Goal: Communication & Community: Answer question/provide support

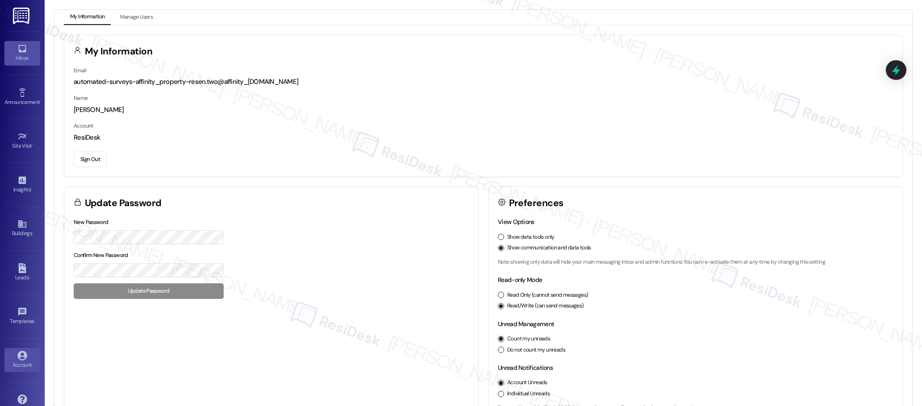
click at [22, 50] on icon at bounding box center [22, 49] width 8 height 8
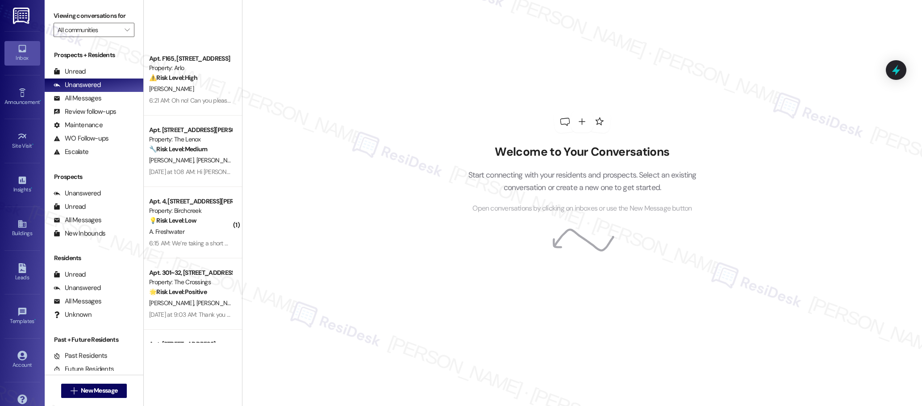
scroll to position [2014, 0]
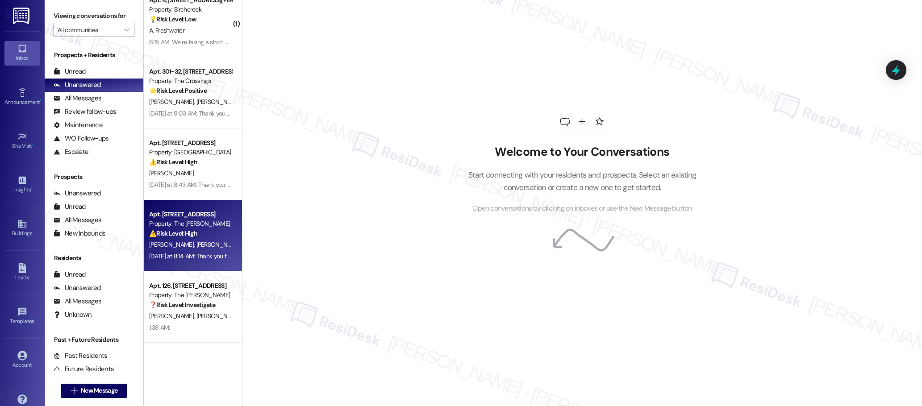
drag, startPoint x: 208, startPoint y: 265, endPoint x: 210, endPoint y: 237, distance: 27.3
click at [210, 237] on div "⚠️ Risk Level: High The resident is claiming they have not been contacted regar…" at bounding box center [190, 233] width 83 height 9
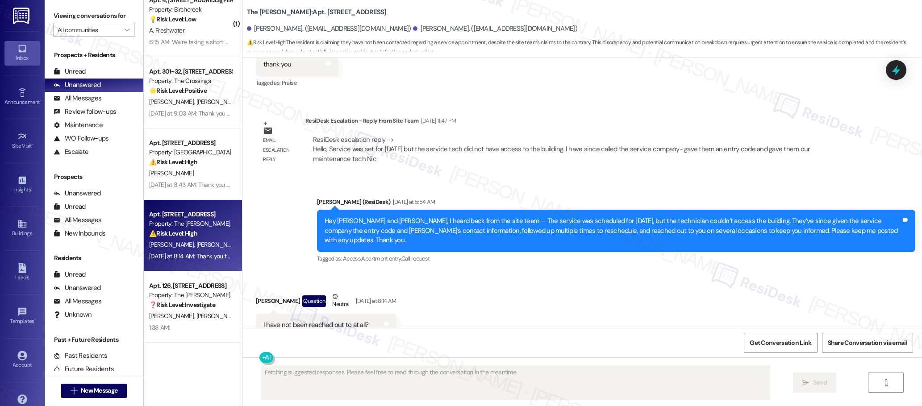
scroll to position [1367, 0]
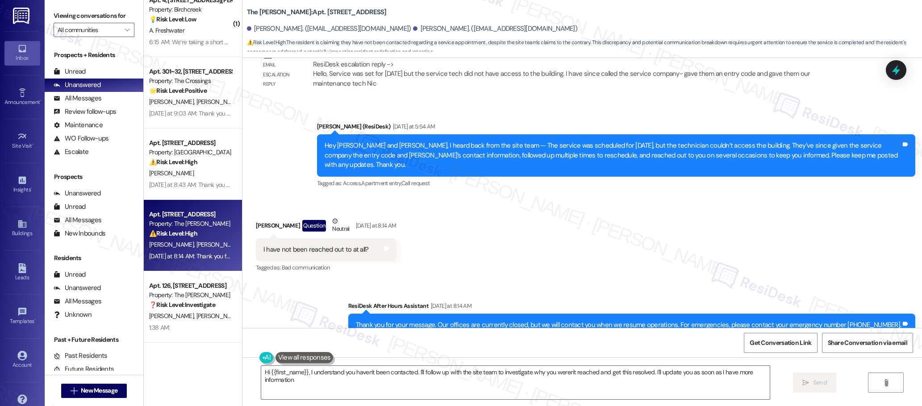
type textarea "Hi {{first_name}}, I understand you haven't been contacted. I'll follow up with…"
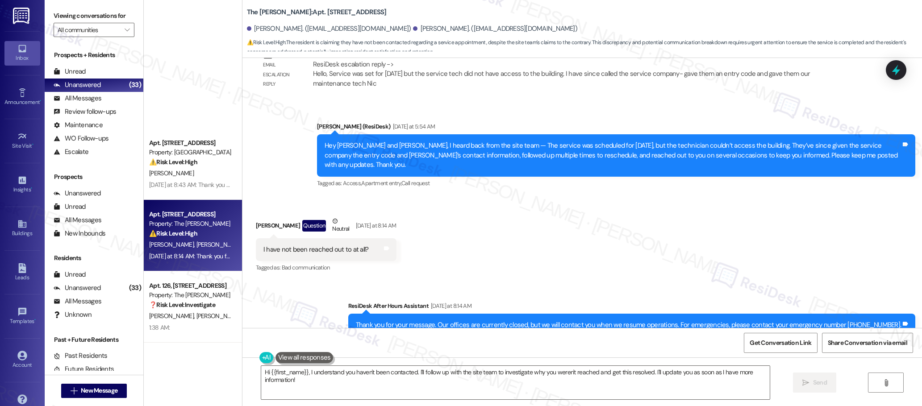
scroll to position [1585, 0]
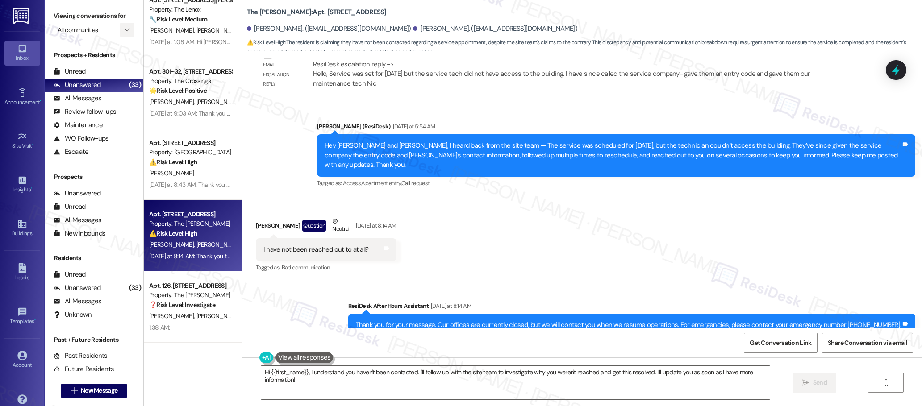
click at [125, 28] on icon "" at bounding box center [127, 29] width 5 height 7
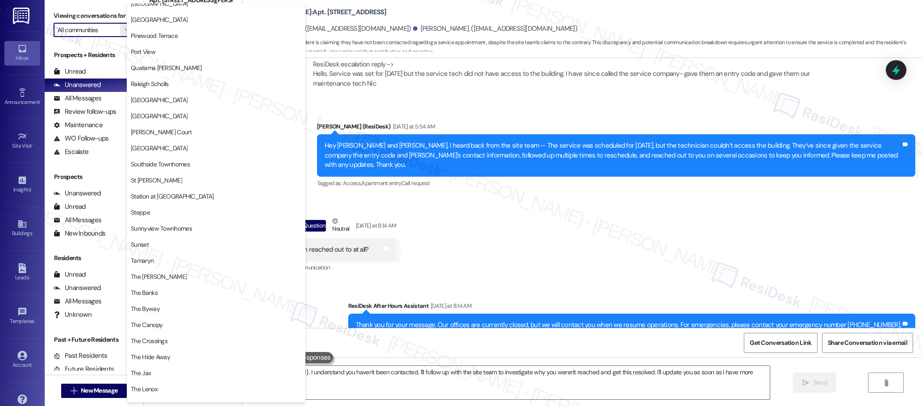
scroll to position [1264, 0]
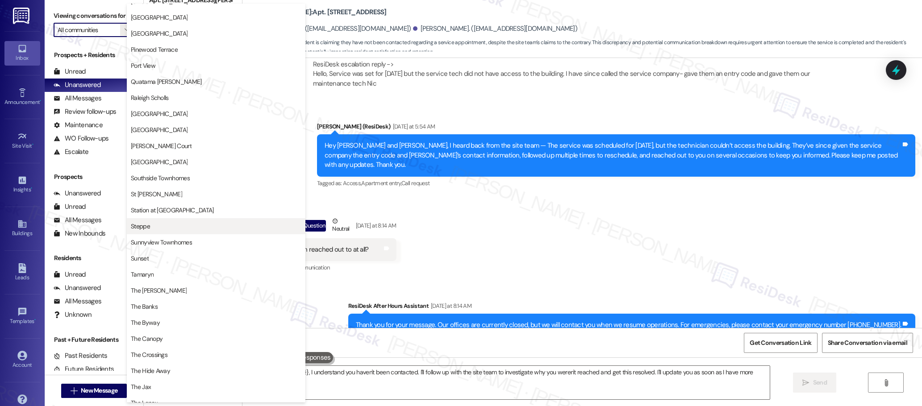
click at [150, 225] on span "Steppe" at bounding box center [216, 226] width 170 height 9
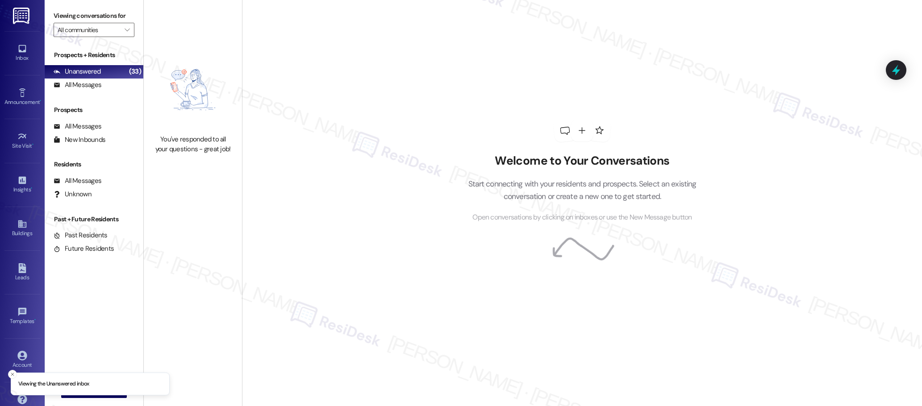
type input "Steppe"
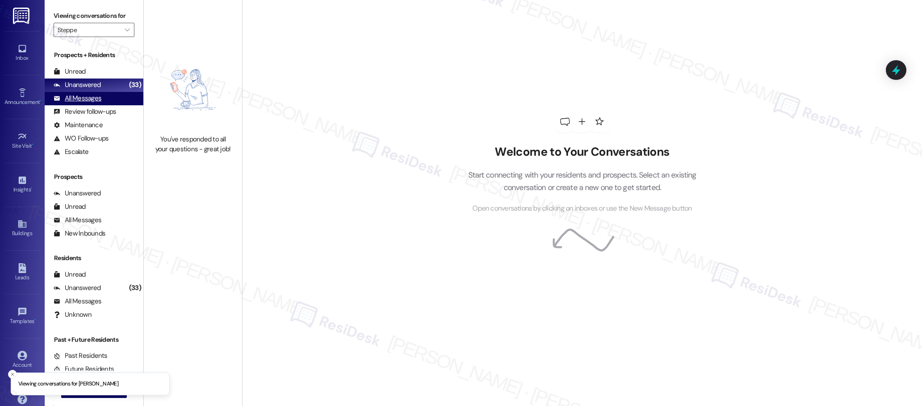
click at [93, 99] on div "All Messages" at bounding box center [78, 98] width 48 height 9
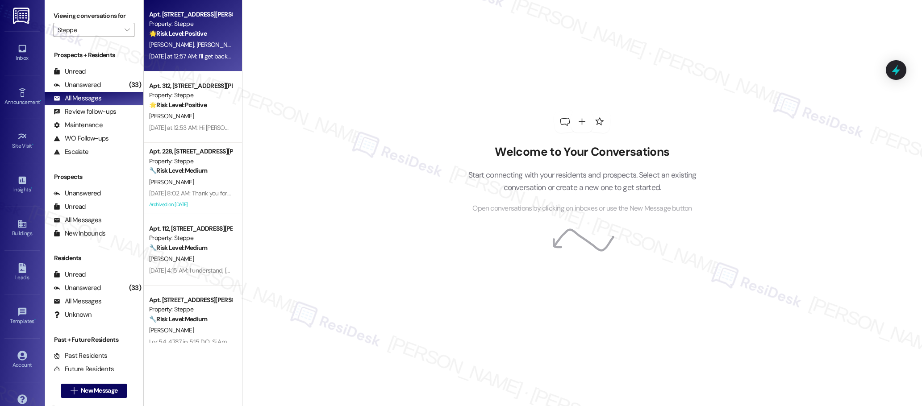
click at [200, 50] on div "A. Orr J. Curtis" at bounding box center [190, 44] width 84 height 11
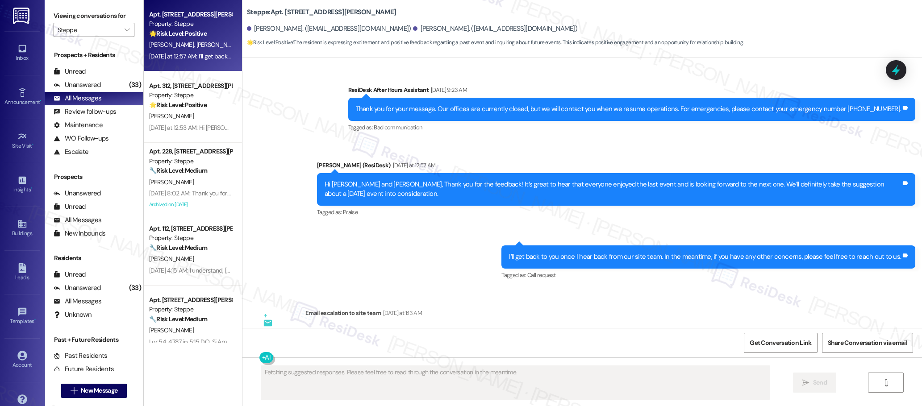
scroll to position [1686, 0]
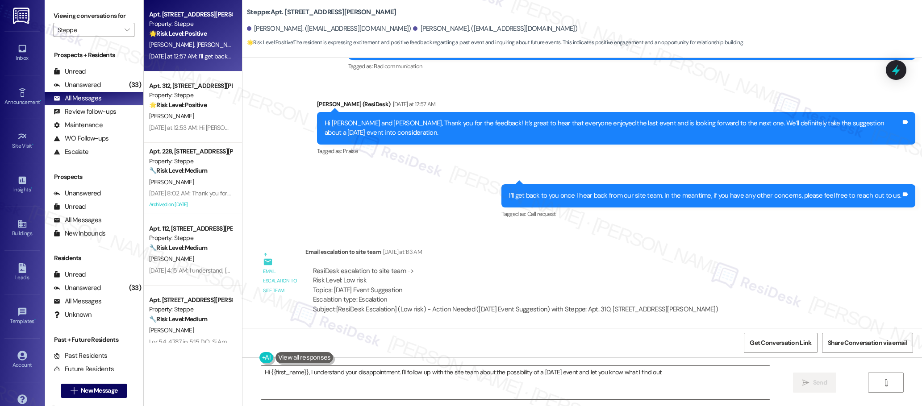
type textarea "Hi {{first_name}}, I understand your disappointment. I'll follow up with the si…"
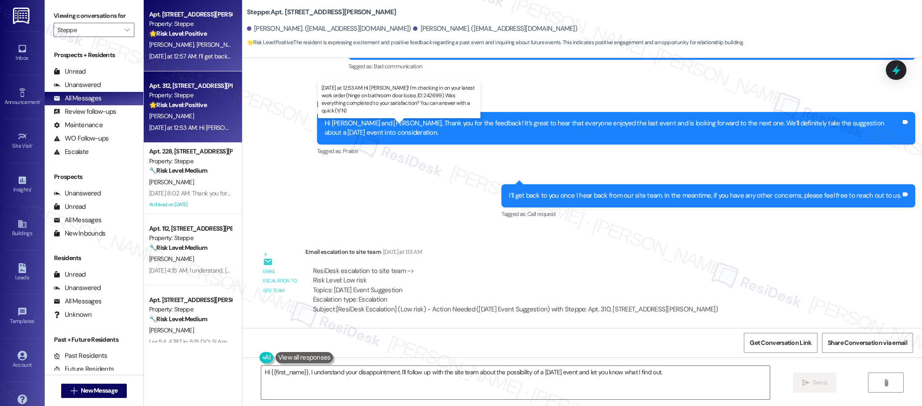
click at [188, 124] on div "Yesterday at 12:53 AM: Hi Julian! I'm checking in on your latest work order (hi…" at bounding box center [418, 128] width 538 height 8
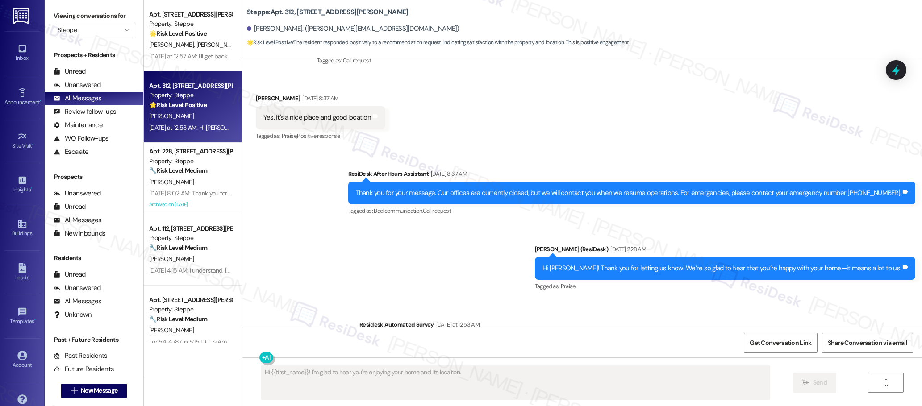
scroll to position [292, 0]
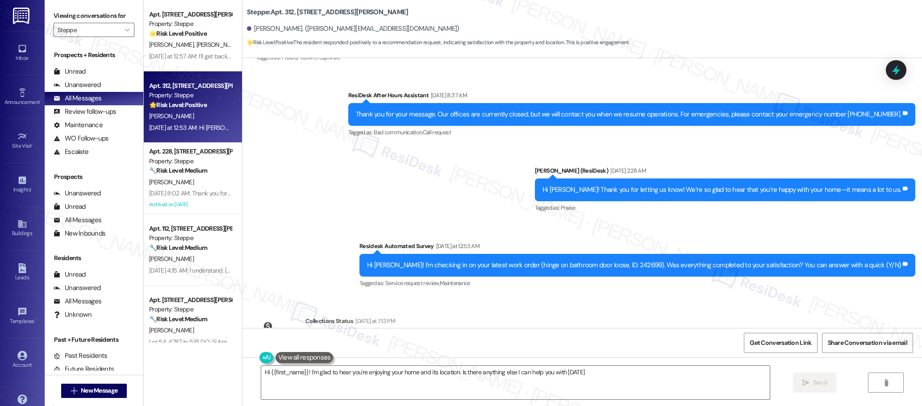
type textarea "Hi {{first_name}}! I'm glad to hear you're enjoying your home and its location.…"
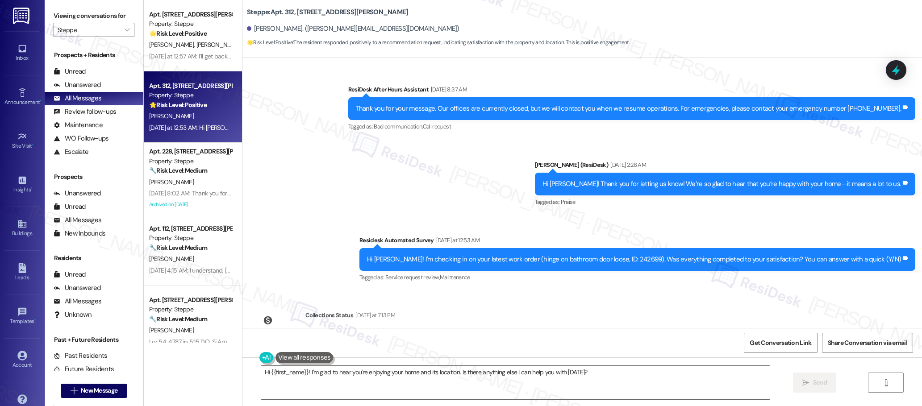
scroll to position [334, 0]
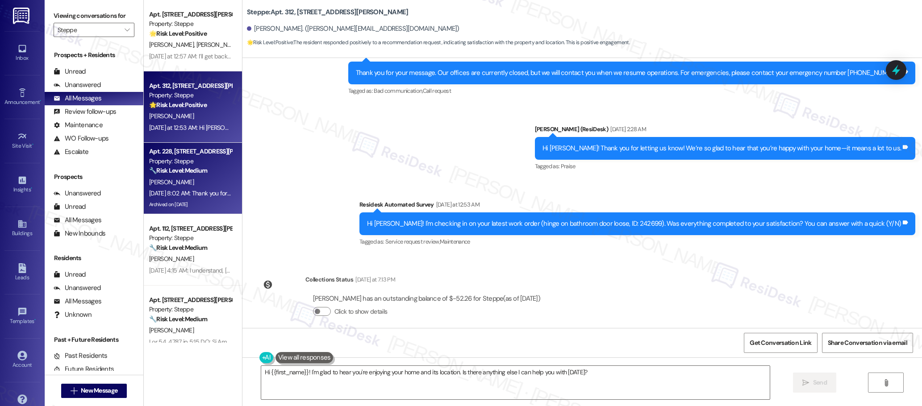
click at [198, 175] on div "🔧 Risk Level: Medium The resident mentions being in an accident and missing a m…" at bounding box center [190, 170] width 83 height 9
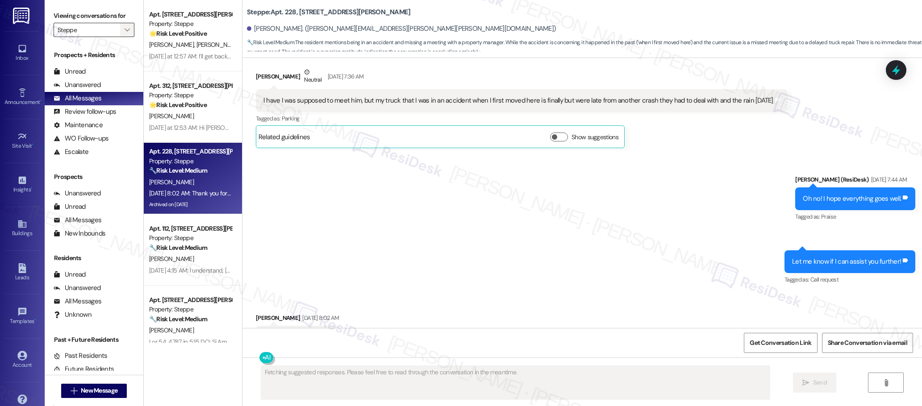
scroll to position [2701, 0]
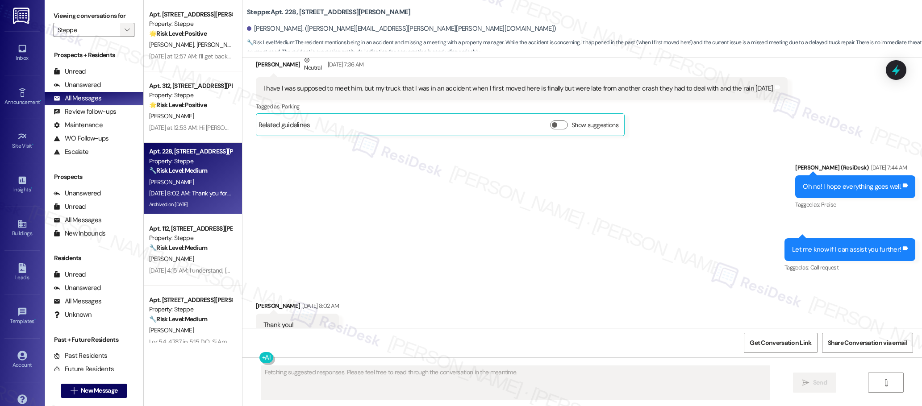
click at [125, 29] on icon "" at bounding box center [127, 29] width 5 height 7
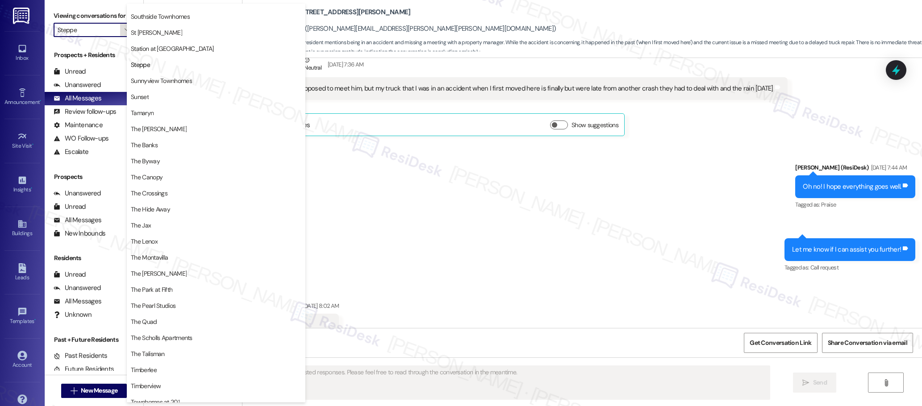
scroll to position [1425, 0]
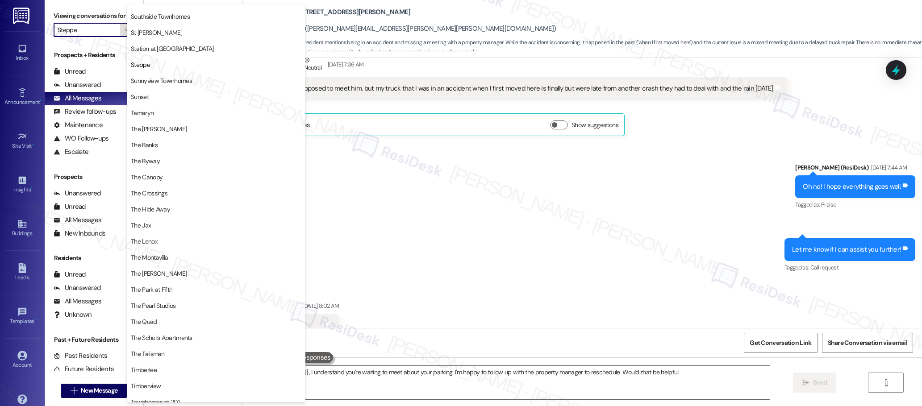
type textarea "Hi {{first_name}}, I understand you're waiting to meet about your parking. I'm …"
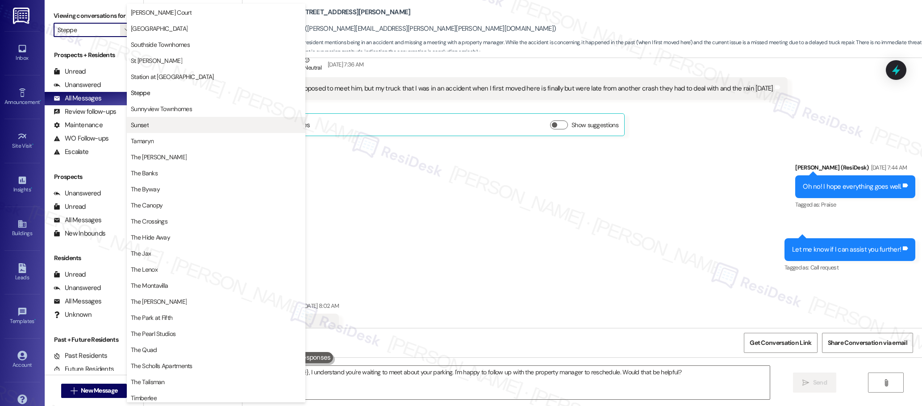
scroll to position [1396, 0]
click at [174, 112] on span "Sunnyview Townhomes" at bounding box center [161, 109] width 61 height 9
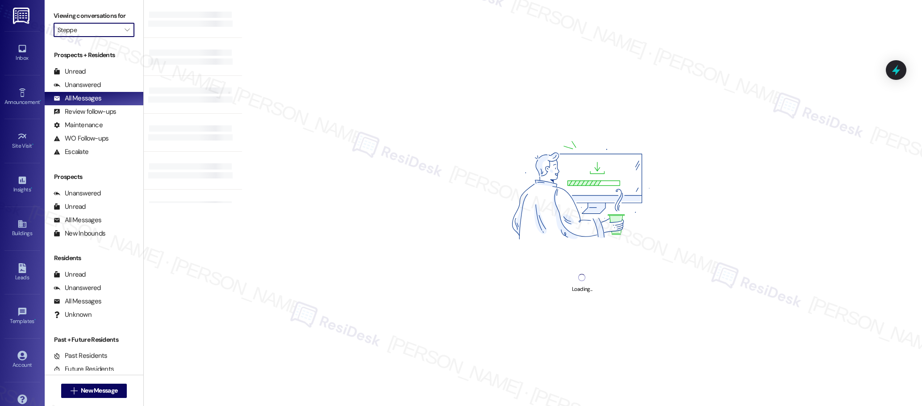
type input "Sunnyview Townhomes"
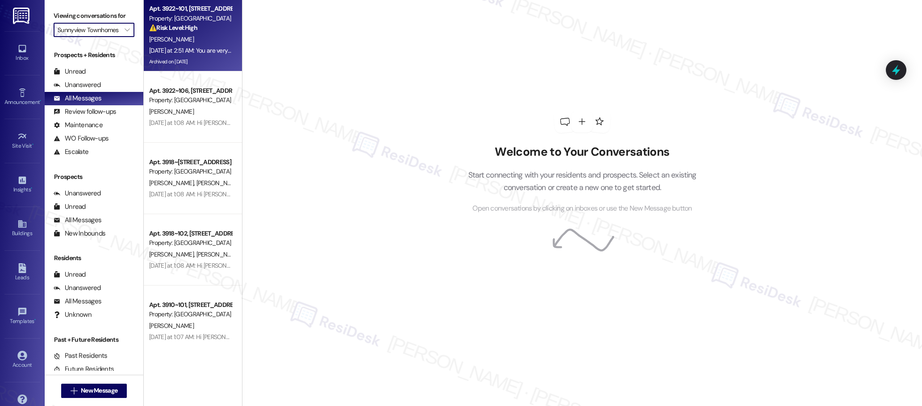
click at [201, 55] on div "Yesterday at 2:51 AM: You are very welcome! The site team looks forward to rece…" at bounding box center [190, 50] width 84 height 11
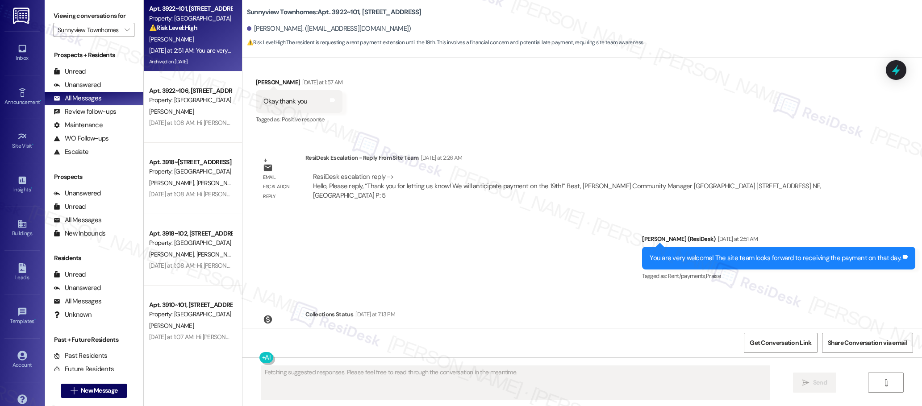
scroll to position [5454, 0]
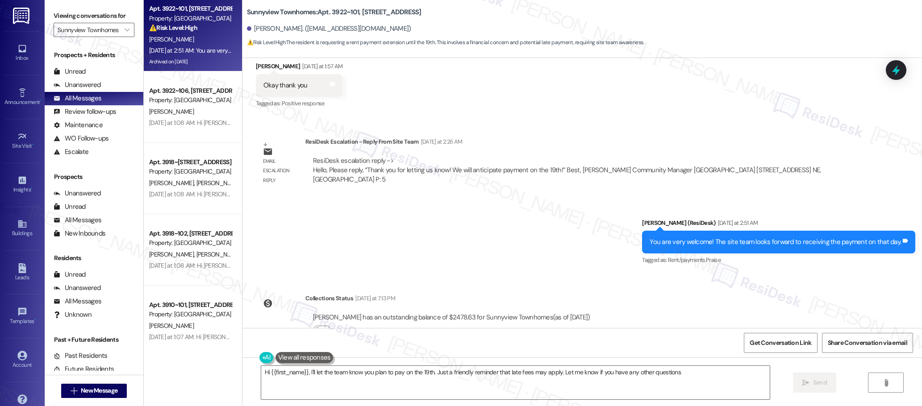
type textarea "Hi {{first_name}}, I'll let the team know you plan to pay on the 19th. Just a f…"
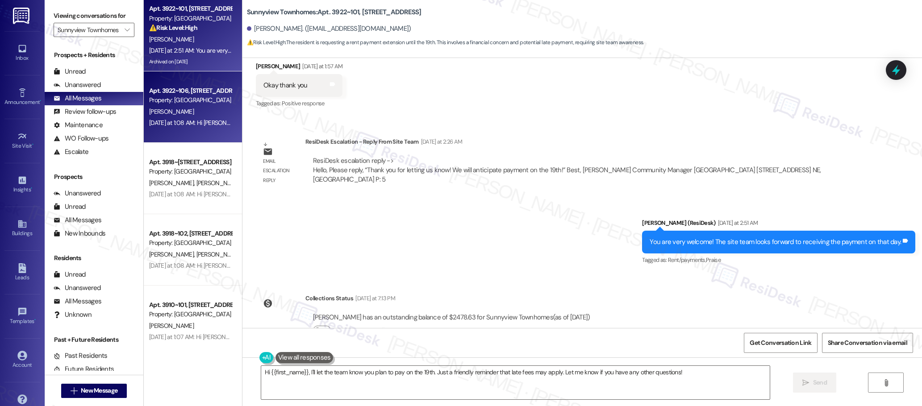
click at [182, 129] on div "Apt. 3922~106, 3930 Sunnyview Rd NE Property: Sunnyview Townhomes A. Zarate Yes…" at bounding box center [193, 106] width 98 height 71
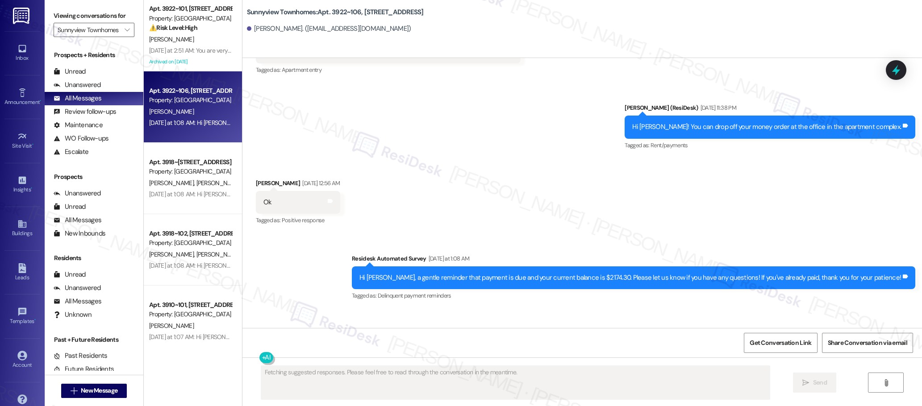
scroll to position [2929, 0]
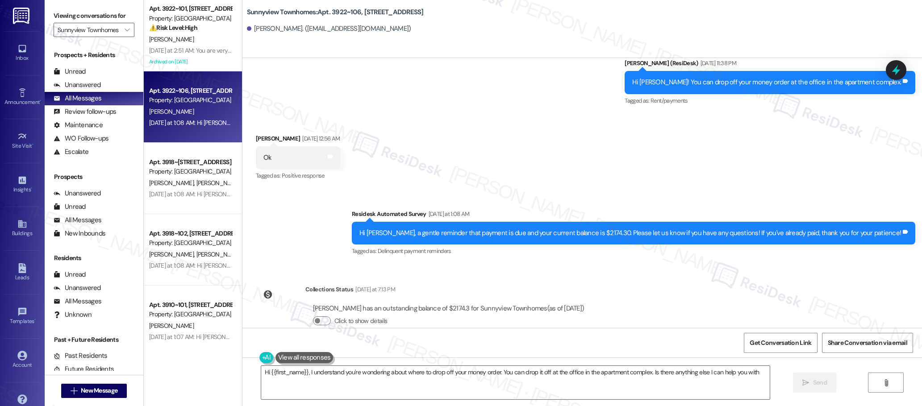
type textarea "Hi {{first_name}}, I understand you're wondering about where to drop off your m…"
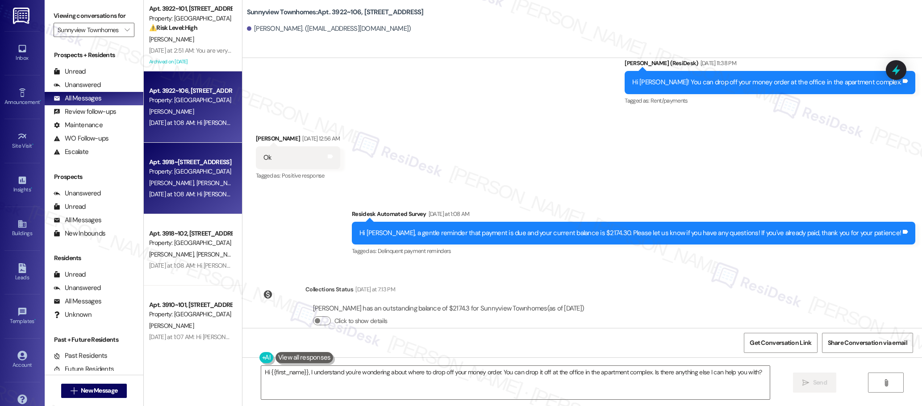
click at [187, 166] on div "Apt. 3918~108, 3930 Sunnyview Rd NE" at bounding box center [190, 162] width 83 height 9
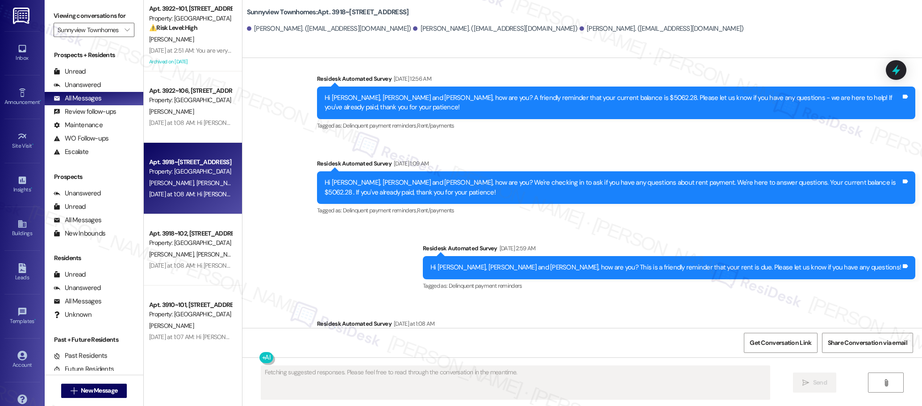
scroll to position [2514, 0]
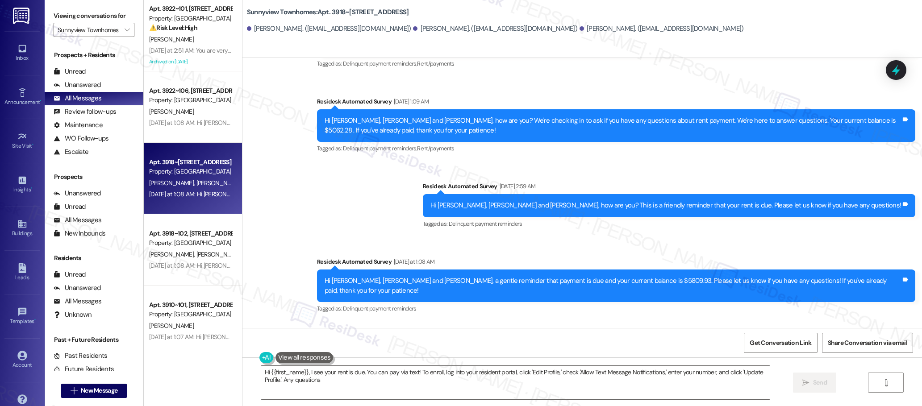
type textarea "Hi {{first_name}}, I see your rent is due. You can pay via text! To enroll, log…"
click at [125, 29] on icon "" at bounding box center [127, 29] width 5 height 7
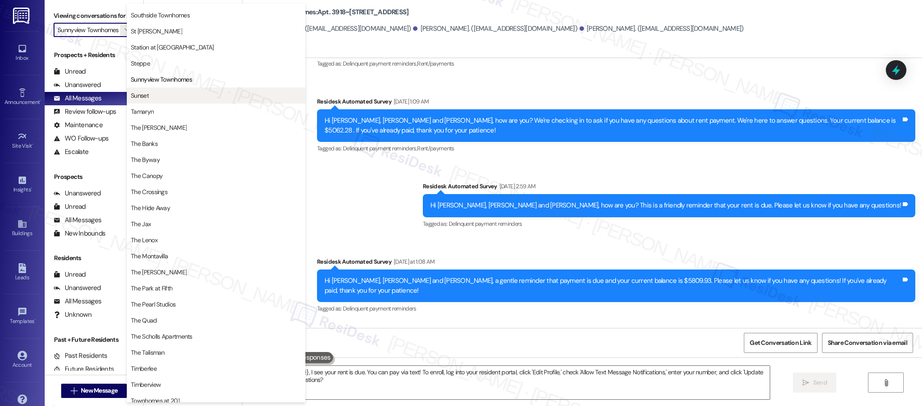
scroll to position [1407, 0]
click at [148, 96] on span "Sunset" at bounding box center [140, 96] width 18 height 9
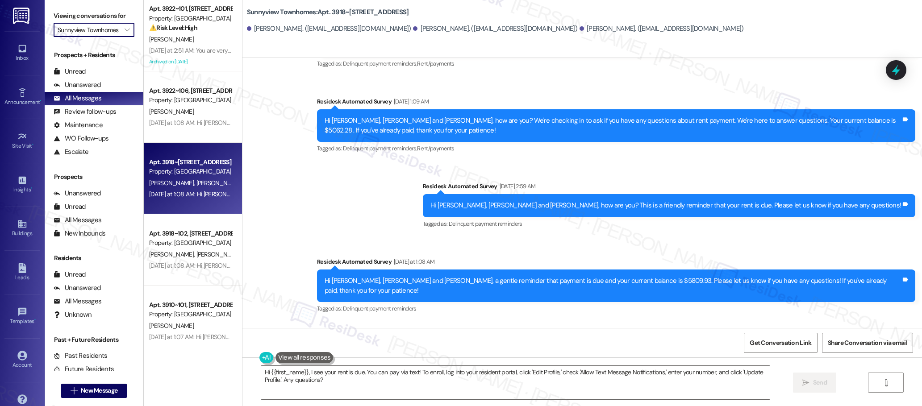
type input "Sunset"
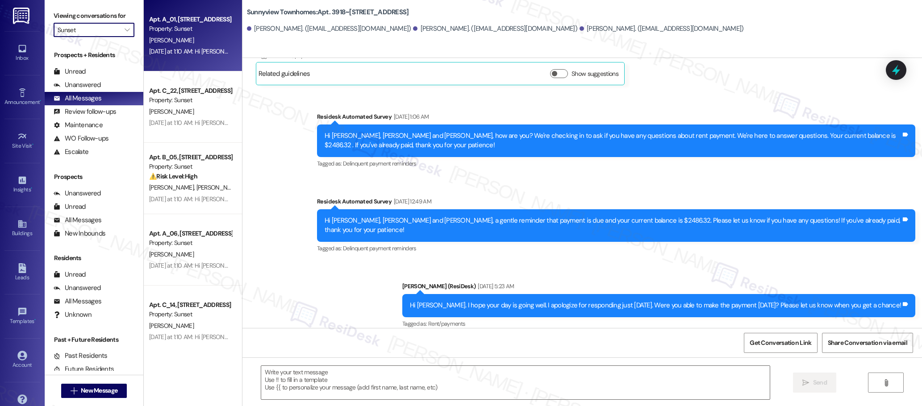
type textarea "Fetching suggested responses. Please feel free to read through the conversation…"
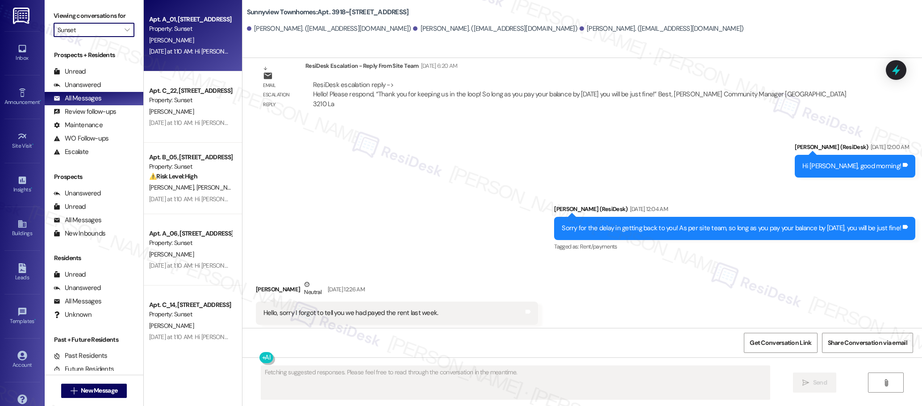
click at [192, 54] on div "Yesterday at 1:10 AM: Hi Velma, a gentle reminder that payment is due and your …" at bounding box center [420, 51] width 543 height 8
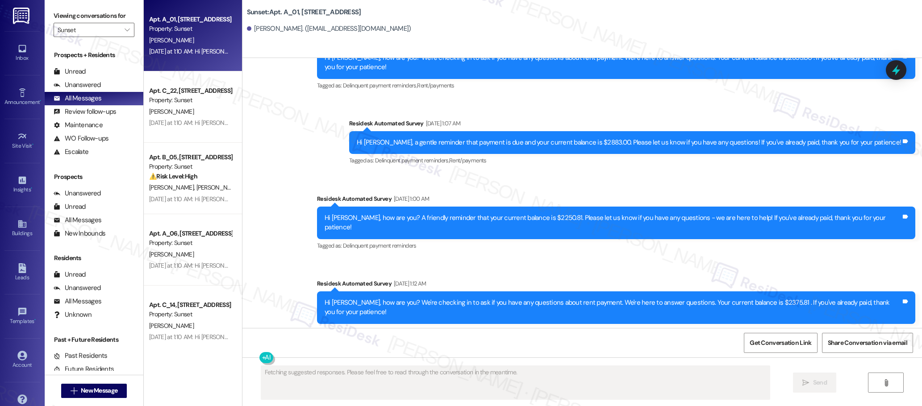
scroll to position [2077, 0]
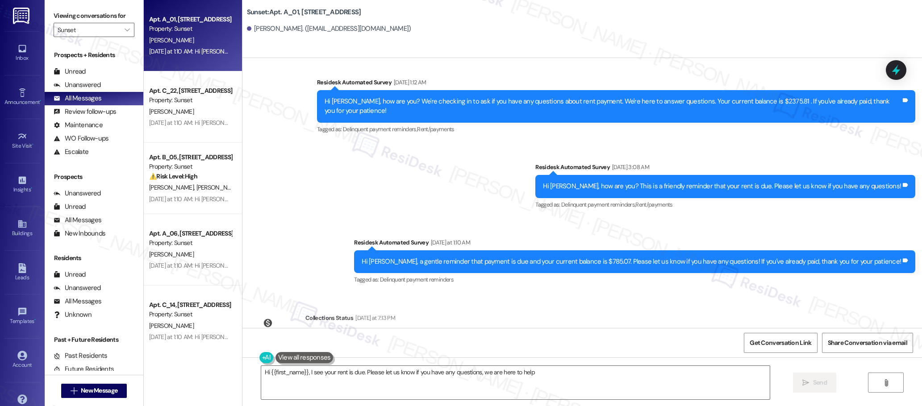
type textarea "Hi {{first_name}}, I see your rent is due. Please let us know if you have any q…"
click at [123, 32] on span "" at bounding box center [127, 30] width 8 height 14
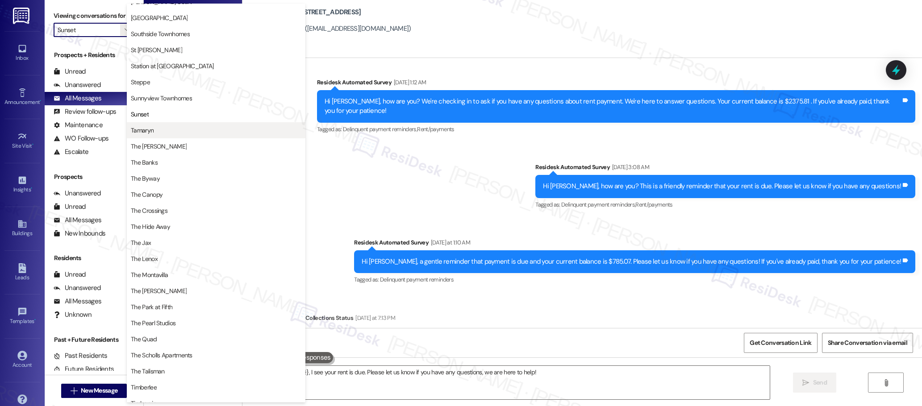
scroll to position [1425, 0]
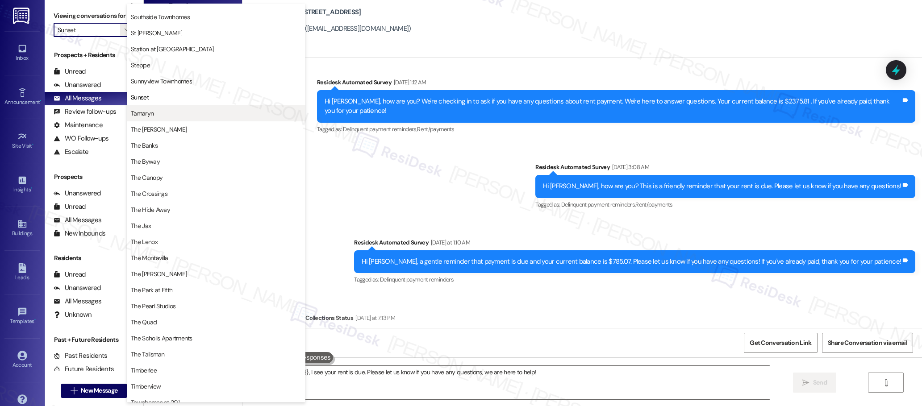
click at [154, 114] on span "Tamaryn" at bounding box center [216, 113] width 170 height 9
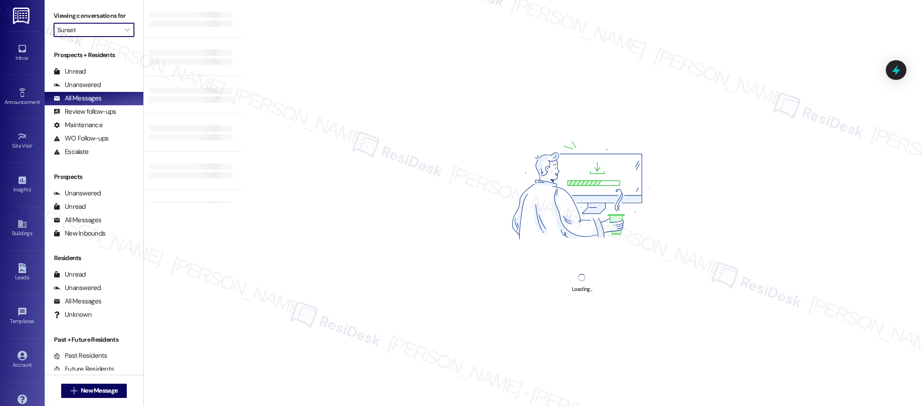
type input "Tamaryn"
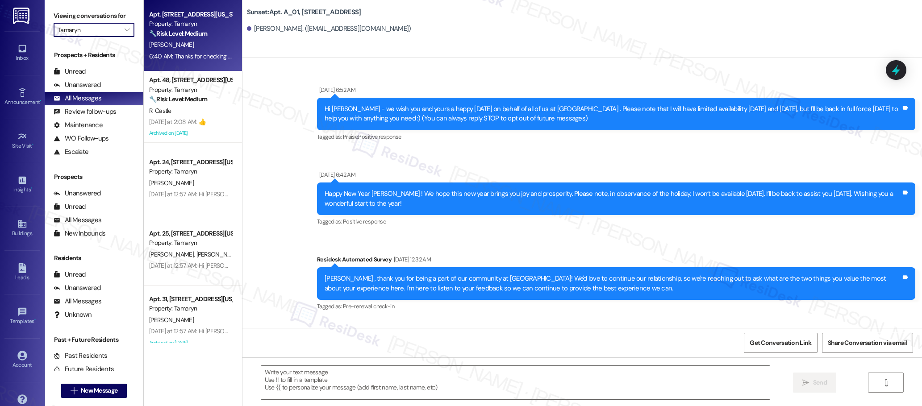
click at [189, 61] on div "6:40 AM: Thanks for checking and letting me know, Charles. I’ve let our site te…" at bounding box center [190, 56] width 84 height 11
type textarea "Fetching suggested responses. Please feel free to read through the conversation…"
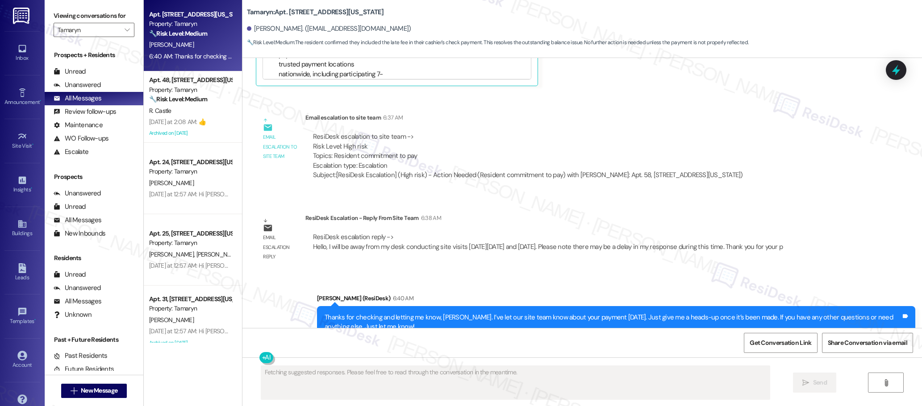
scroll to position [2547, 0]
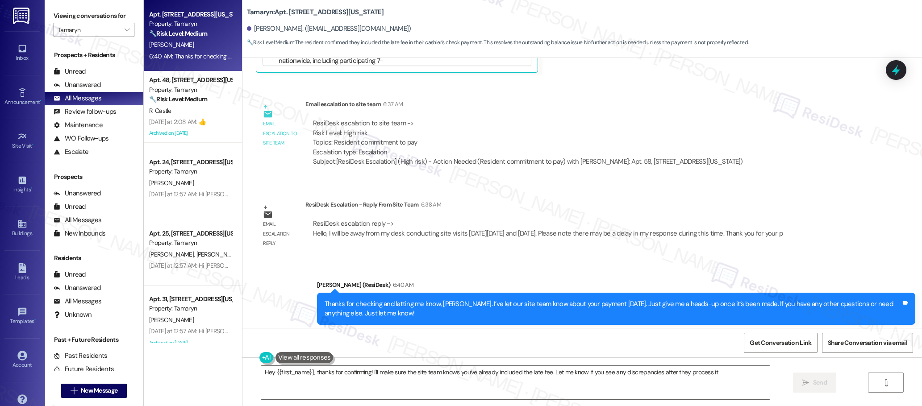
type textarea "Hey {{first_name}}, thanks for confirming! I'll make sure the site team knows y…"
click at [777, 343] on span "Get Conversation Link" at bounding box center [780, 342] width 62 height 9
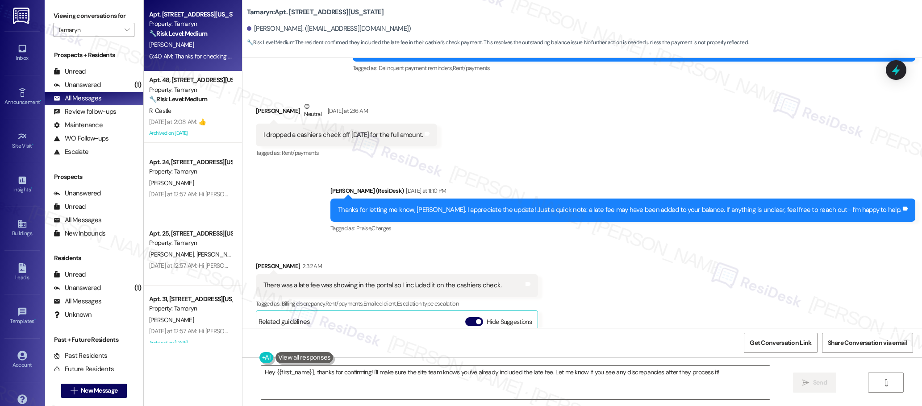
scroll to position [2103, 0]
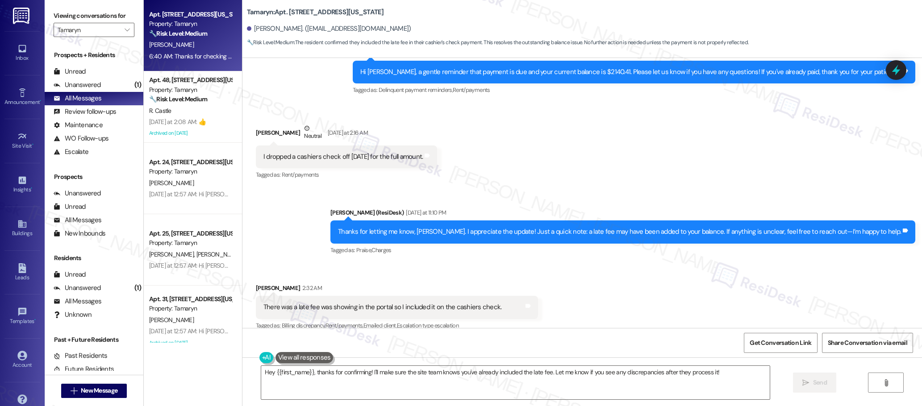
click at [310, 152] on div "I dropped a cashiers check off on Monday for the full amount." at bounding box center [343, 156] width 160 height 9
copy div "I dropped a cashiers check off on Monday for the full amount. Tags and notes"
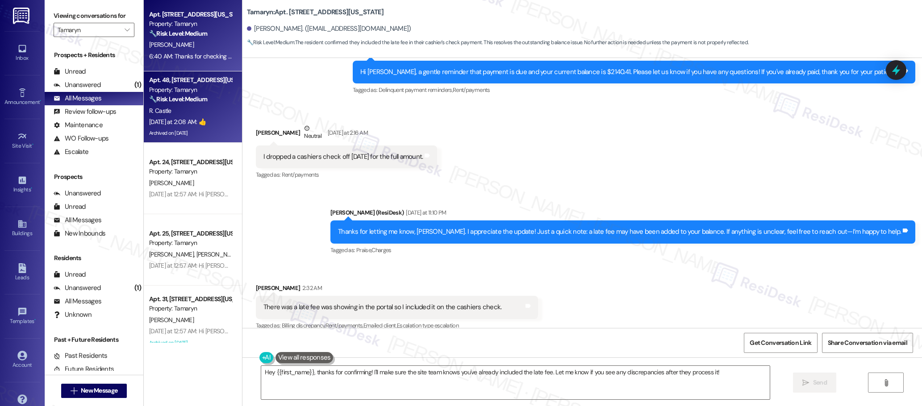
click at [197, 117] on div "Yesterday at 2:08 AM: 👍 Yesterday at 2:08 AM: 👍" at bounding box center [190, 121] width 84 height 11
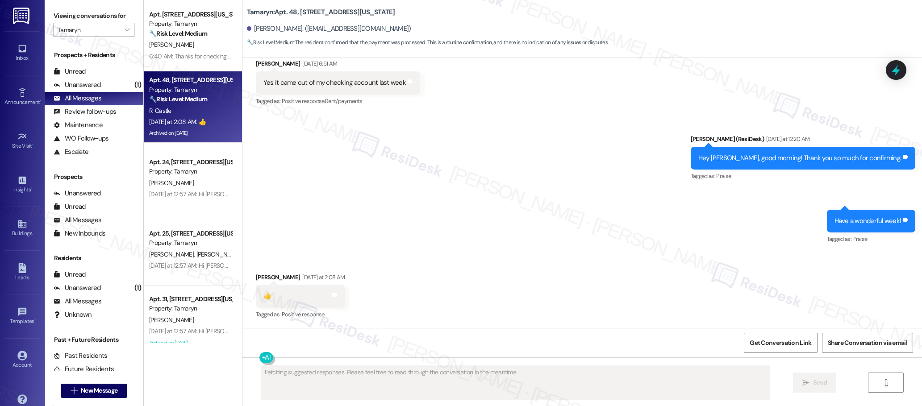
scroll to position [3368, 0]
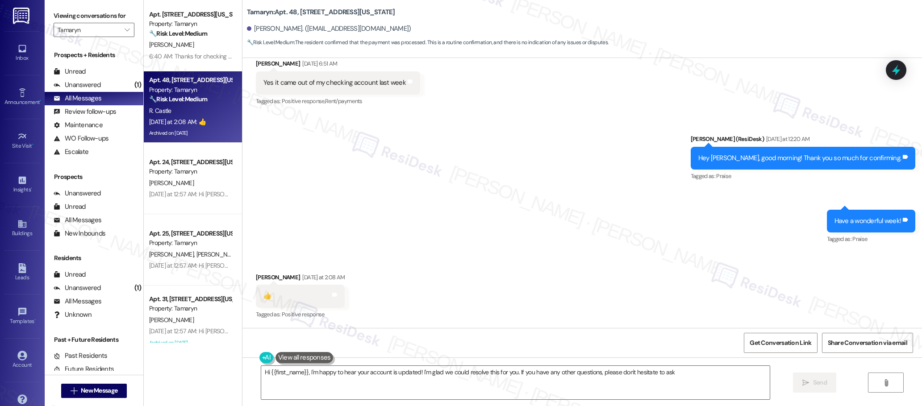
type textarea "Hi {{first_name}}, I'm happy to hear your account is updated! I'm glad we could…"
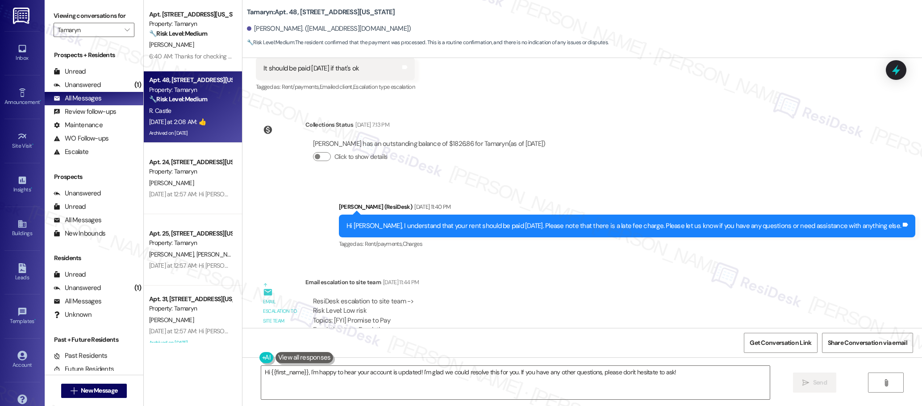
scroll to position [2363, 0]
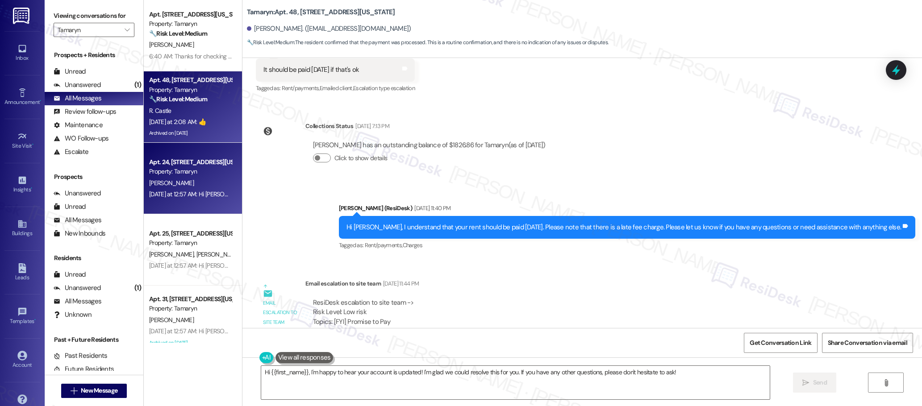
click at [175, 187] on div "R. Loeak" at bounding box center [190, 183] width 84 height 11
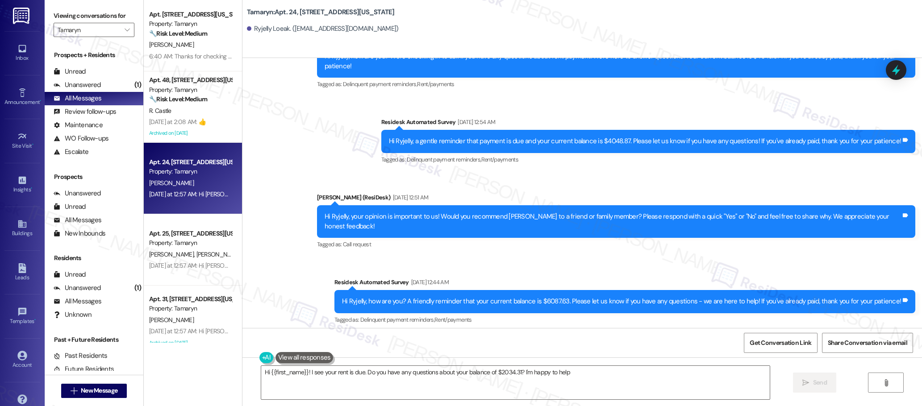
type textarea "Hi {{first_name}}! I see your rent is due. Do you have any questions about your…"
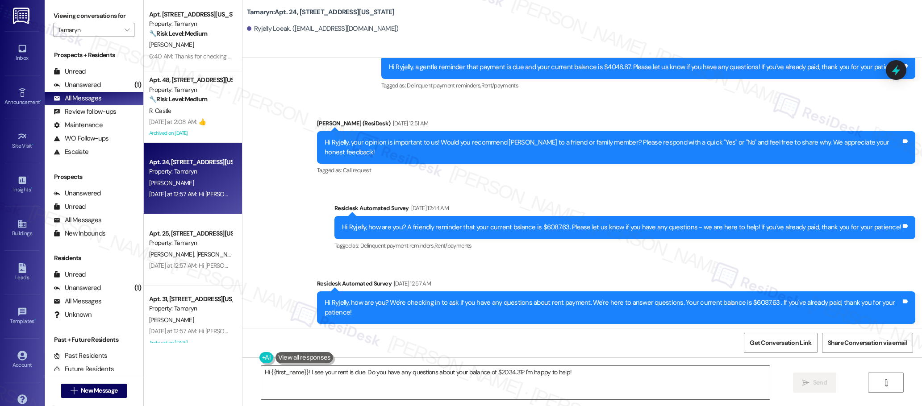
scroll to position [2218, 0]
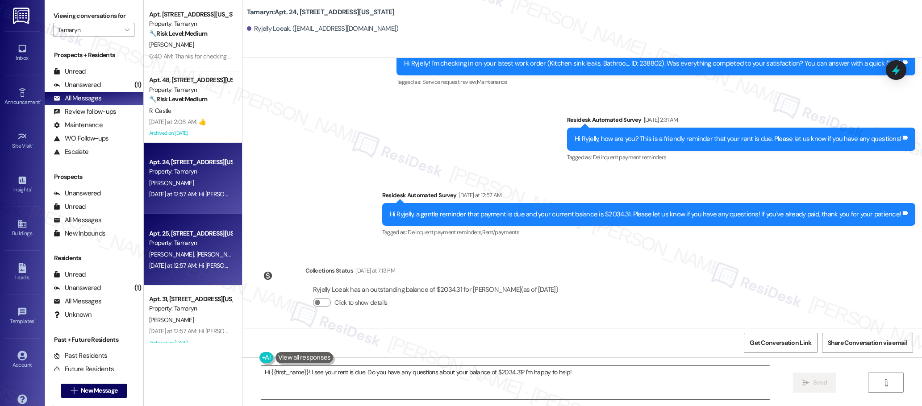
click at [196, 251] on span "A. Higgins" at bounding box center [218, 254] width 45 height 8
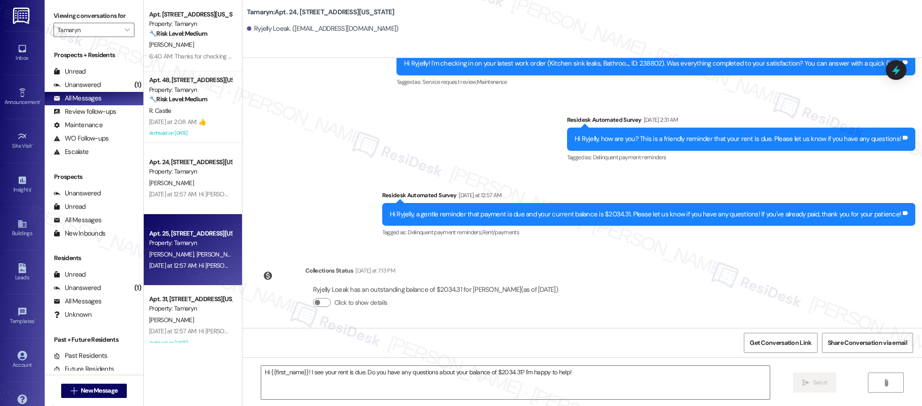
type textarea "Fetching suggested responses. Please feel free to read through the conversation…"
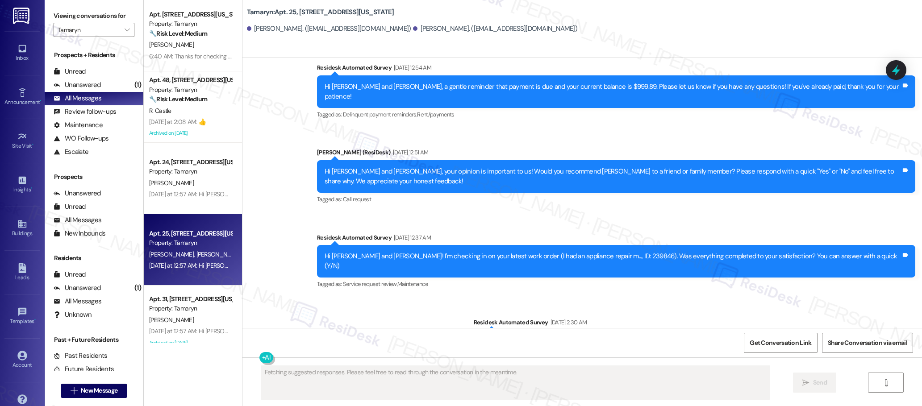
scroll to position [1179, 0]
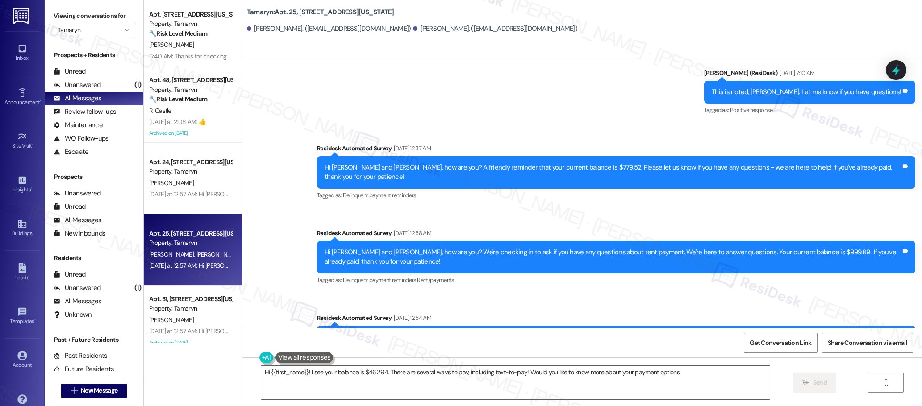
type textarea "Hi {{first_name}}! I see your balance is $462.94. There are several ways to pay…"
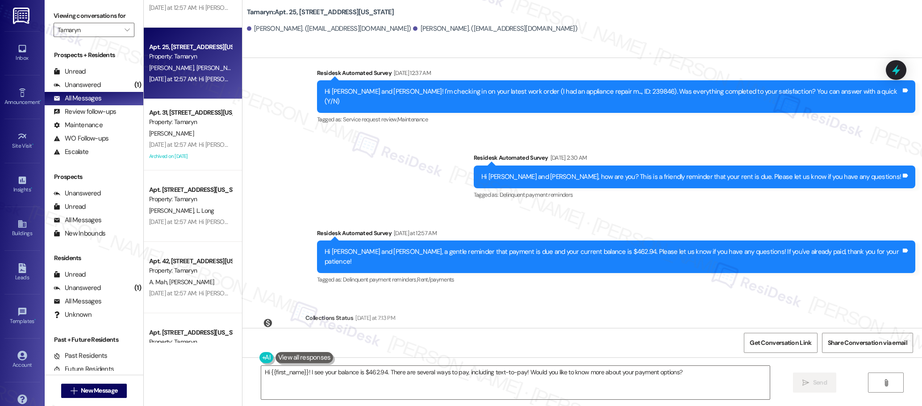
click at [210, 140] on div "Yesterday at 12:57 AM: Hi Kari, a gentle reminder that payment is due and your …" at bounding box center [190, 144] width 84 height 11
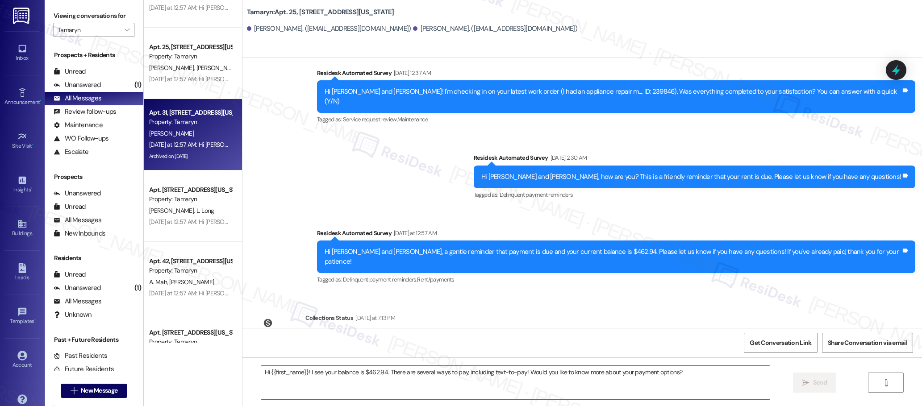
type textarea "Fetching suggested responses. Please feel free to read through the conversation…"
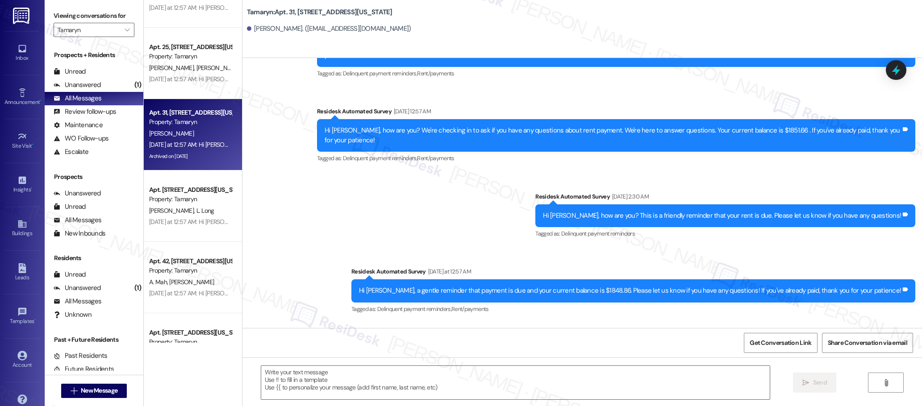
scroll to position [4147, 0]
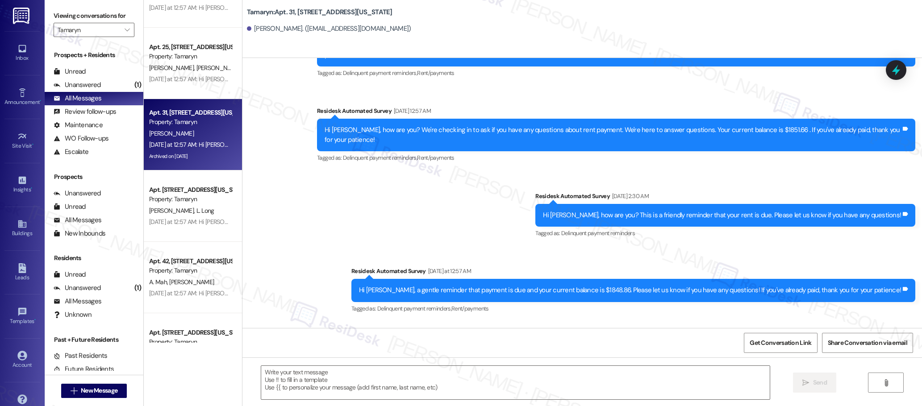
type textarea "Fetching suggested responses. Please feel free to read through the conversation…"
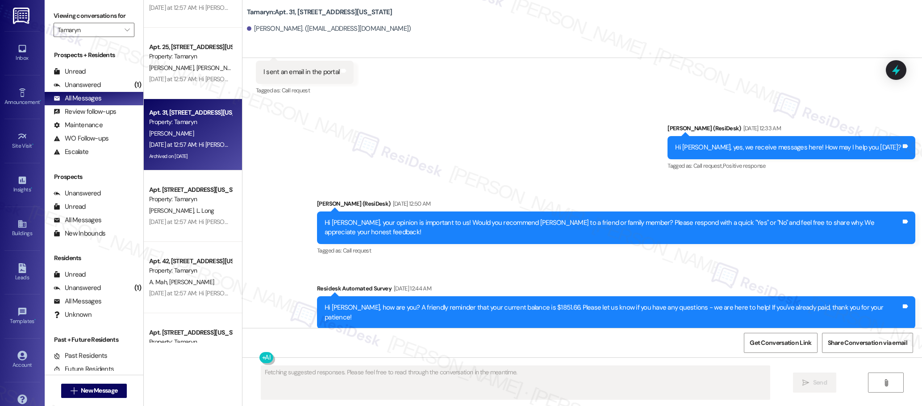
scroll to position [3878, 0]
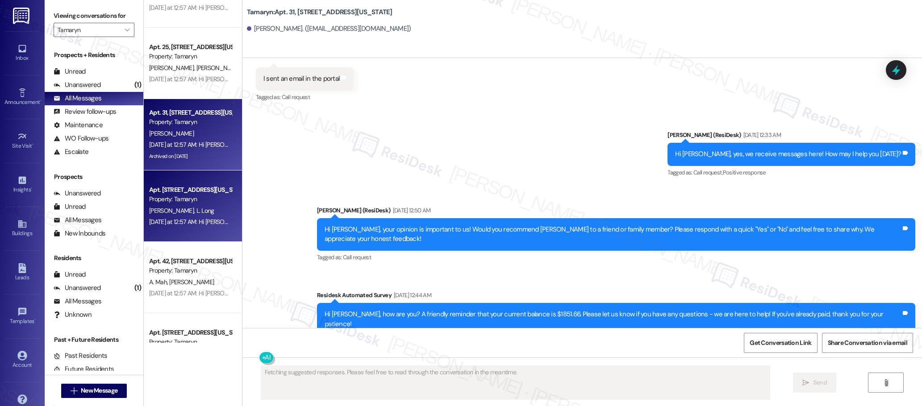
click at [174, 204] on div "Apt. 33, 9655 SW North Dakota Street Property: Tamaryn" at bounding box center [190, 194] width 84 height 21
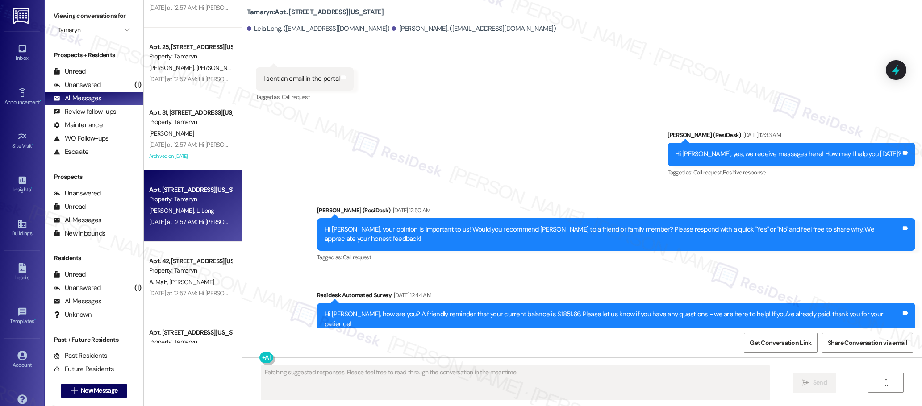
scroll to position [1220, 0]
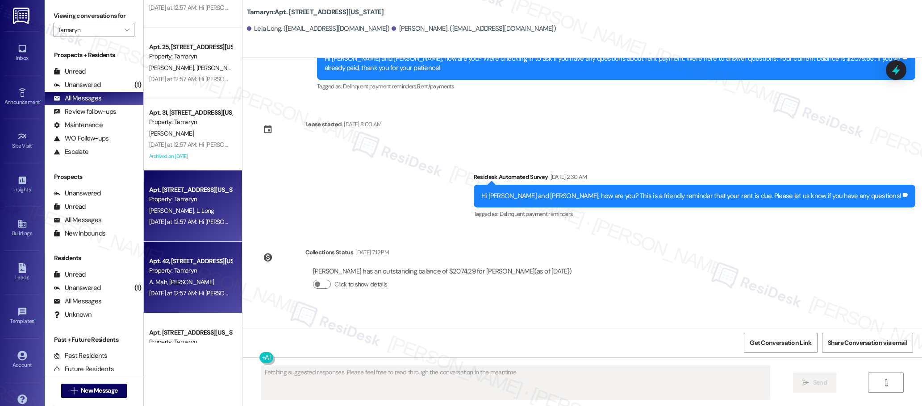
click at [189, 280] on span "K. Sackman" at bounding box center [191, 282] width 45 height 8
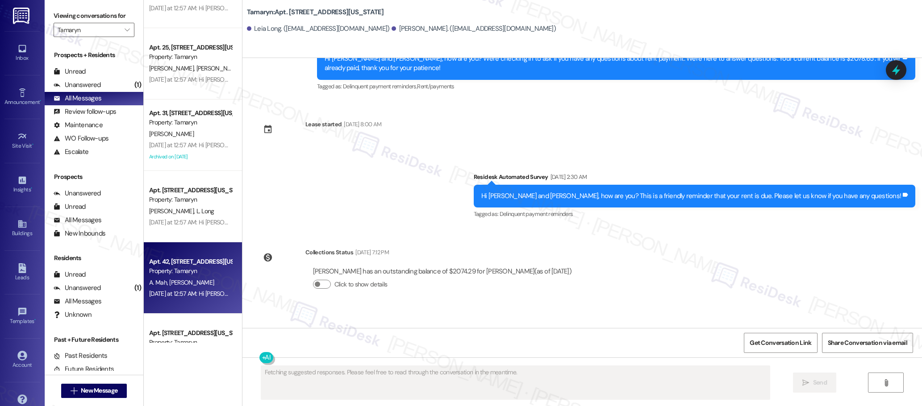
scroll to position [975, 0]
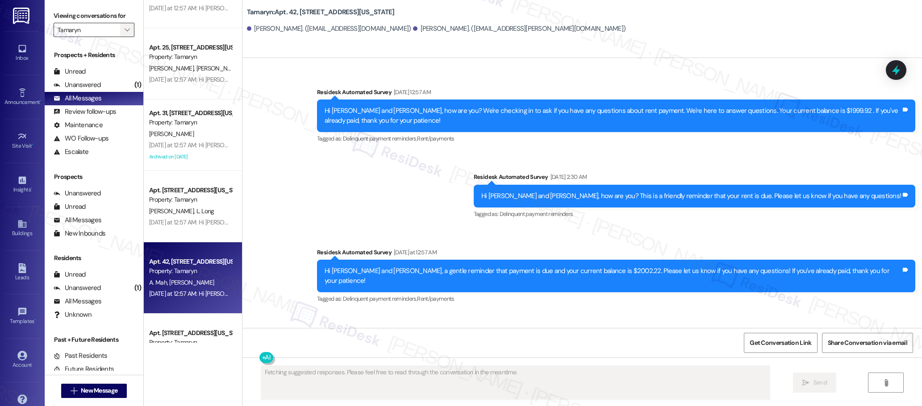
click at [125, 30] on icon "" at bounding box center [127, 29] width 5 height 7
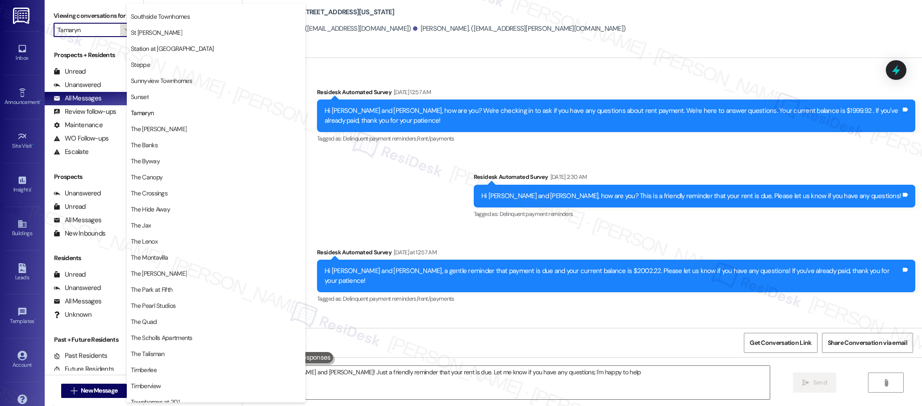
type textarea "Hi Aubrey and Kyrsti! Just a friendly reminder that your rent is due. Let me kn…"
click at [167, 132] on span "The [PERSON_NAME]" at bounding box center [216, 129] width 170 height 9
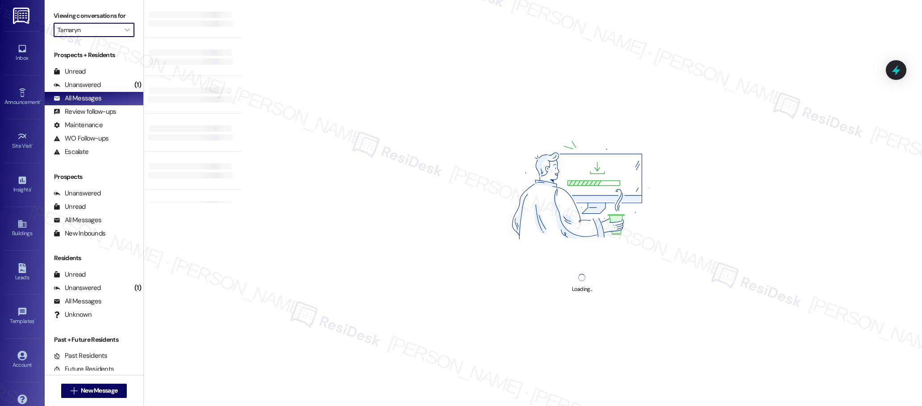
type input "The [PERSON_NAME]"
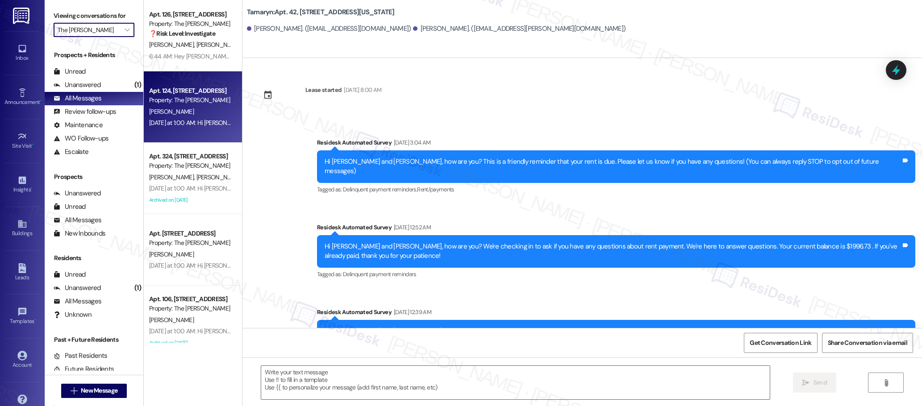
type textarea "Fetching suggested responses. Please feel free to read through the conversation…"
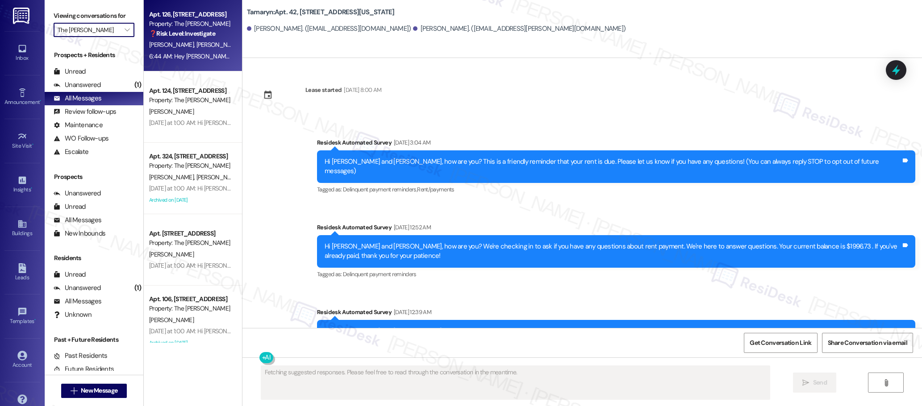
click at [201, 57] on div "6:44 AM: Hey Jose and Daylena, thanks for letting us know! We're always strivin…" at bounding box center [453, 56] width 609 height 8
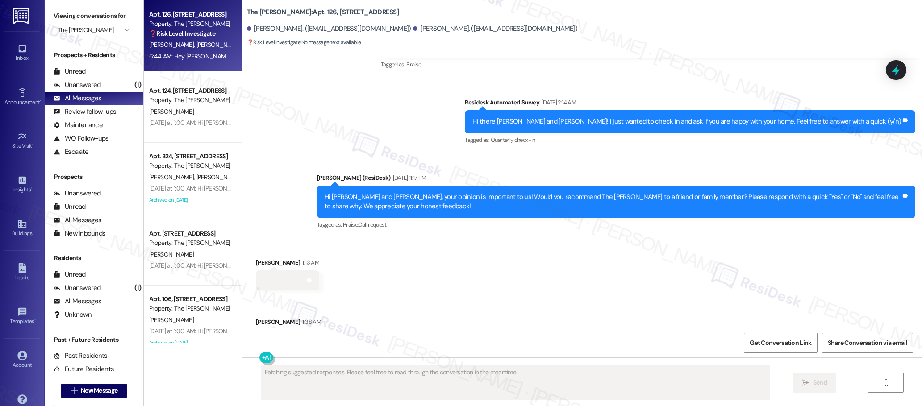
scroll to position [2020, 0]
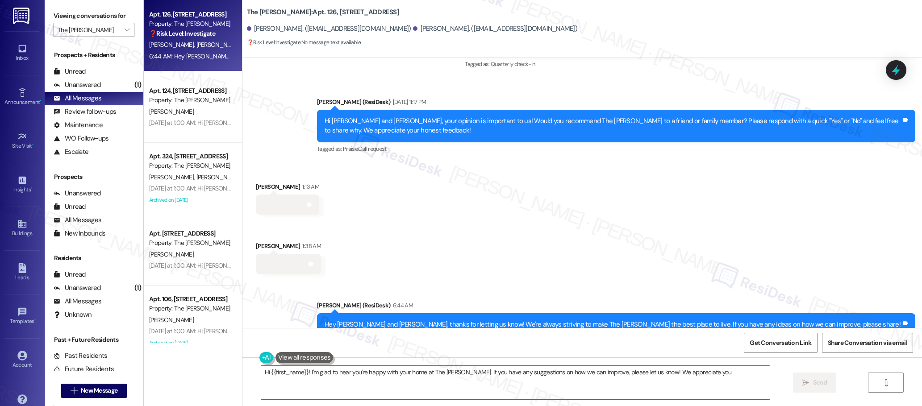
type textarea "Hi {{first_name}}! I'm glad to hear you're happy with your home at The Archibal…"
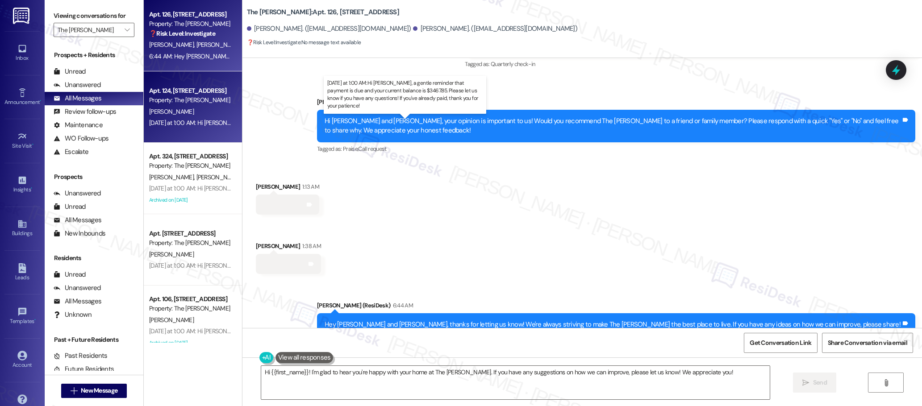
click at [215, 123] on div "Yesterday at 1:00 AM: Hi Anovia, a gentle reminder that payment is due and your…" at bounding box center [424, 123] width 550 height 8
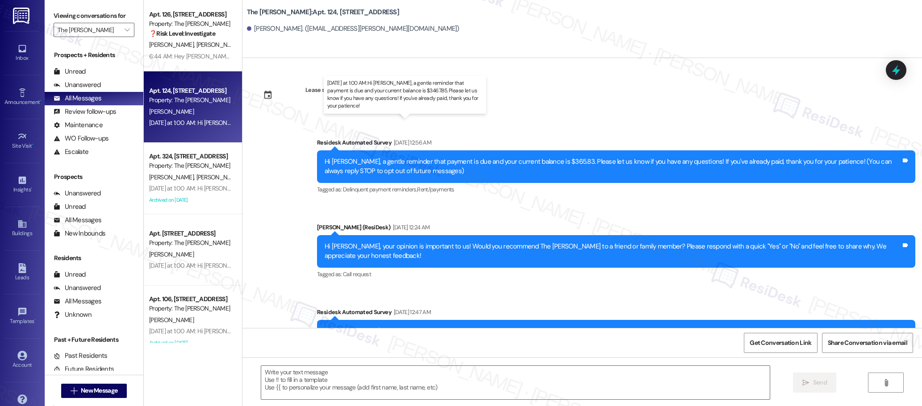
type textarea "Fetching suggested responses. Please feel free to read through the conversation…"
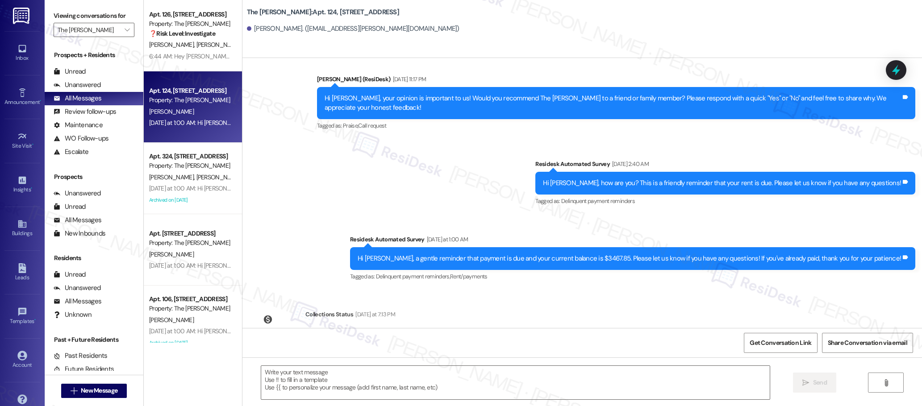
scroll to position [438, 0]
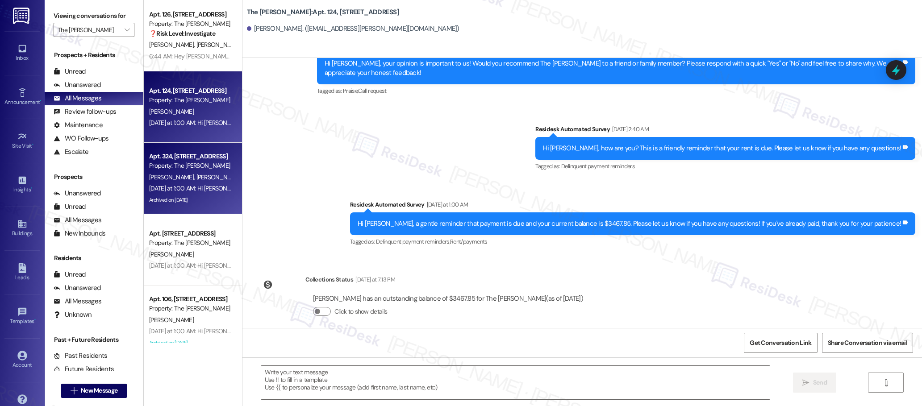
click at [196, 179] on span "E. Kongmany" at bounding box center [218, 177] width 45 height 8
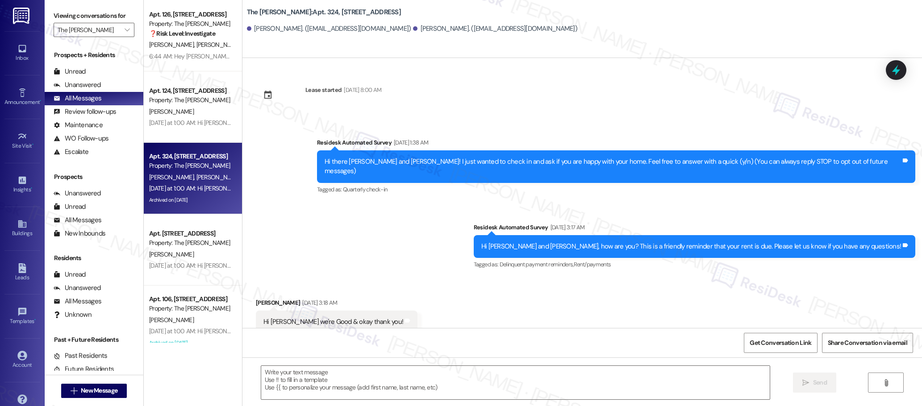
scroll to position [2166, 0]
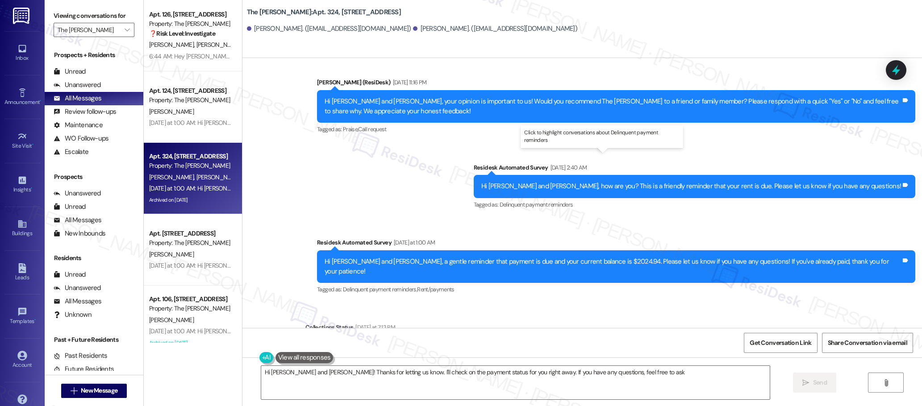
type textarea "Hi Ethan and Isabella! Thanks for letting us know. I'll check on the payment st…"
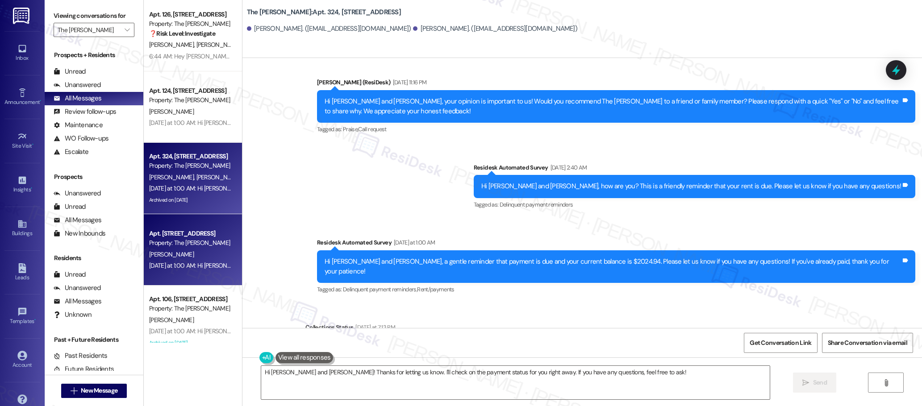
click at [192, 263] on div "Yesterday at 1:00 AM: Hi Manoucheca, a gentle reminder that payment is due and …" at bounding box center [423, 266] width 548 height 8
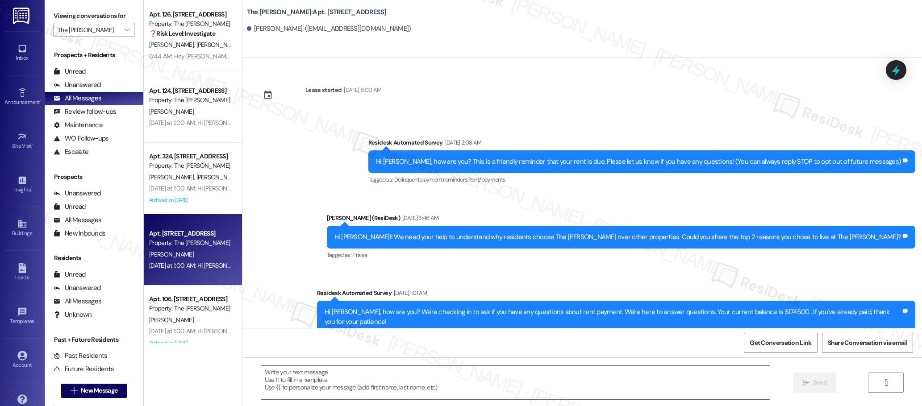
type textarea "Fetching suggested responses. Please feel free to read through the conversation…"
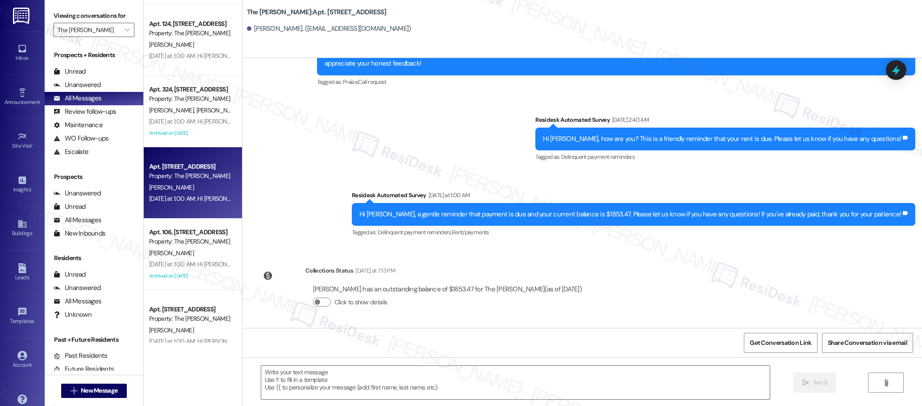
scroll to position [67, 0]
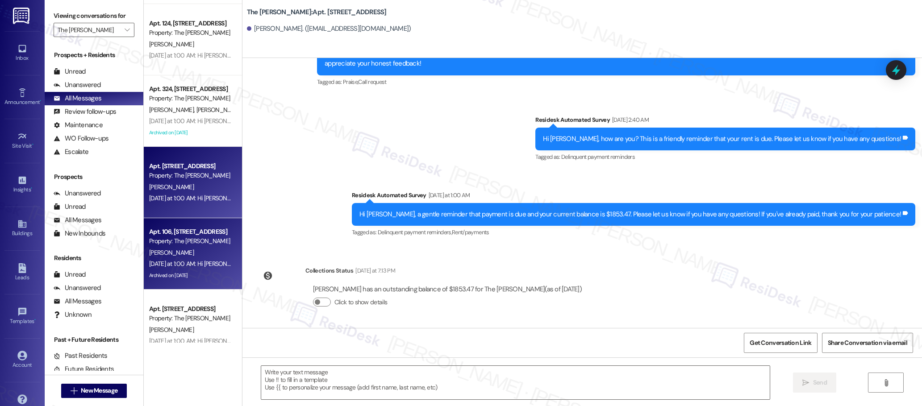
click at [199, 241] on div "Property: The Archibald" at bounding box center [190, 241] width 83 height 9
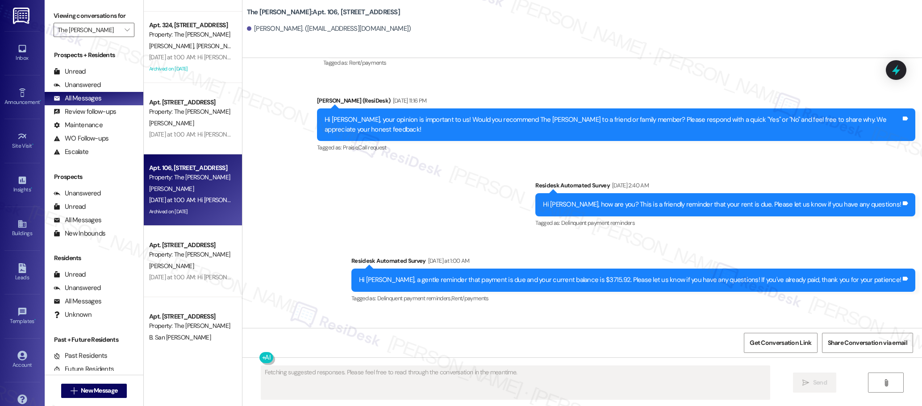
scroll to position [133, 0]
click at [196, 242] on div "Apt. 126, 468 SE 202nd Ave Property: The Archibald ❓ Risk Level: Investigate No…" at bounding box center [193, 171] width 98 height 343
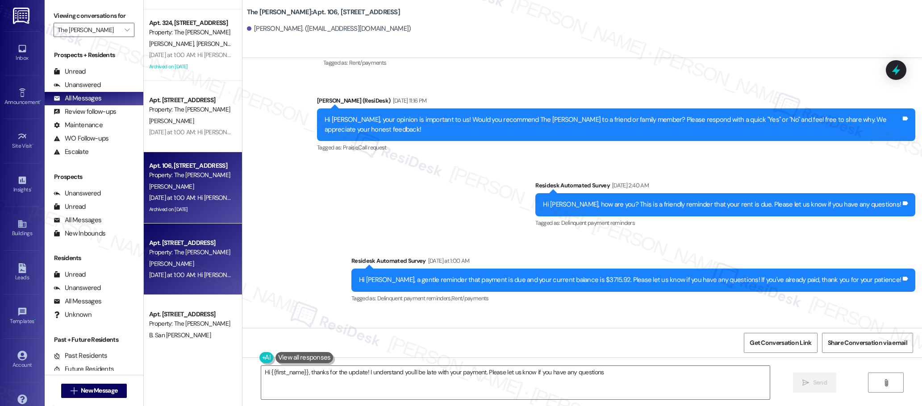
type textarea "Hi {{first_name}}, thanks for the update! I understand you'll be late with your…"
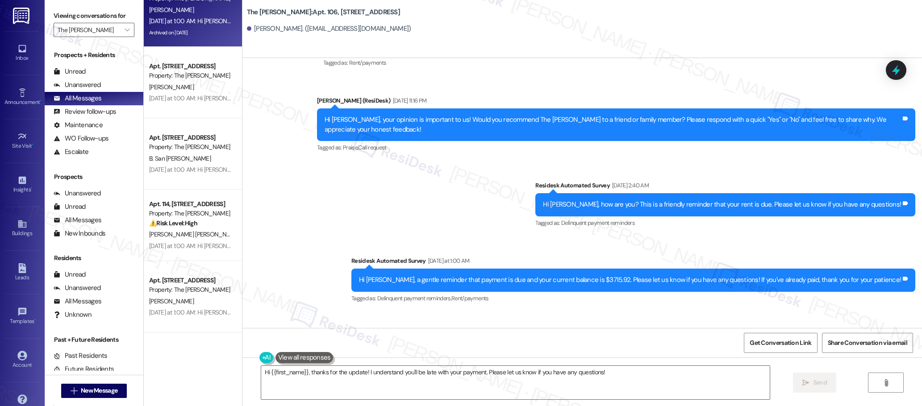
scroll to position [320, 0]
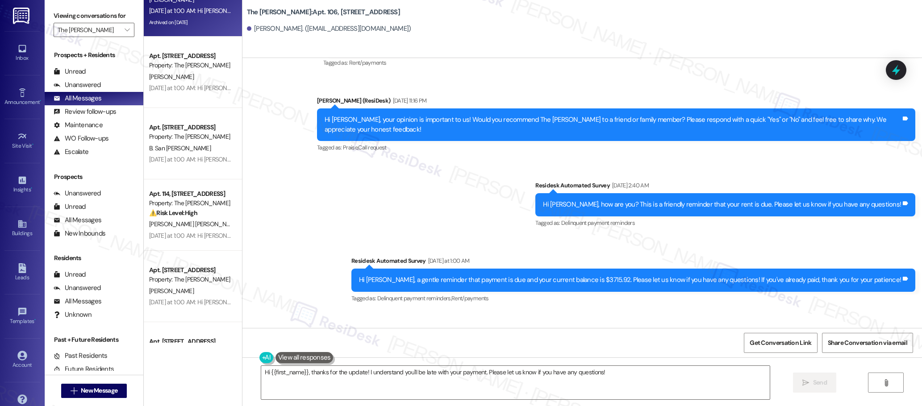
click at [214, 100] on div "Apt. 326, 468 SE 202nd Ave Property: The Archibald M. Dossous Yesterday at 1:00…" at bounding box center [193, 171] width 98 height 343
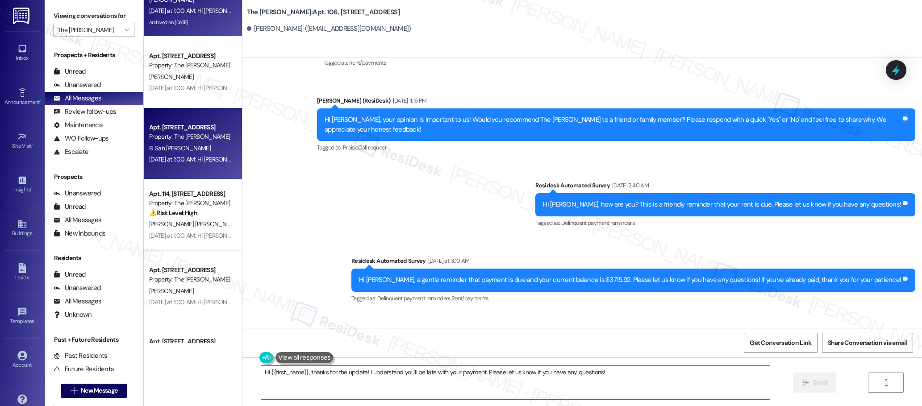
click at [213, 140] on div "Property: The Archibald" at bounding box center [190, 136] width 83 height 9
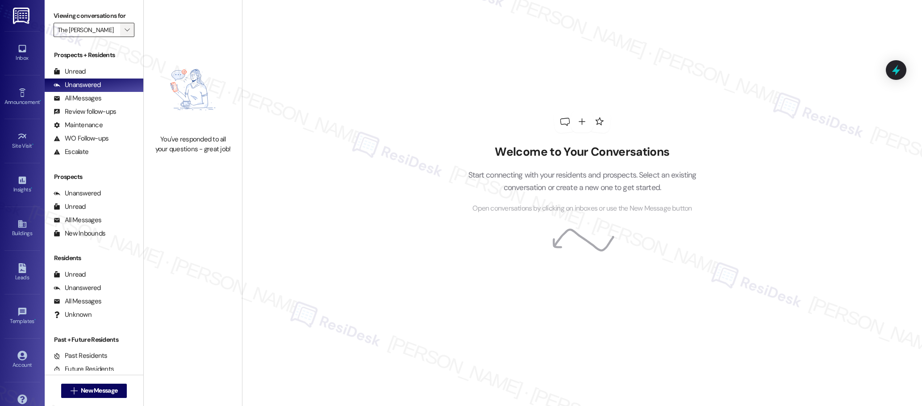
click at [125, 29] on icon "" at bounding box center [127, 29] width 5 height 7
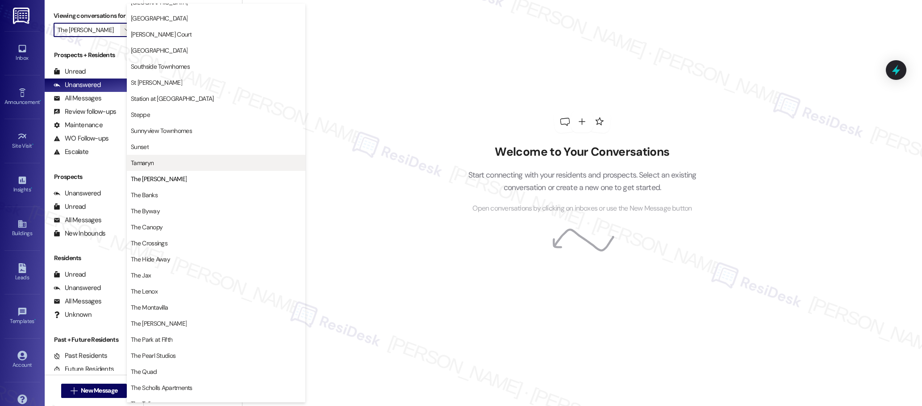
scroll to position [1400, 0]
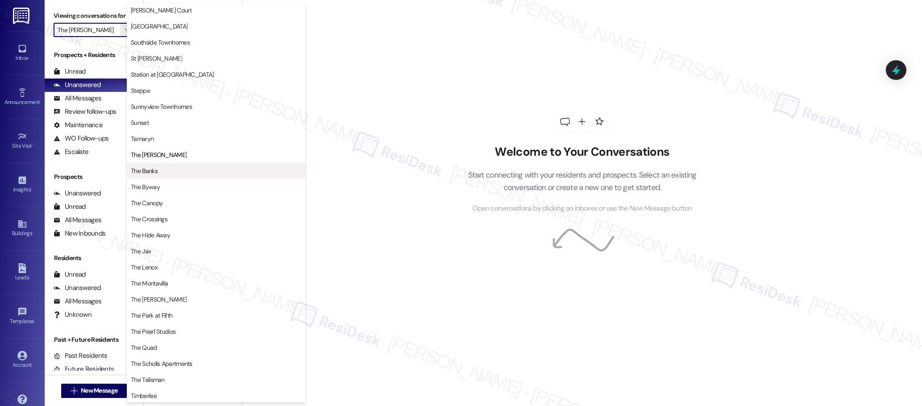
click at [155, 172] on span "The Banks" at bounding box center [144, 170] width 27 height 9
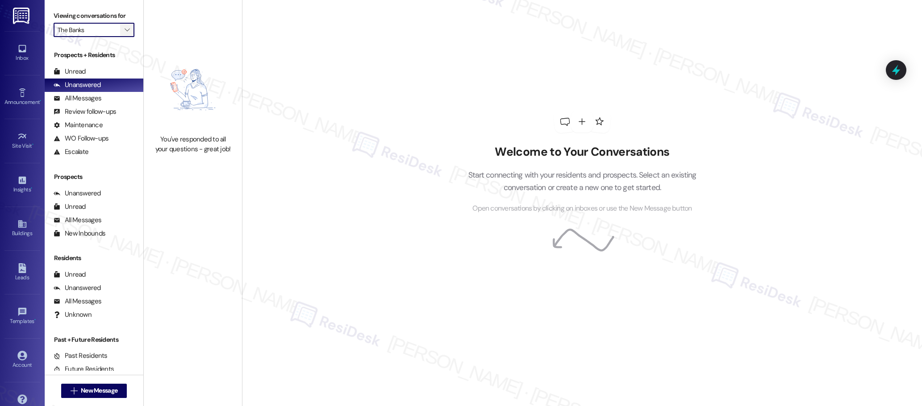
click at [125, 32] on icon "" at bounding box center [127, 29] width 5 height 7
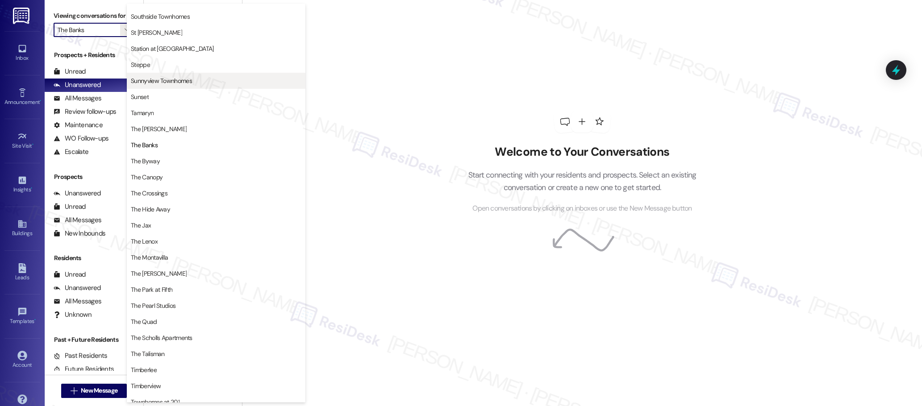
scroll to position [1425, 0]
click at [150, 162] on span "The Byway" at bounding box center [145, 161] width 29 height 9
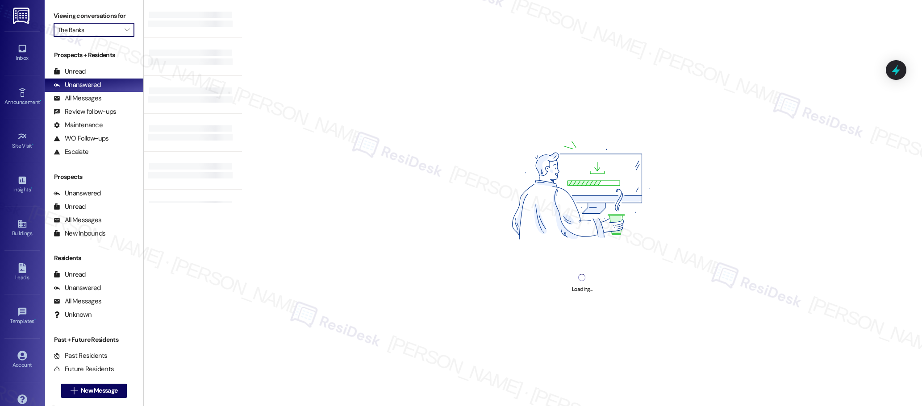
type input "The Byway"
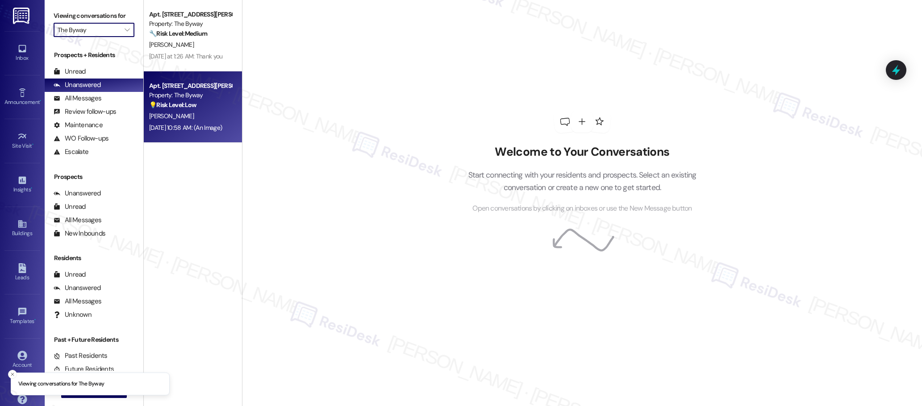
click at [176, 120] on div "[PERSON_NAME]" at bounding box center [190, 116] width 84 height 11
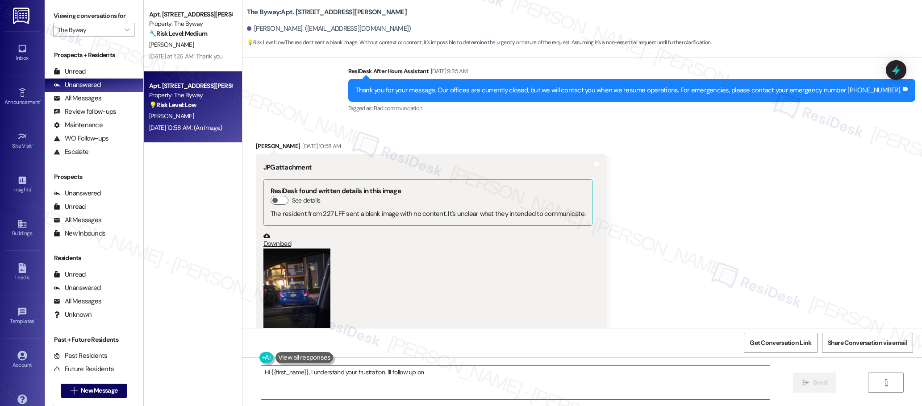
scroll to position [1740, 0]
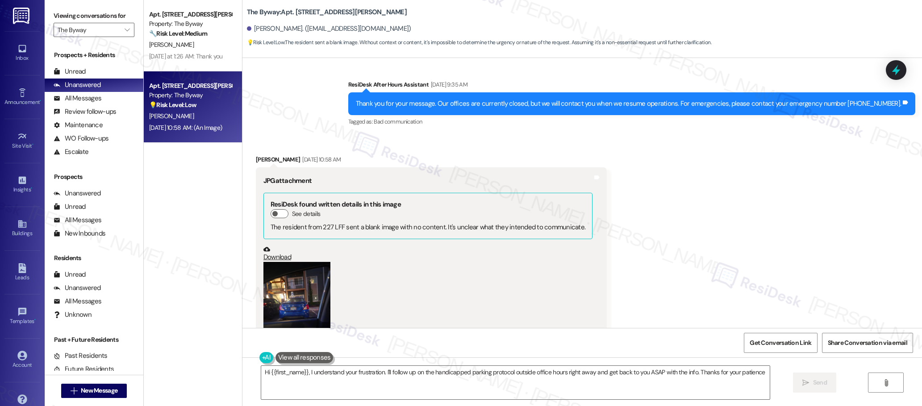
type textarea "Hi {{first_name}}, I understand your frustration. I'll follow up on the handica…"
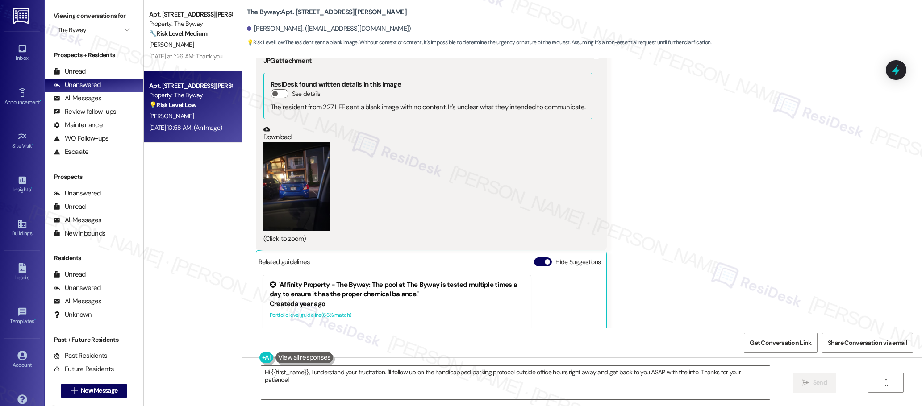
scroll to position [1975, 0]
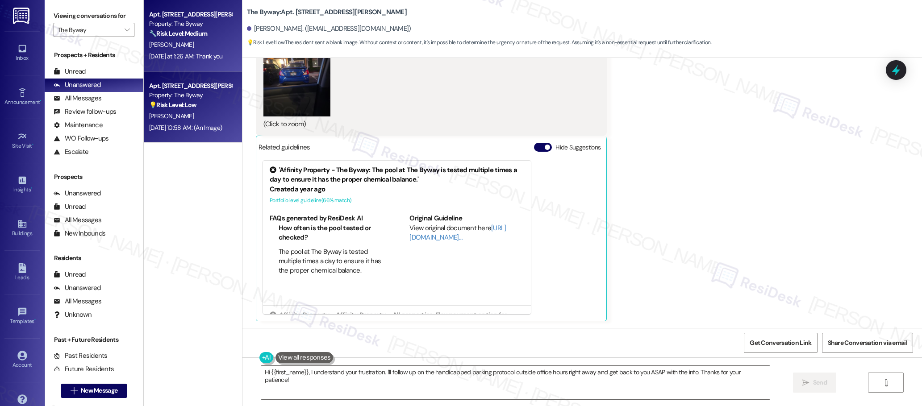
click at [201, 46] on div "[PERSON_NAME]" at bounding box center [190, 44] width 84 height 11
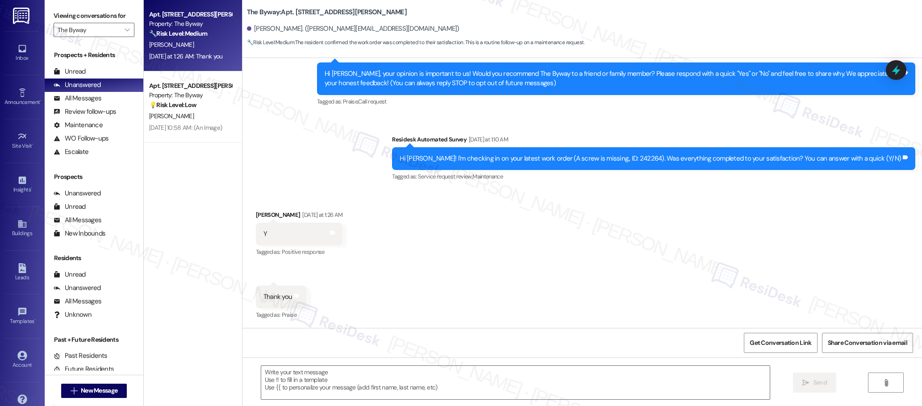
type textarea "Fetching suggested responses. Please feel free to read through the conversation…"
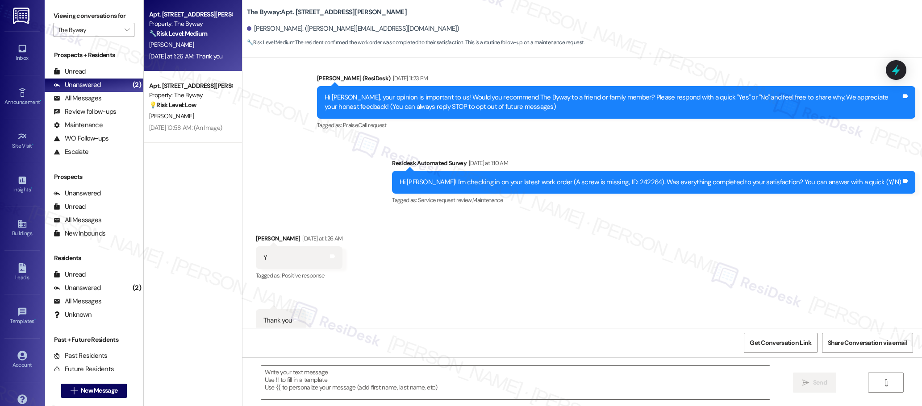
scroll to position [88, 0]
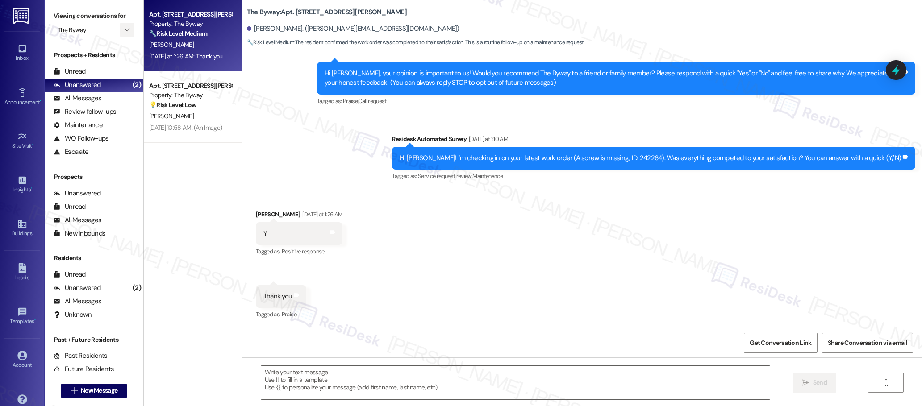
click at [123, 30] on span "" at bounding box center [127, 30] width 8 height 14
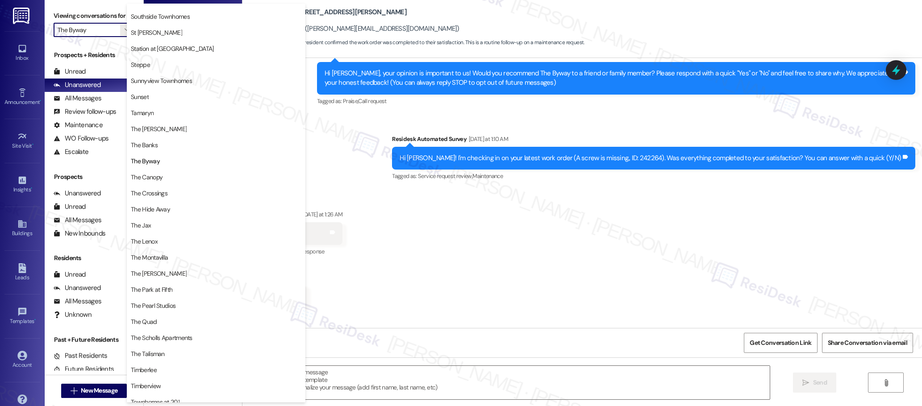
scroll to position [1425, 0]
click at [541, 132] on div "Survey, sent via SMS Residesk Automated Survey [DATE] at 1:10 AM Hi [PERSON_NAM…" at bounding box center [653, 159] width 536 height 62
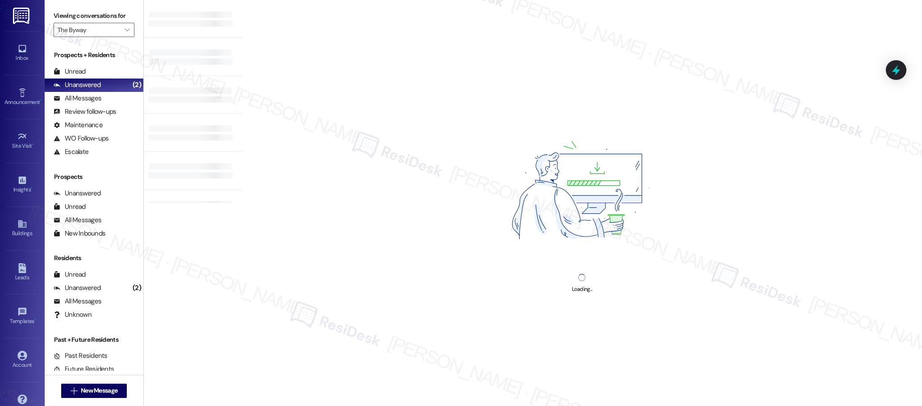
type input "St [PERSON_NAME]"
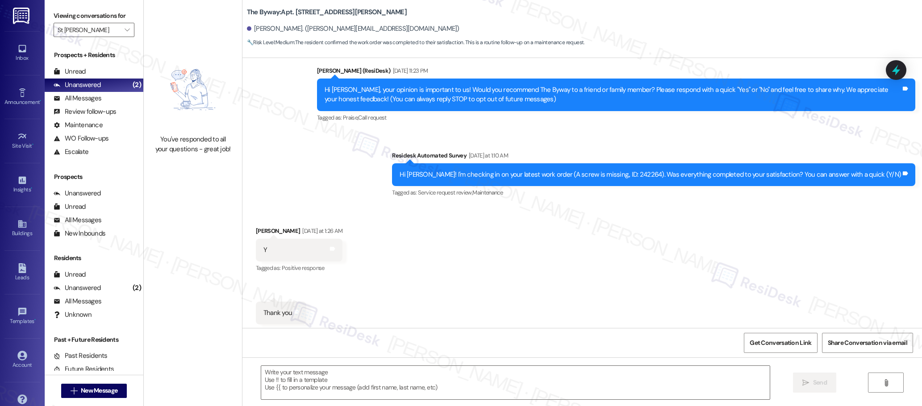
type textarea "Fetching suggested responses. Please feel free to read through the conversation…"
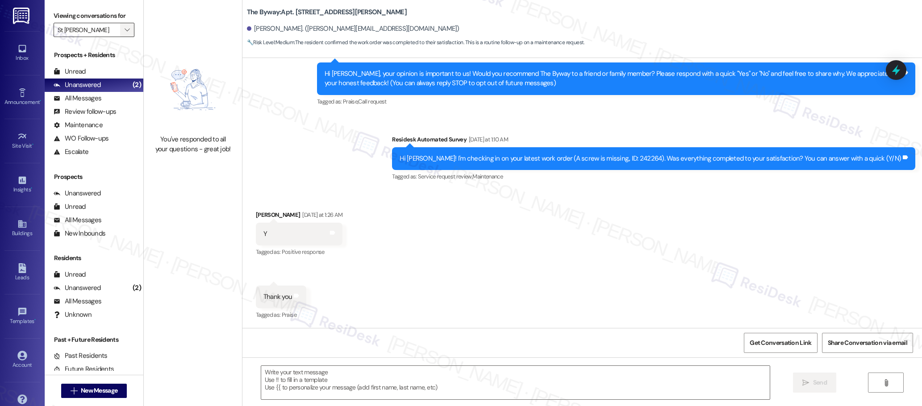
click at [123, 29] on span "" at bounding box center [127, 30] width 8 height 14
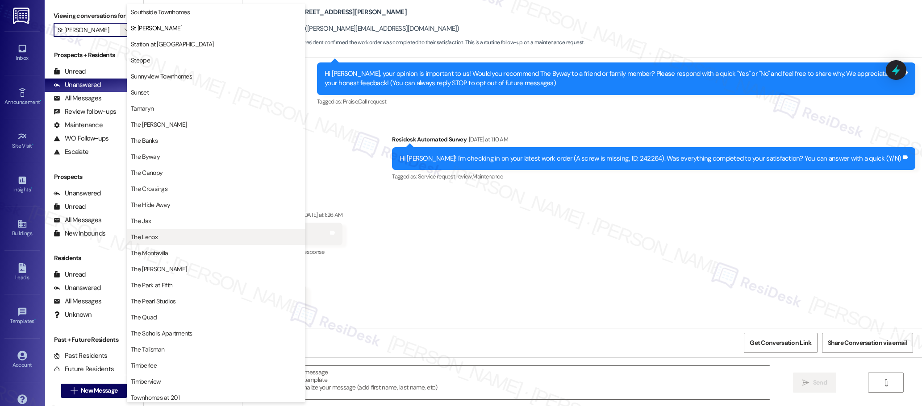
scroll to position [1422, 0]
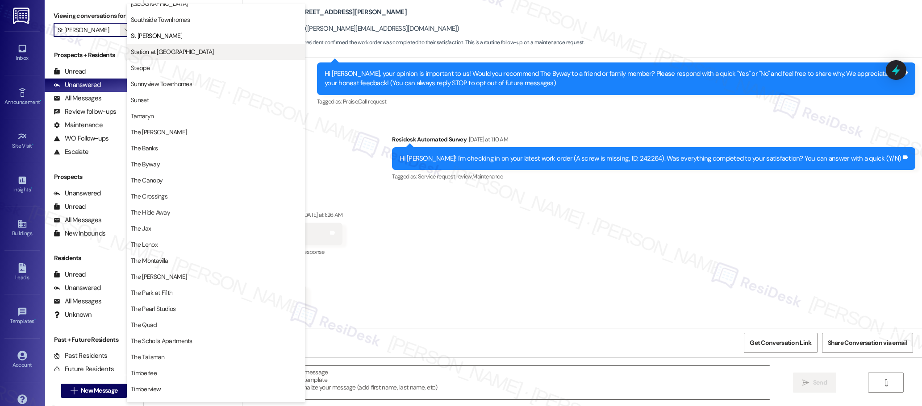
click at [183, 50] on span "Station at [GEOGRAPHIC_DATA]" at bounding box center [172, 51] width 83 height 9
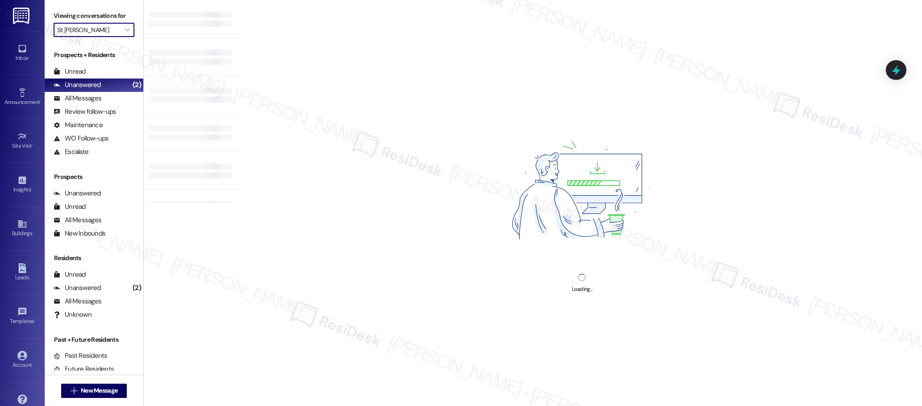
type input "Station at [GEOGRAPHIC_DATA]"
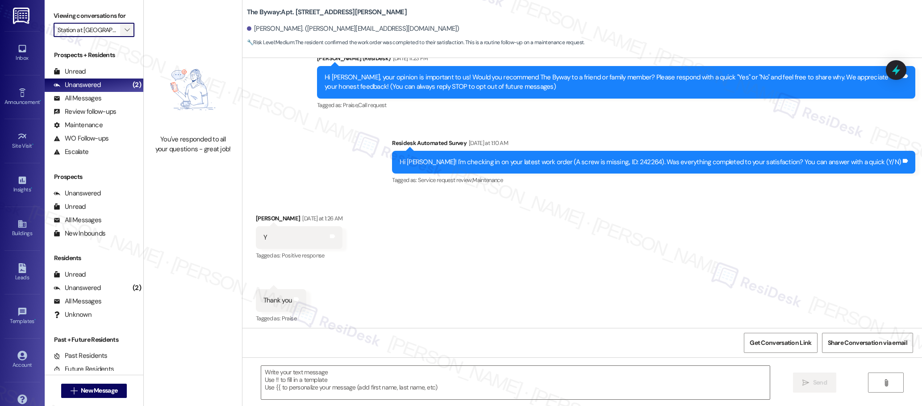
type textarea "Fetching suggested responses. Please feel free to read through the conversation…"
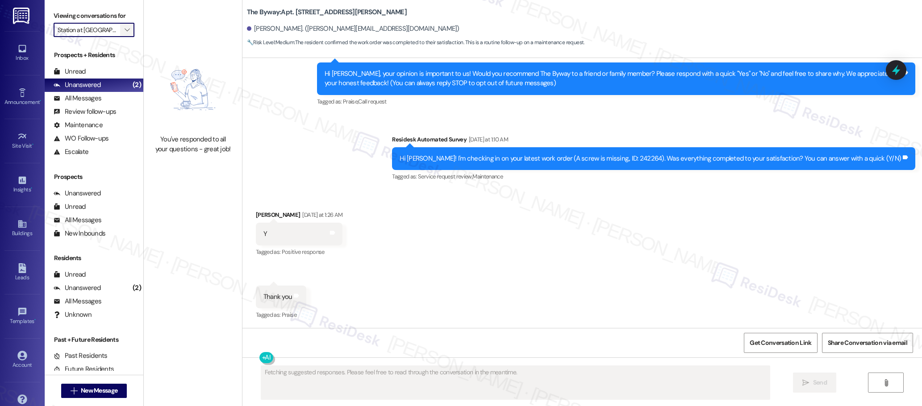
click at [123, 31] on span "" at bounding box center [127, 30] width 8 height 14
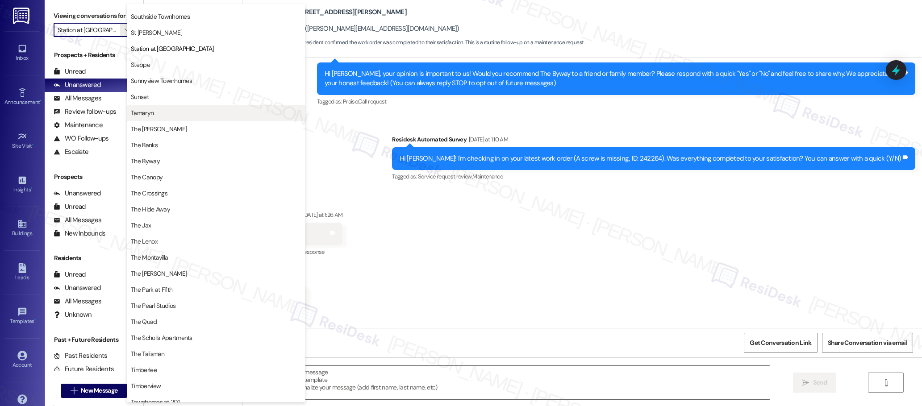
scroll to position [1425, 0]
click at [149, 159] on span "The Byway" at bounding box center [145, 161] width 29 height 9
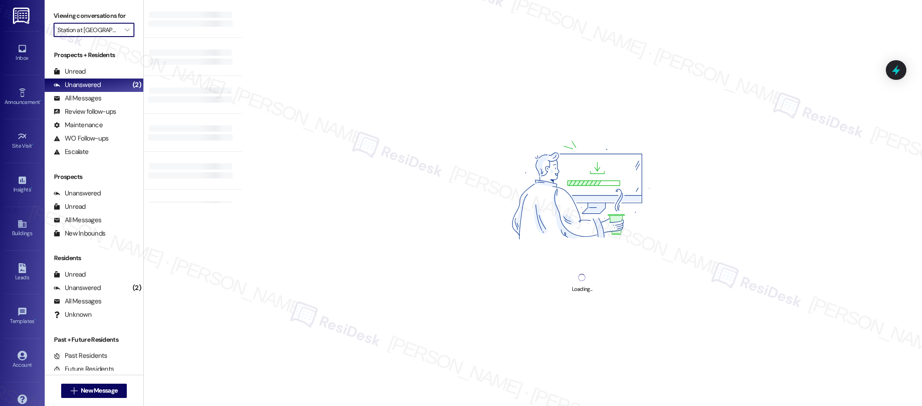
type input "The Byway"
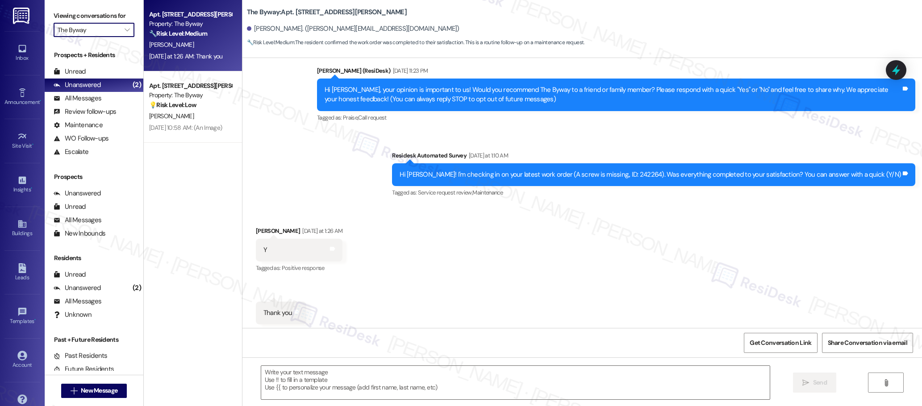
type textarea "Fetching suggested responses. Please feel free to read through the conversation…"
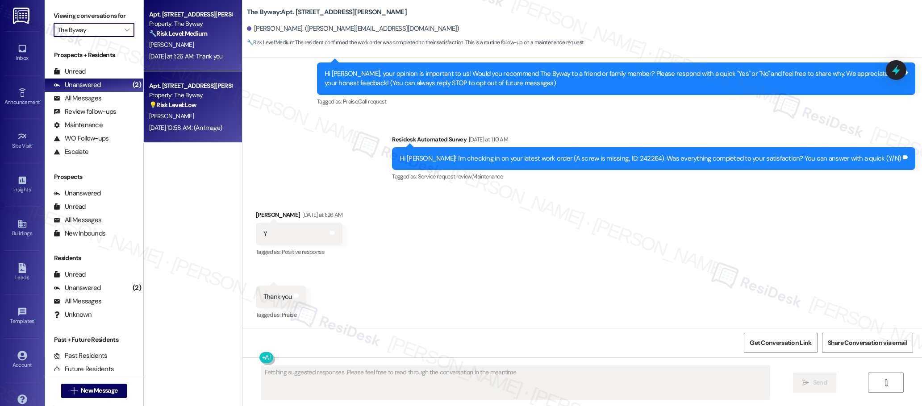
click at [176, 118] on div "[PERSON_NAME]" at bounding box center [190, 116] width 84 height 11
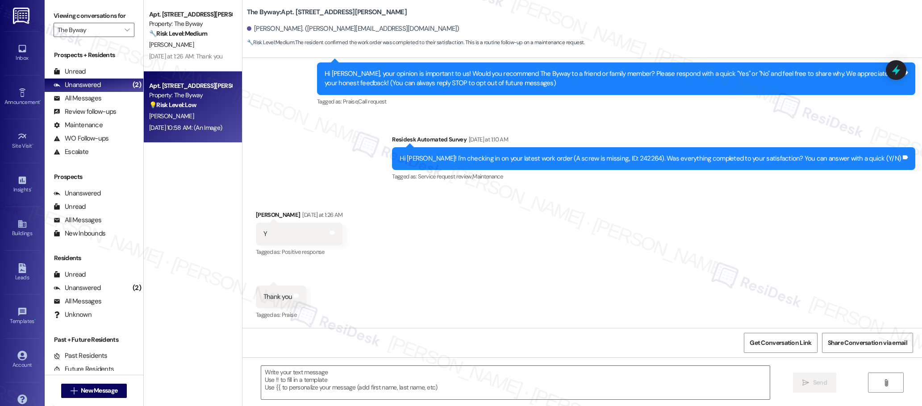
type textarea "Fetching suggested responses. Please feel free to read through the conversation…"
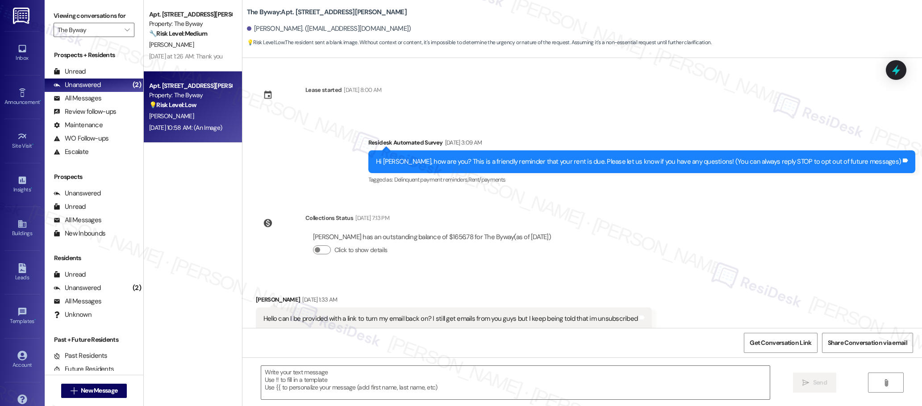
scroll to position [1975, 0]
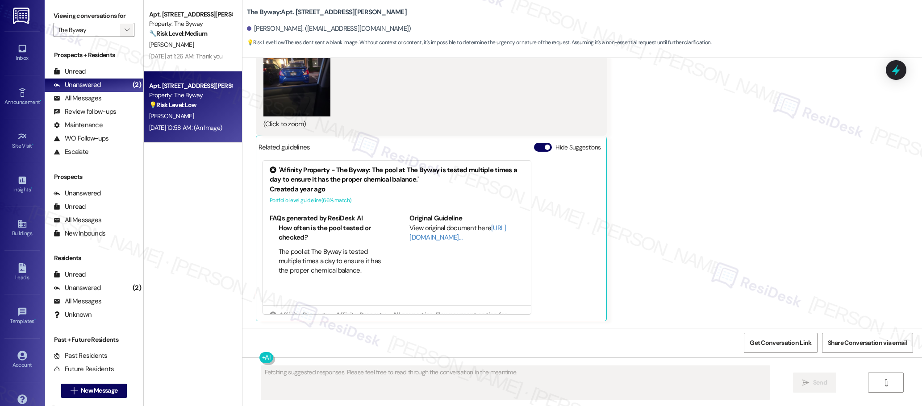
click at [125, 29] on icon "" at bounding box center [127, 29] width 5 height 7
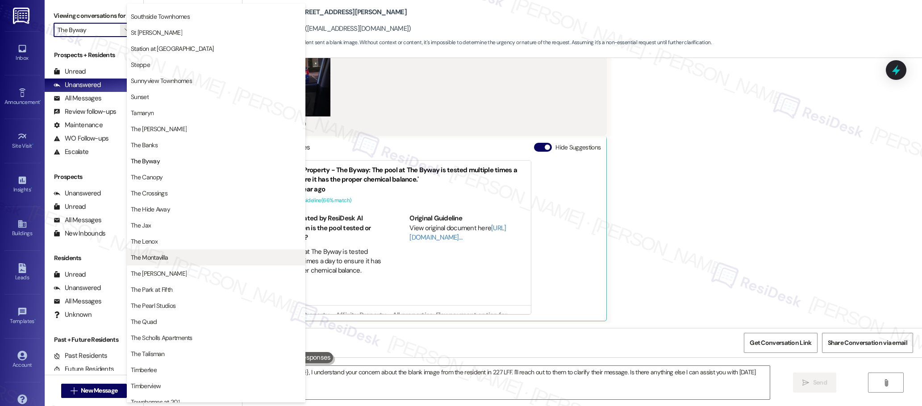
type textarea "Hi {{first_name}}, I understand your concern about the blank image from the res…"
click at [153, 324] on span "The Quad" at bounding box center [144, 321] width 26 height 9
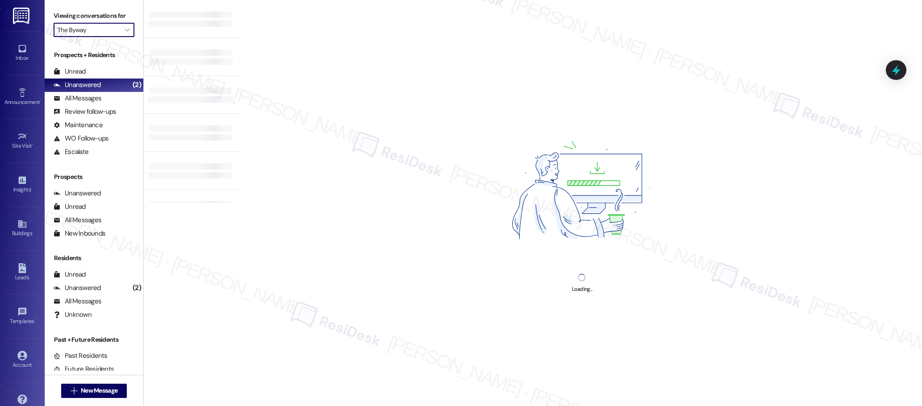
type input "The Quad"
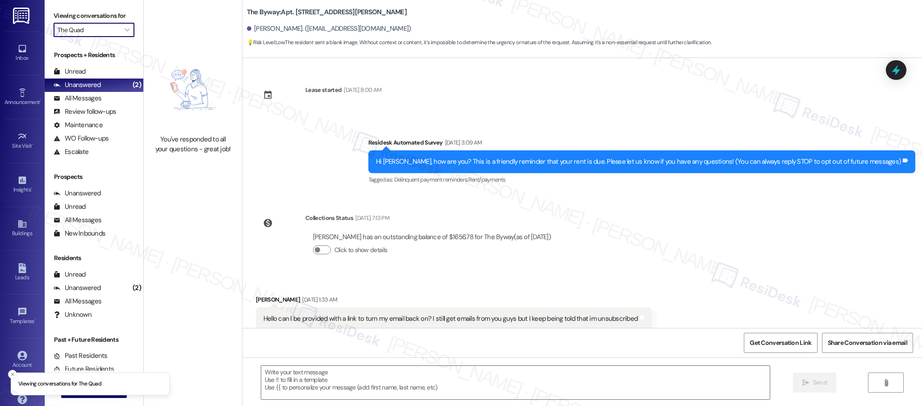
scroll to position [1974, 0]
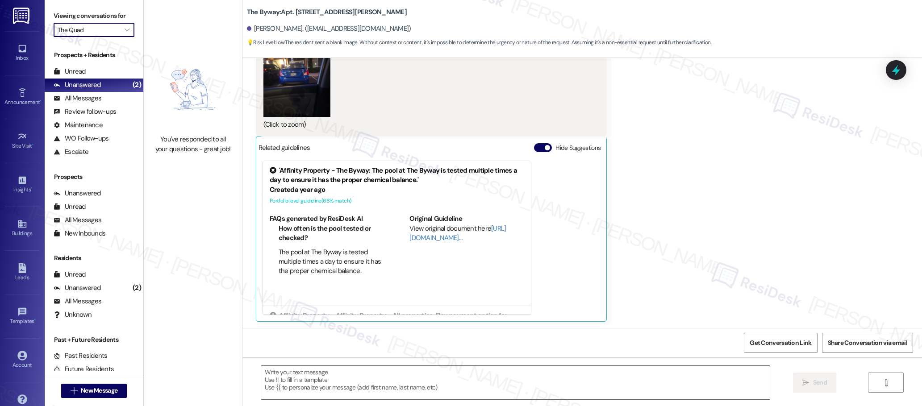
type textarea "Fetching suggested responses. Please feel free to read through the conversation…"
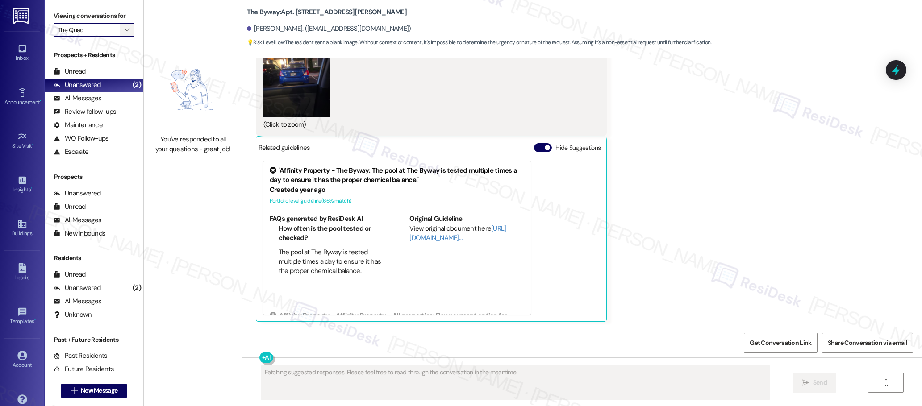
click at [125, 30] on icon "" at bounding box center [127, 29] width 5 height 7
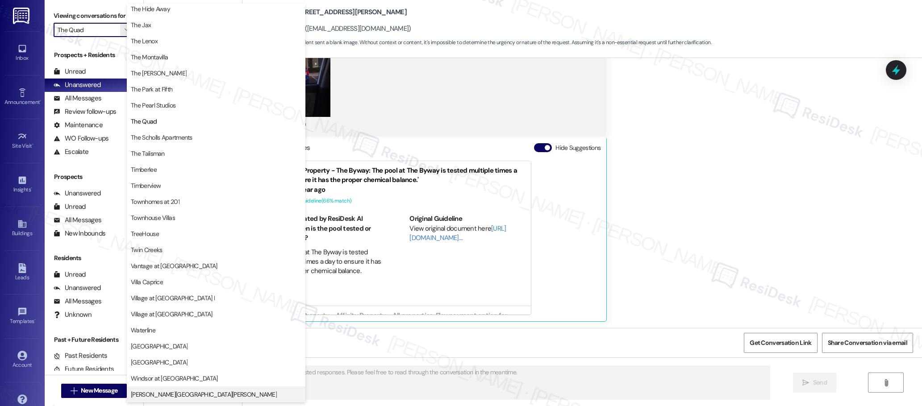
scroll to position [1576, 0]
click at [169, 397] on span "[PERSON_NAME][GEOGRAPHIC_DATA][PERSON_NAME]" at bounding box center [204, 394] width 146 height 9
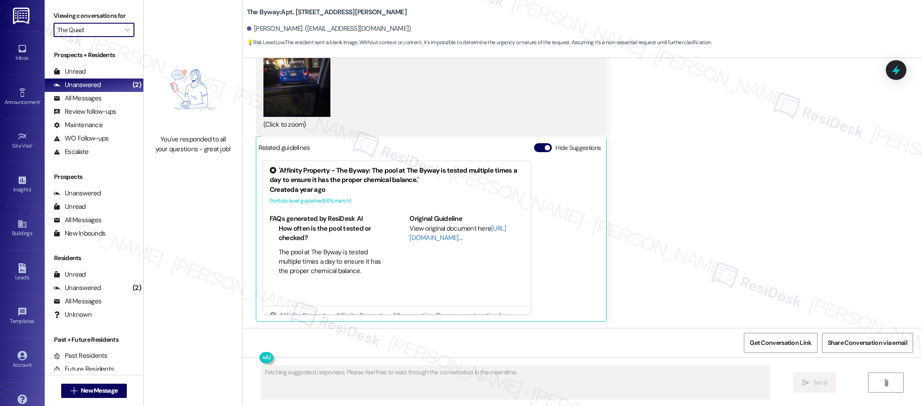
type input "[PERSON_NAME][GEOGRAPHIC_DATA][PERSON_NAME]"
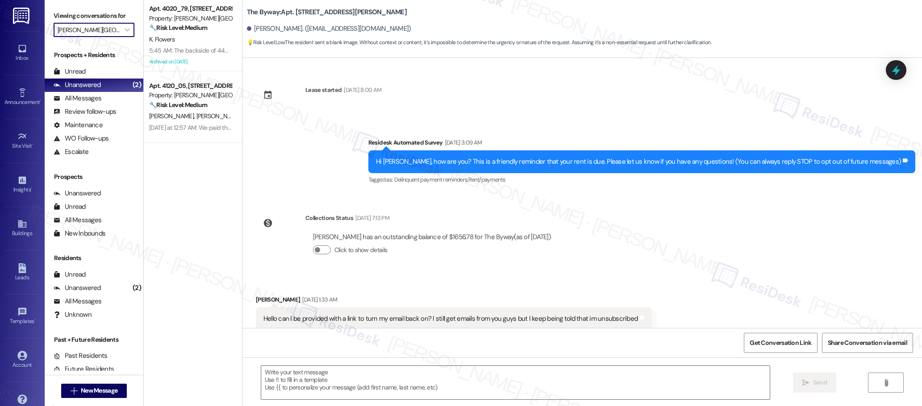
scroll to position [1974, 0]
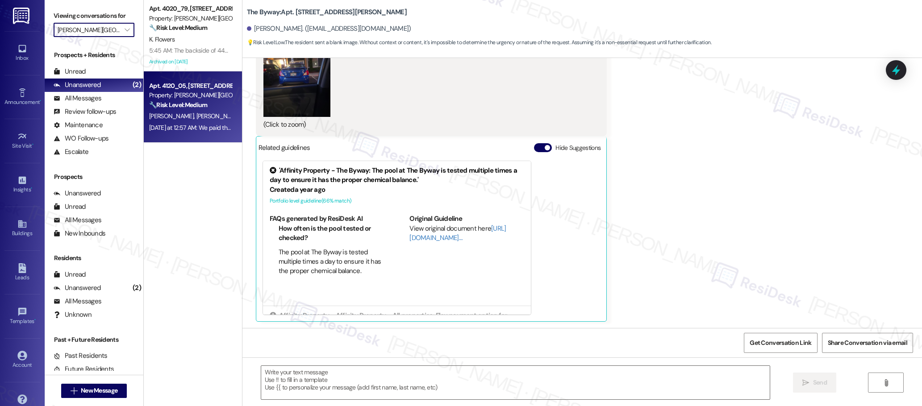
type textarea "Fetching suggested responses. Please feel free to read through the conversation…"
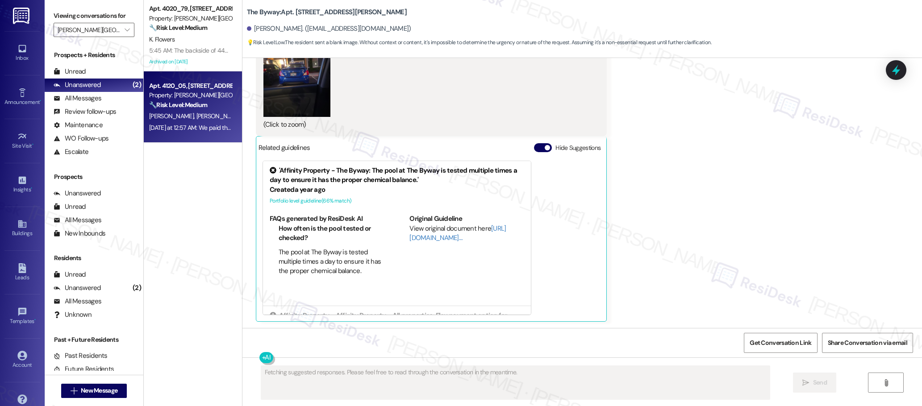
click at [221, 132] on div "[DATE] at 12:57 AM: We paid this already. Thanks for the reminder [DATE] at 12:…" at bounding box center [190, 127] width 84 height 11
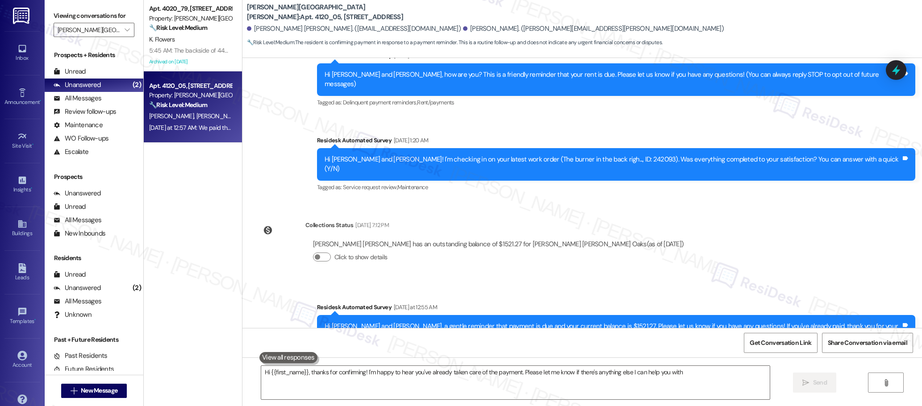
type textarea "Hi {{first_name}}, thanks for confirming! I'm happy to hear you've already take…"
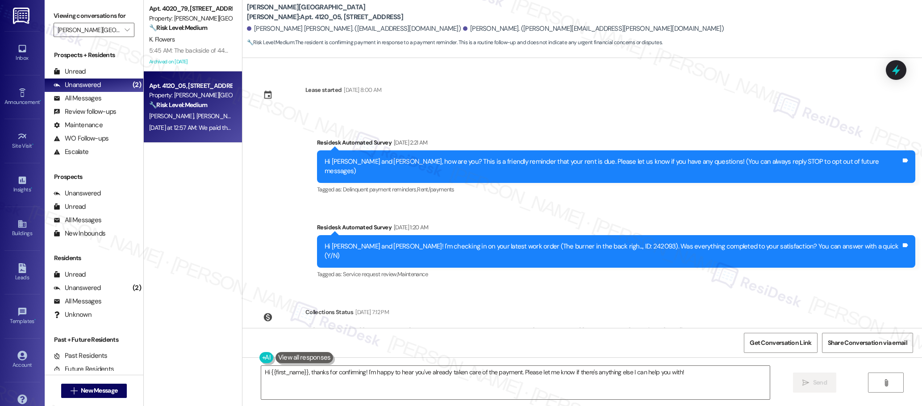
scroll to position [174, 0]
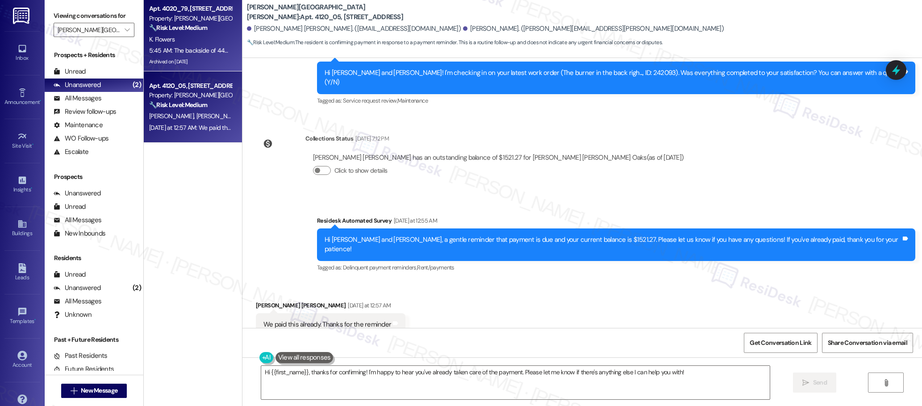
click at [200, 52] on div "5:45 AM: The backside of 4465 has two screens from the window removed and sitti…" at bounding box center [477, 50] width 657 height 8
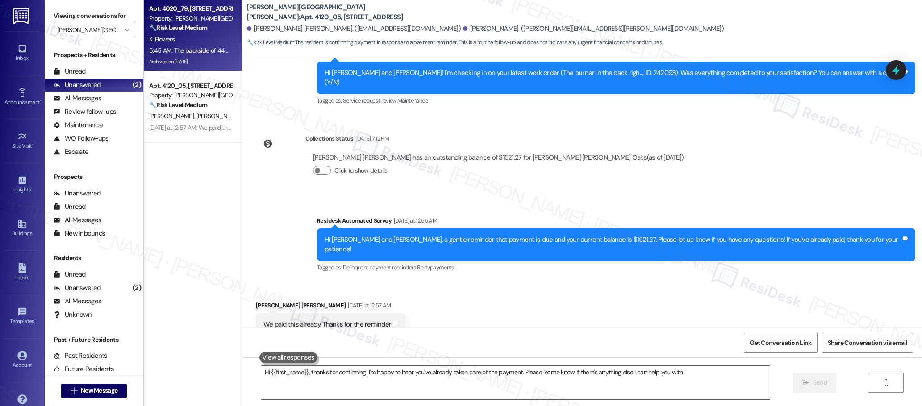
type textarea "Hi {{first_name}}, thanks for confirming! I'm happy to hear you've already take…"
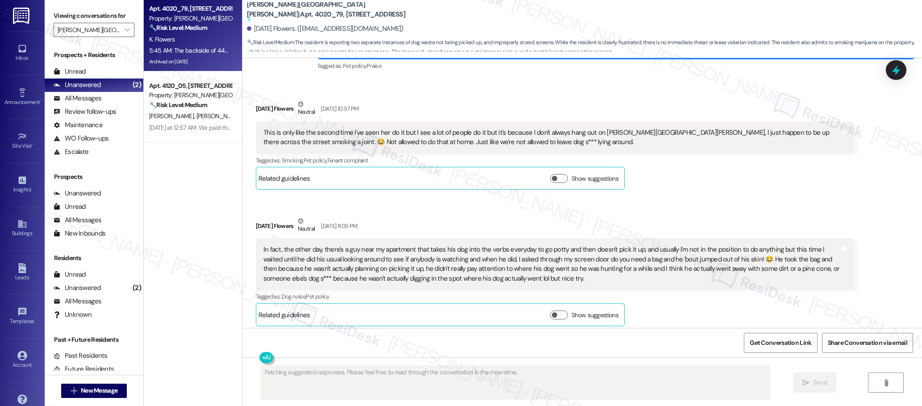
scroll to position [44756, 0]
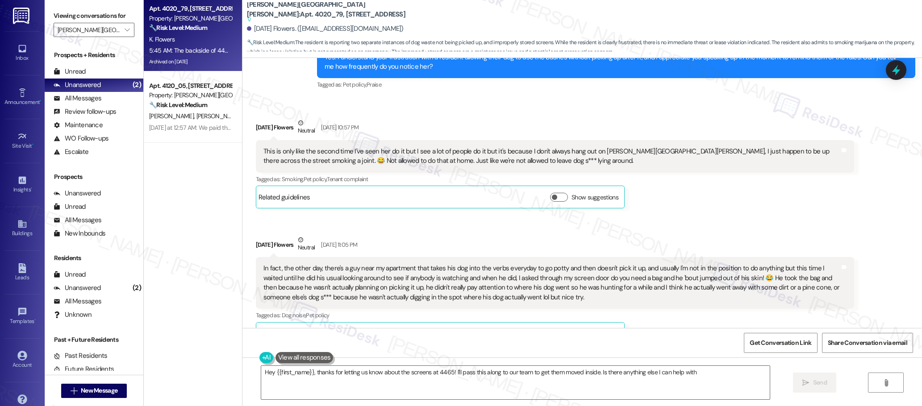
type textarea "Hey {{first_name}}, thanks for letting us know about the screens at 4465! I'll …"
click at [125, 31] on icon "" at bounding box center [127, 29] width 5 height 7
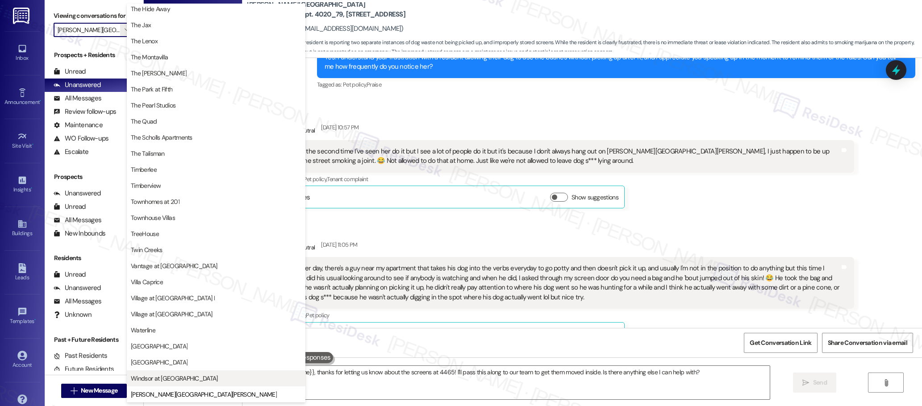
scroll to position [1581, 0]
click at [187, 375] on span "Windsor at [GEOGRAPHIC_DATA]" at bounding box center [174, 378] width 87 height 9
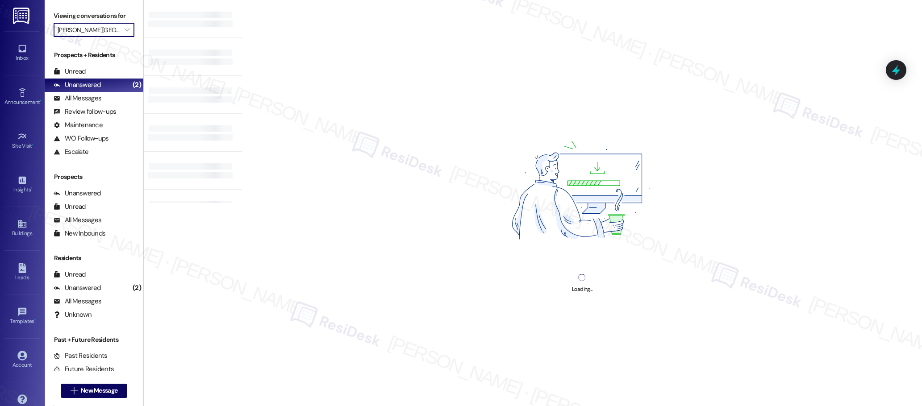
type input "Windsor at [GEOGRAPHIC_DATA]"
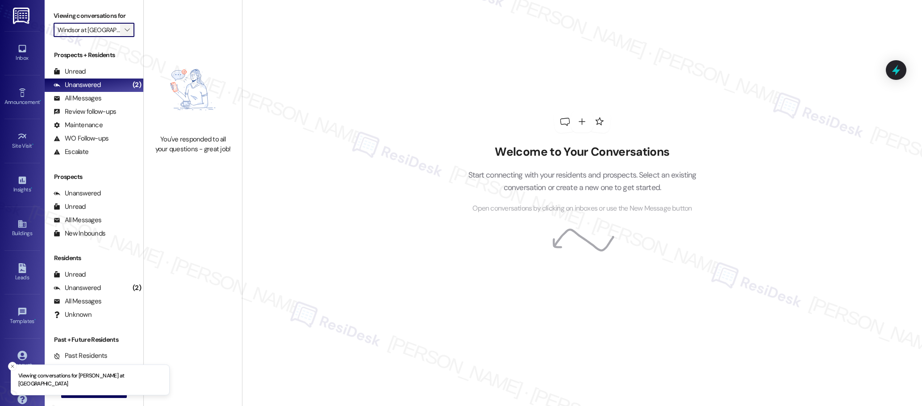
click at [125, 29] on icon "" at bounding box center [127, 29] width 5 height 7
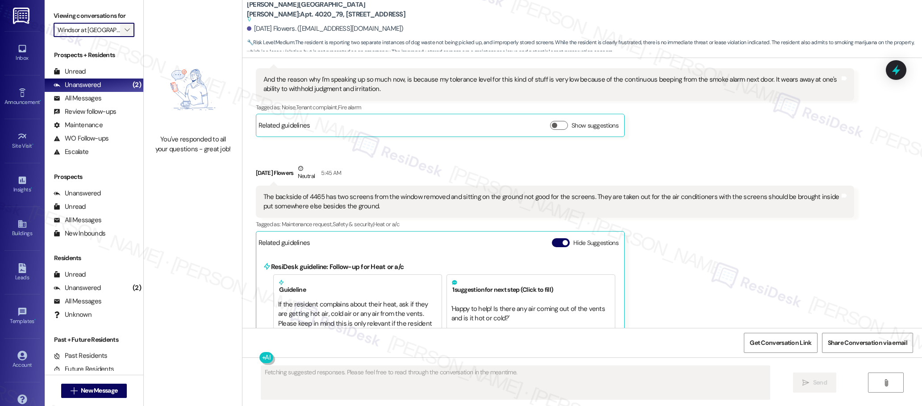
click at [124, 31] on span "" at bounding box center [127, 30] width 8 height 14
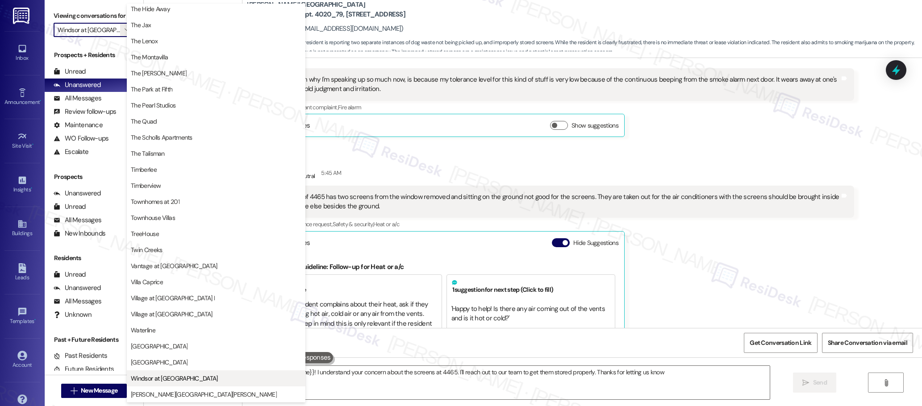
type textarea "Hey {{first_name}}! I understand your concern about the screens at 4465. I'll r…"
click at [169, 362] on span "[GEOGRAPHIC_DATA]" at bounding box center [159, 362] width 57 height 9
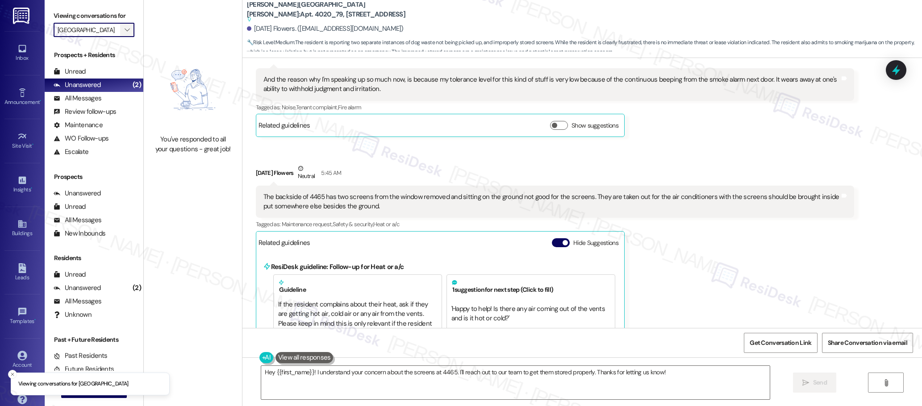
click at [125, 28] on icon "" at bounding box center [127, 29] width 5 height 7
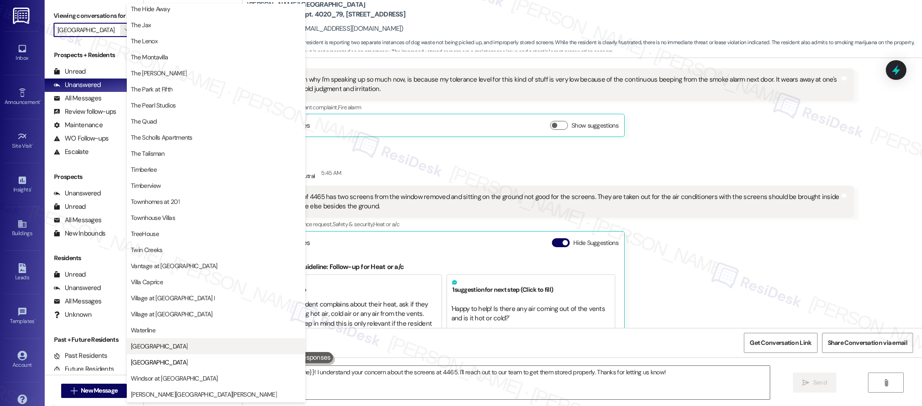
scroll to position [1603, 0]
click at [146, 345] on span "[GEOGRAPHIC_DATA]" at bounding box center [159, 346] width 57 height 9
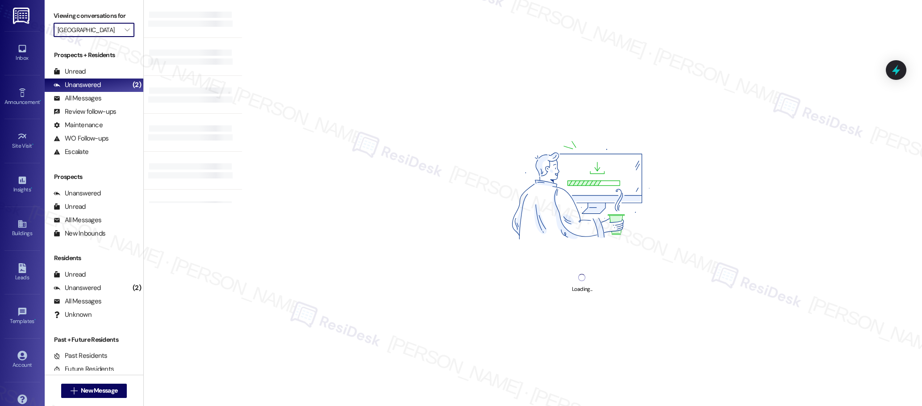
type input "[GEOGRAPHIC_DATA]"
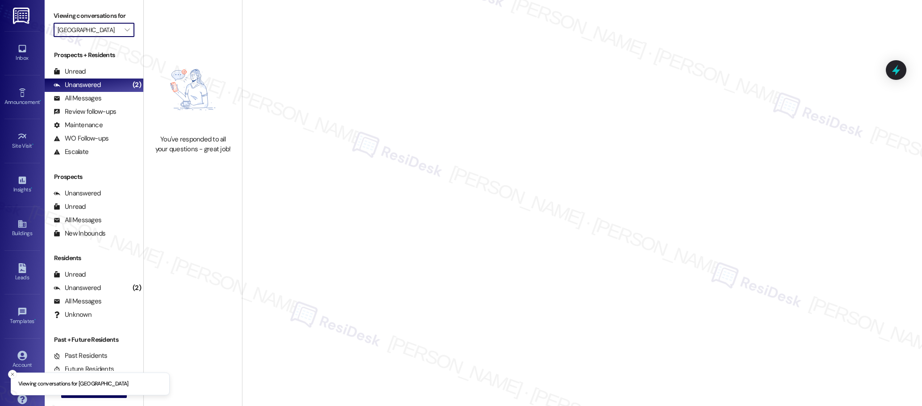
click at [125, 27] on icon "" at bounding box center [127, 29] width 5 height 7
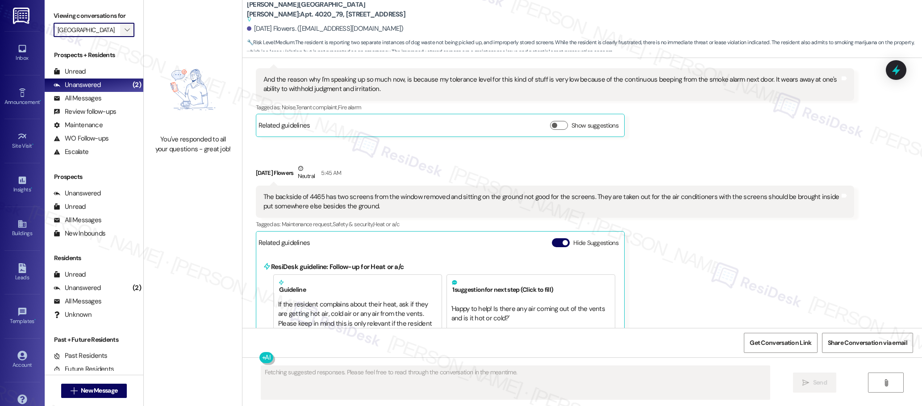
click at [125, 30] on icon "" at bounding box center [127, 29] width 5 height 7
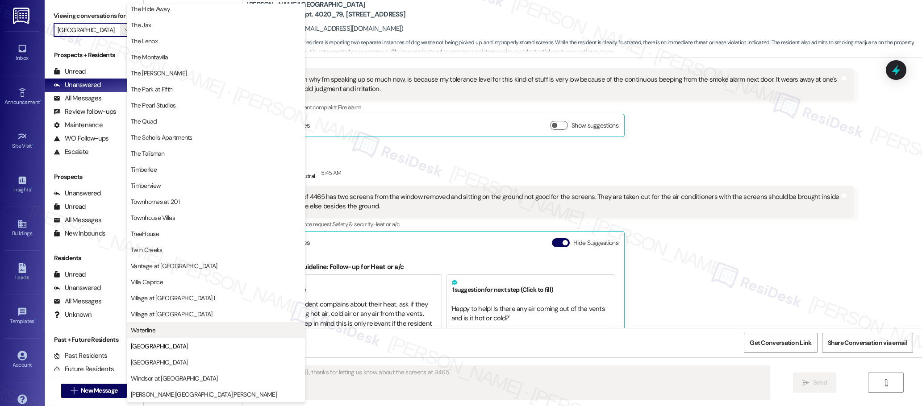
scroll to position [1600, 0]
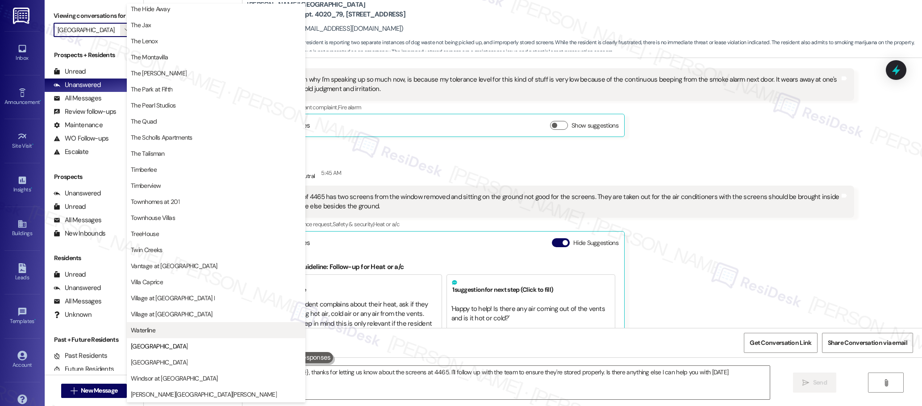
type textarea "Hi {{first_name}}, thanks for letting us know about the screens at 4465. I'll f…"
click at [152, 330] on span "Waterline" at bounding box center [143, 330] width 25 height 9
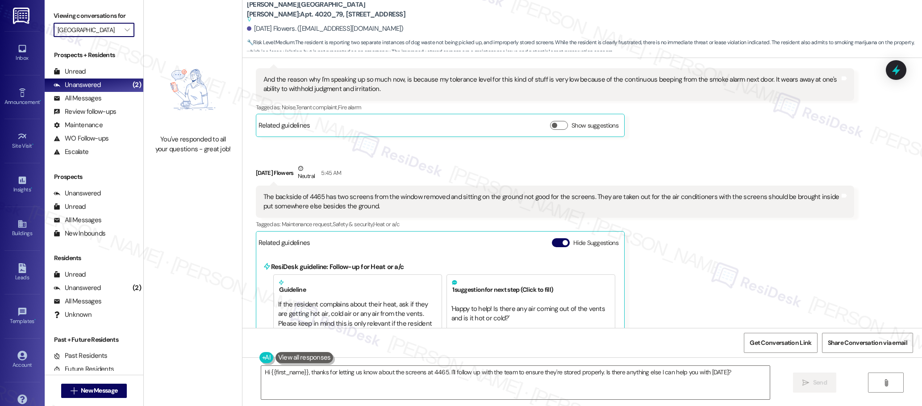
type input "Waterline"
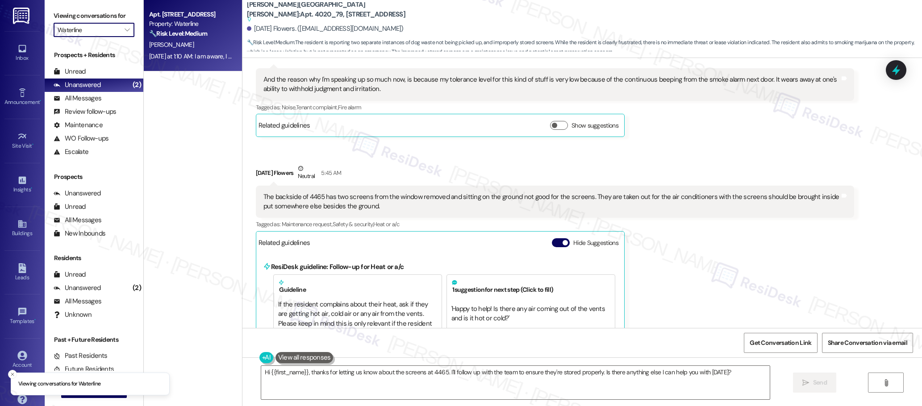
click at [208, 54] on div "[DATE] at 1:10 AM: I am aware, I am planning to pay it [DATE]. We are just wait…" at bounding box center [266, 56] width 234 height 8
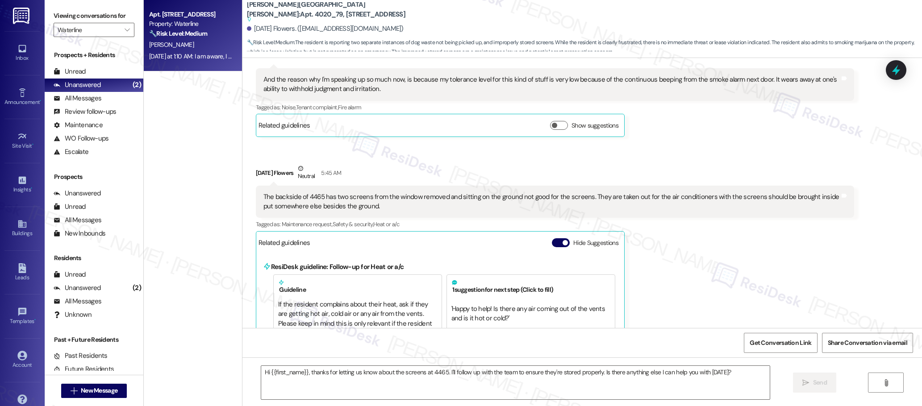
type textarea "Fetching suggested responses. Please feel free to read through the conversation…"
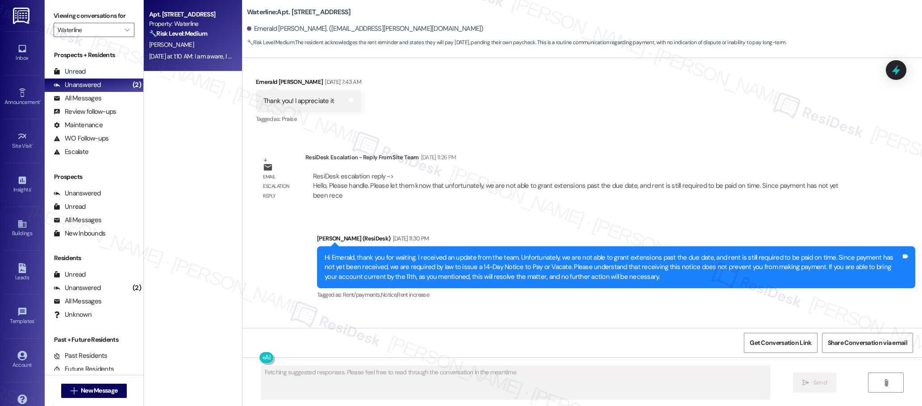
scroll to position [1984, 0]
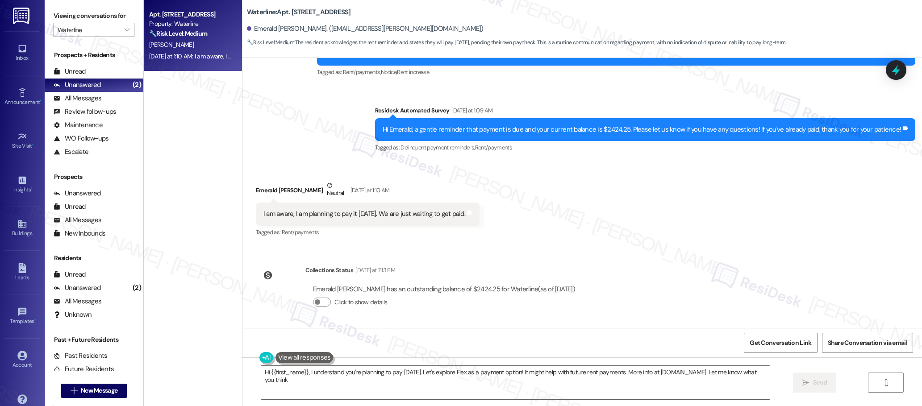
type textarea "Hi {{first_name}}, I understand you're planning to pay [DATE]. Let's explore Fl…"
click at [125, 29] on icon "" at bounding box center [127, 29] width 5 height 7
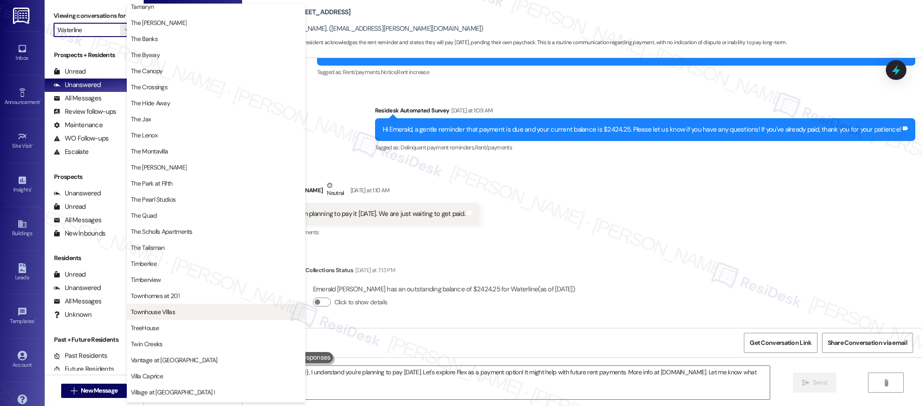
scroll to position [1612, 0]
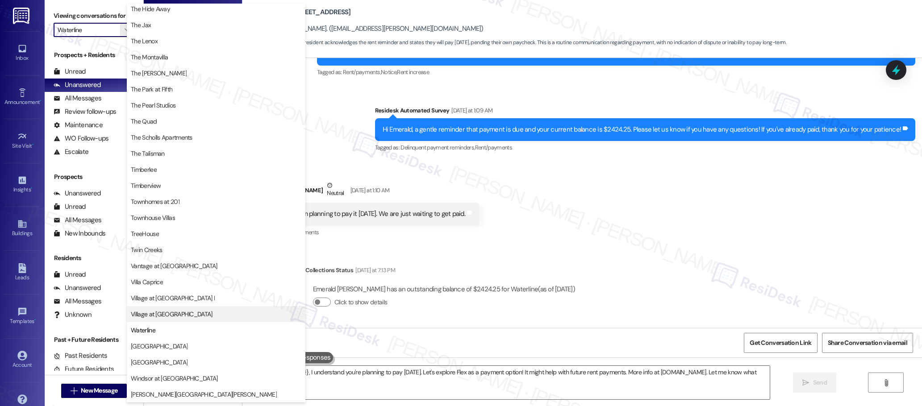
click at [169, 315] on span "Village at [GEOGRAPHIC_DATA]" at bounding box center [171, 314] width 81 height 9
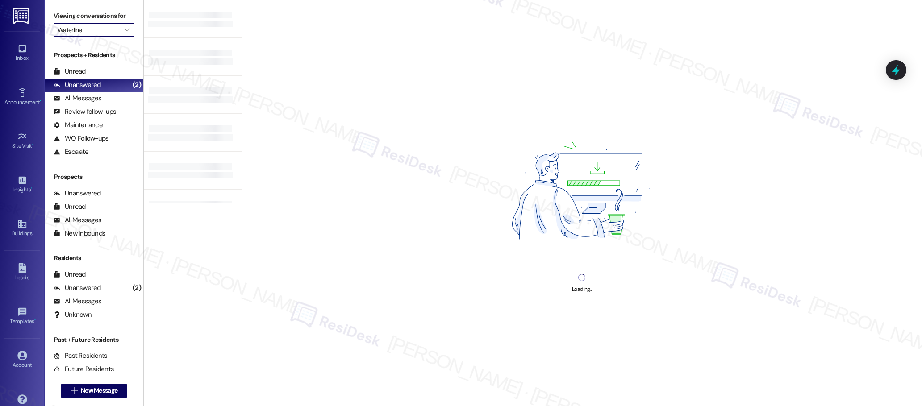
type input "Village at [GEOGRAPHIC_DATA]"
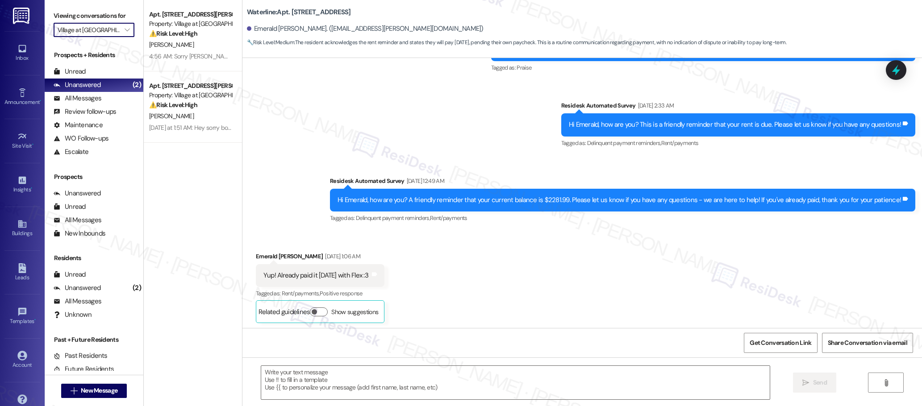
type textarea "Fetching suggested responses. Please feel free to read through the conversation…"
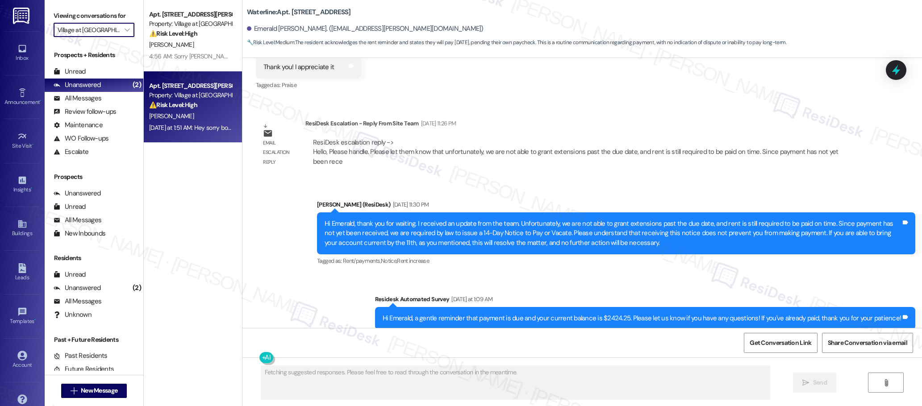
scroll to position [1902, 0]
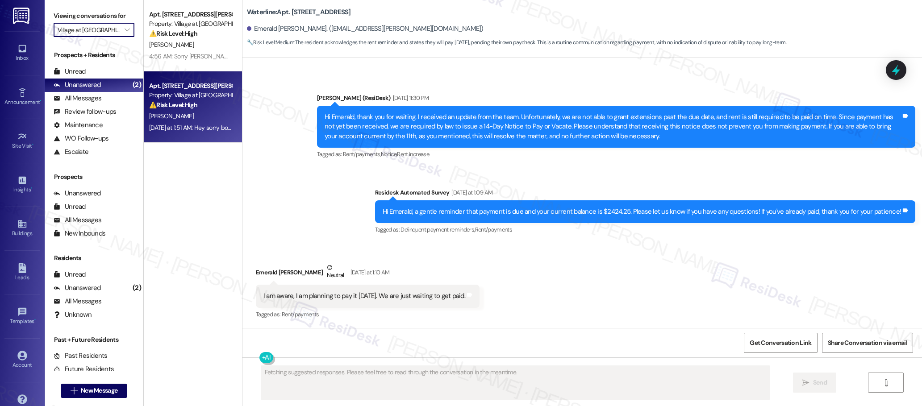
click at [198, 121] on div "[PERSON_NAME]" at bounding box center [190, 116] width 84 height 11
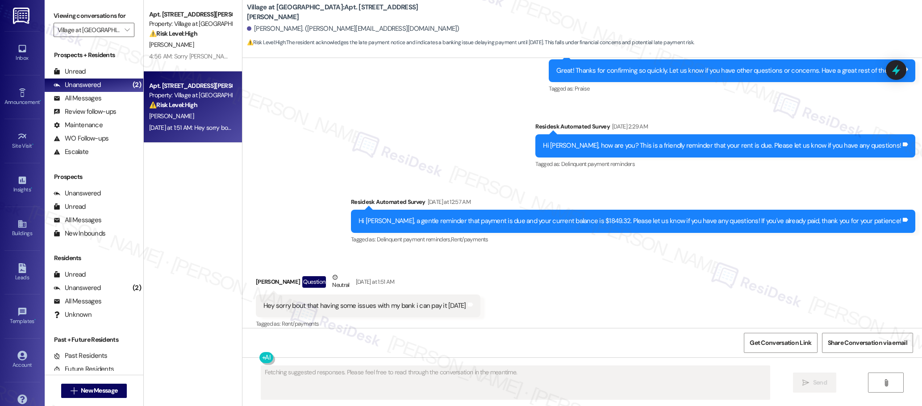
scroll to position [1545, 0]
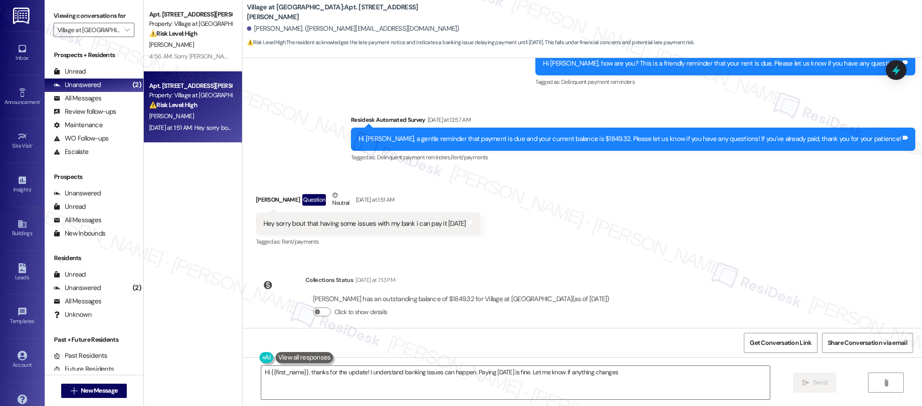
type textarea "Hi {{first_name}}, thanks for the update! I understand banking issues can happe…"
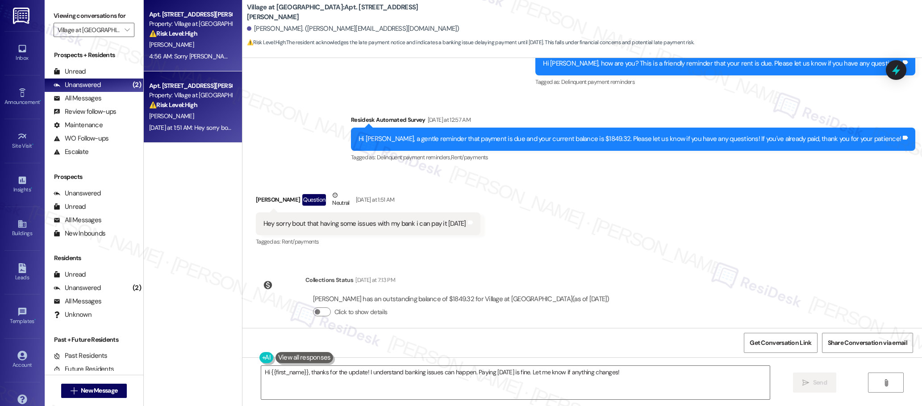
click at [207, 52] on div "4:56 AM: Sorry [PERSON_NAME] talked to me 4:56 AM: Sorry [PERSON_NAME] talked t…" at bounding box center [208, 56] width 118 height 8
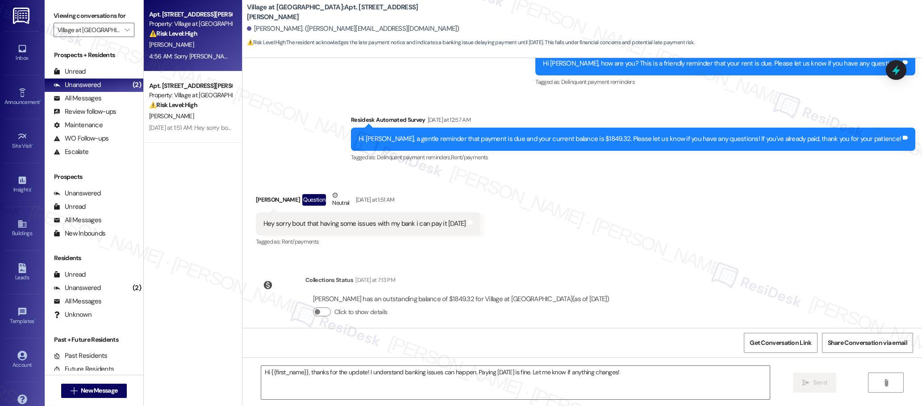
type textarea "Fetching suggested responses. Please feel free to read through the conversation…"
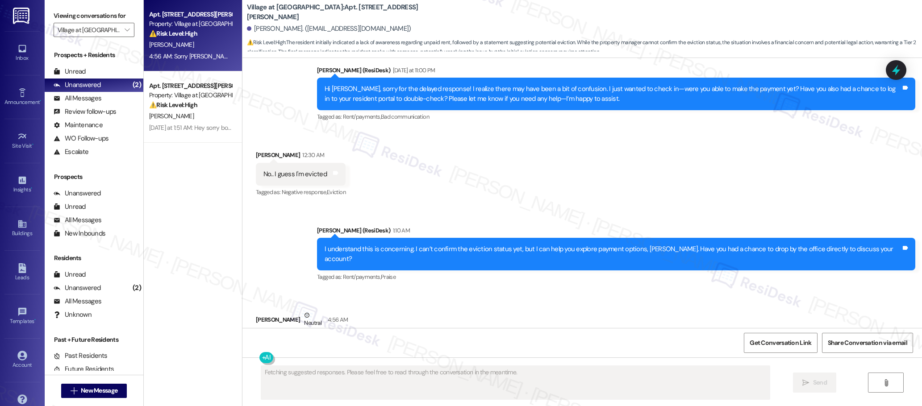
scroll to position [4124, 0]
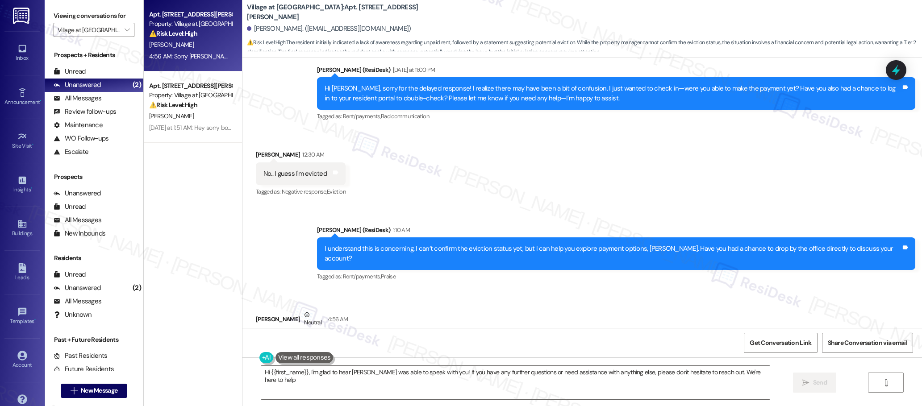
type textarea "Hi {{first_name}}, I'm glad to hear [PERSON_NAME] was able to speak with you! I…"
click at [125, 31] on icon "" at bounding box center [127, 29] width 5 height 7
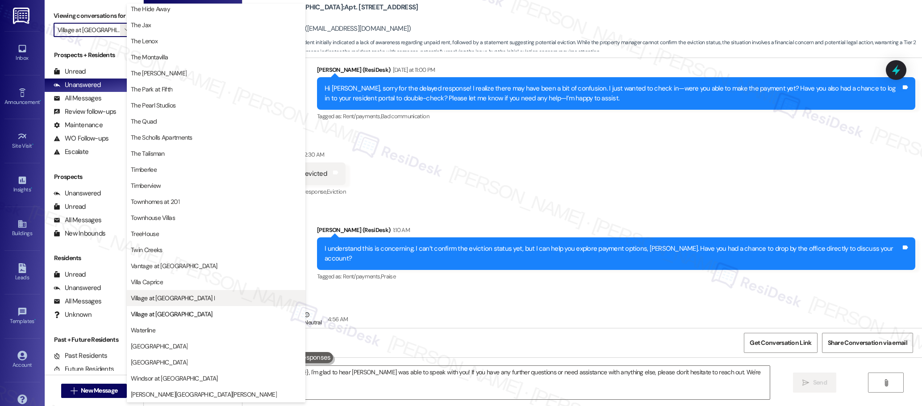
scroll to position [1612, 0]
click at [167, 297] on span "Village at [GEOGRAPHIC_DATA] I" at bounding box center [173, 298] width 84 height 9
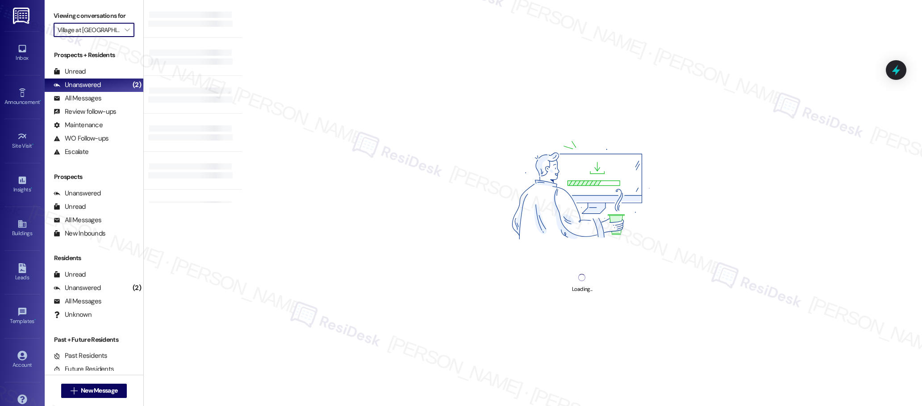
type input "Village at [GEOGRAPHIC_DATA] I"
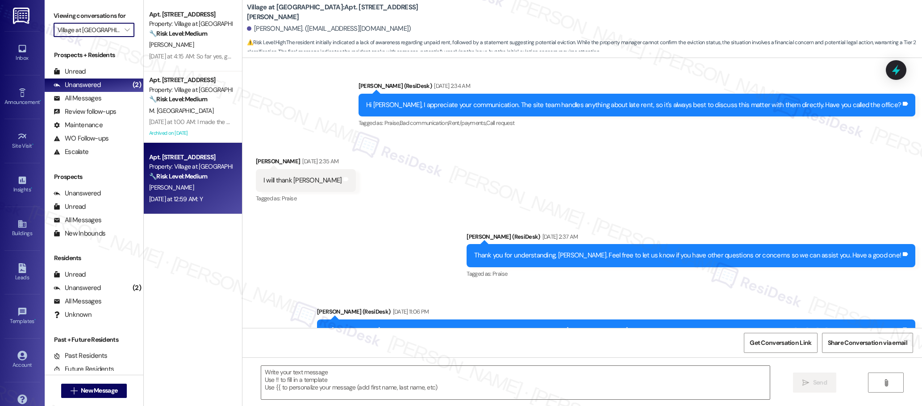
click at [228, 194] on div "Apt. [STREET_ADDRESS] Property: Village at [GEOGRAPHIC_DATA] I 🔧 Risk Level: Me…" at bounding box center [193, 178] width 98 height 71
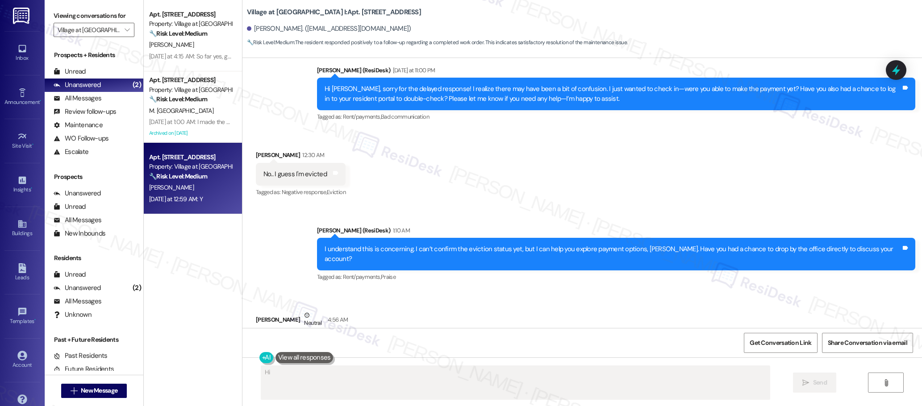
click at [208, 193] on div "[PERSON_NAME]" at bounding box center [190, 187] width 84 height 11
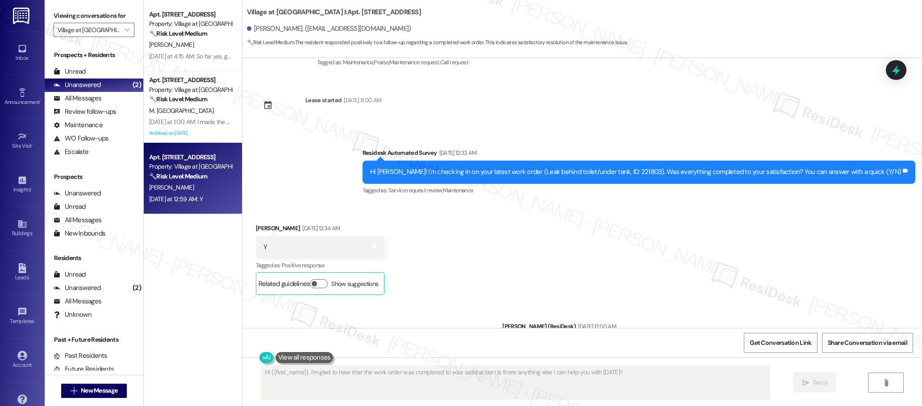
scroll to position [652, 0]
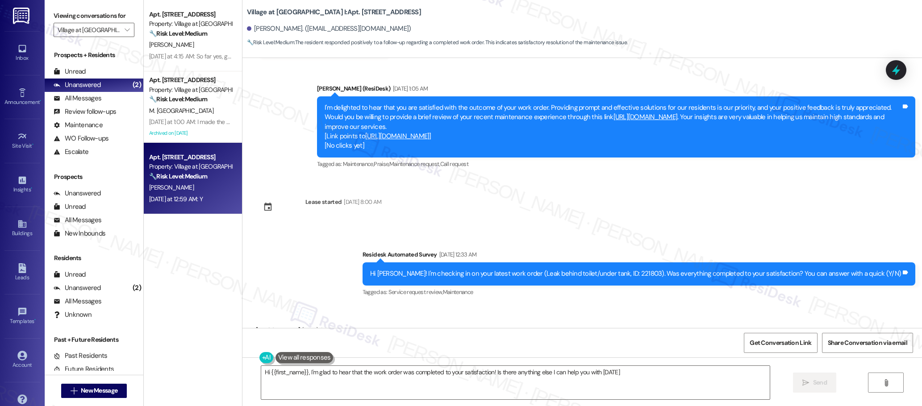
type textarea "Hi {{first_name}}, I'm glad to hear that the work order was completed to your s…"
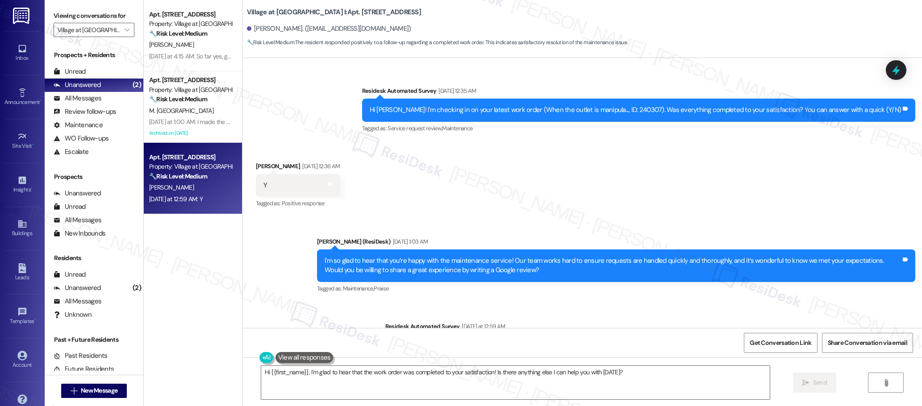
scroll to position [1290, 0]
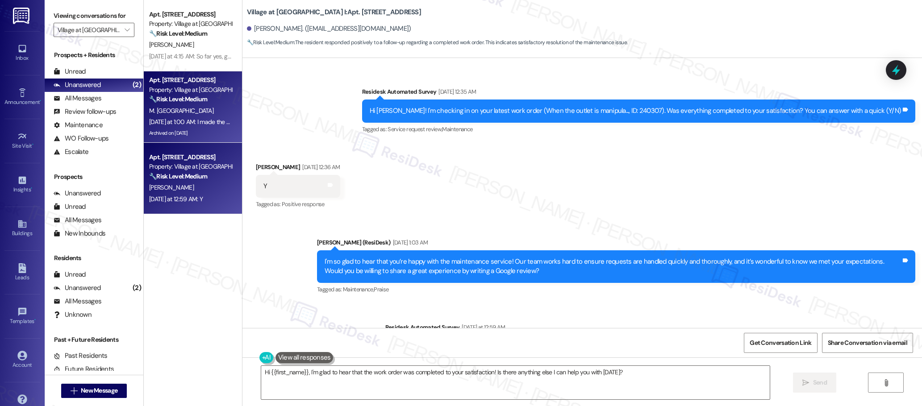
click at [189, 111] on div "M. [GEOGRAPHIC_DATA]" at bounding box center [190, 110] width 84 height 11
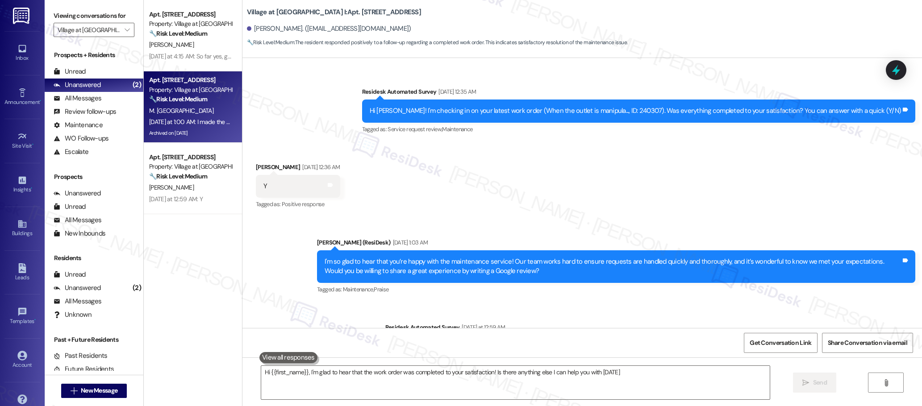
type textarea "Hi {{first_name}}, I'm glad to hear that the work order was completed to your s…"
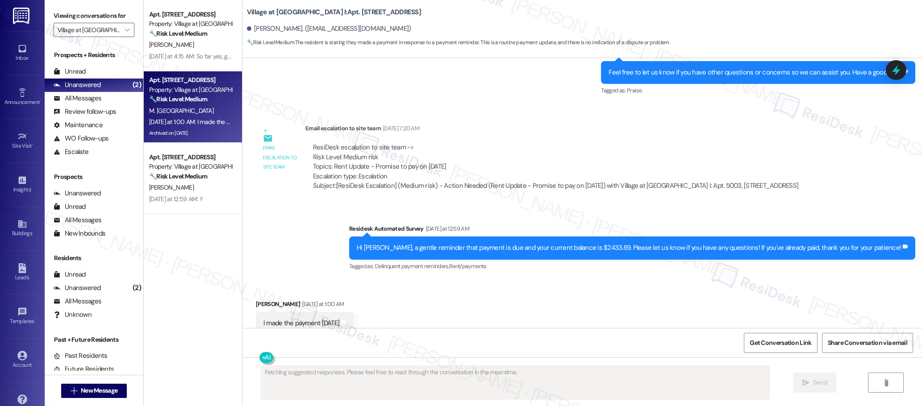
scroll to position [4211, 0]
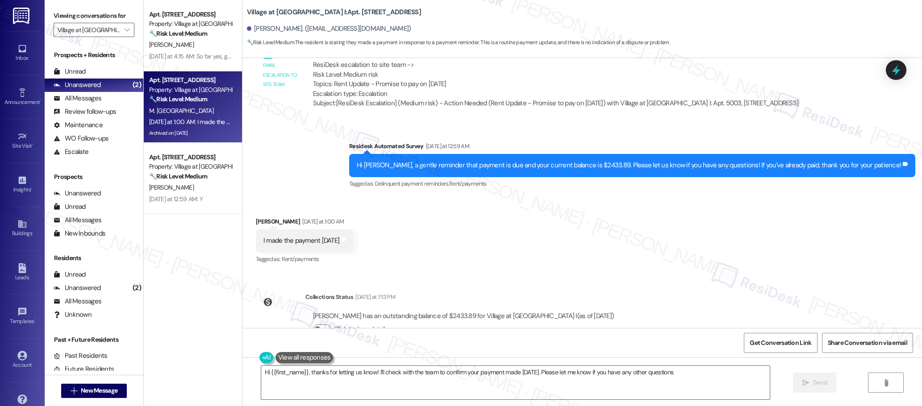
type textarea "Hi {{first_name}}, thanks for letting us know! I'll check with the team to conf…"
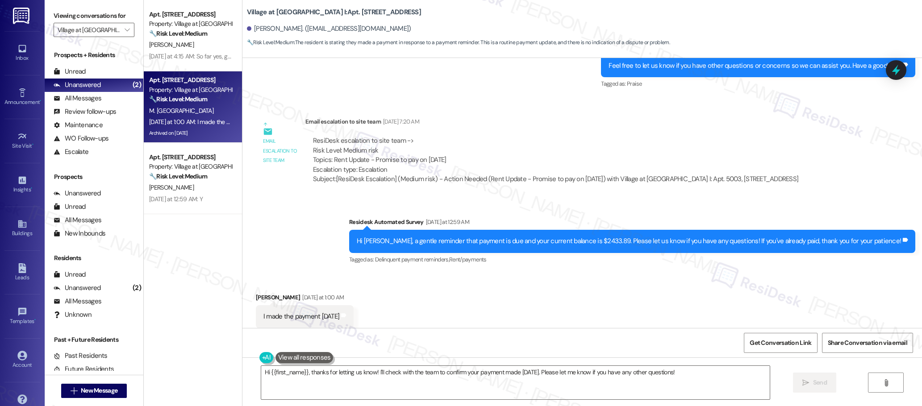
scroll to position [4127, 0]
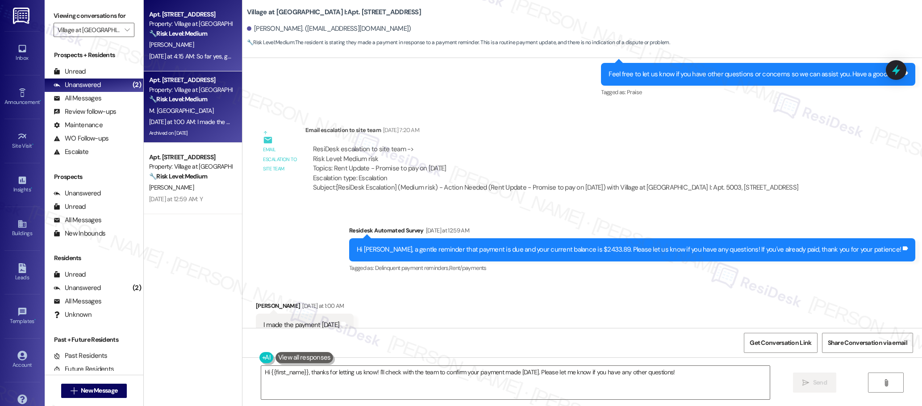
click at [195, 51] on div "[DATE] at 4:15 AM: So far yes, going to give it a few days and see. Thank you! …" at bounding box center [190, 56] width 84 height 11
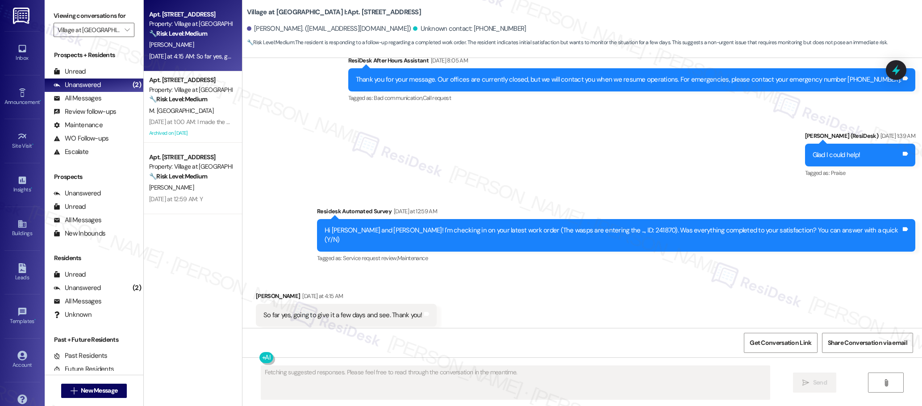
scroll to position [2467, 0]
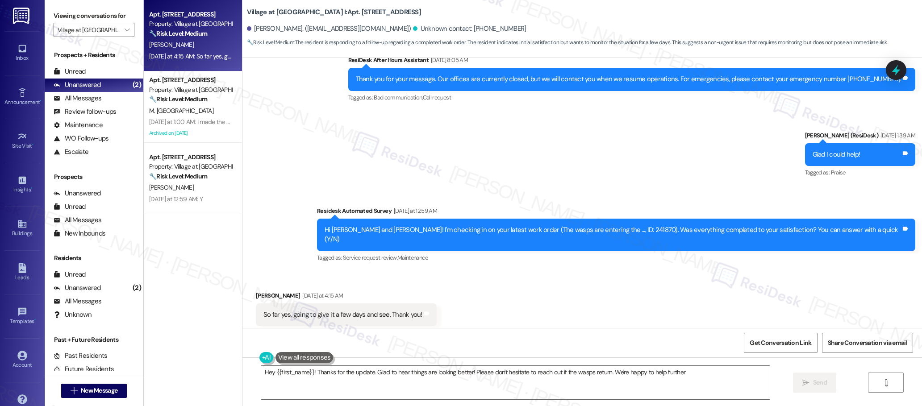
type textarea "Hey {{first_name}}! Thanks for the update. Glad to hear things are looking bett…"
click at [125, 30] on icon "" at bounding box center [127, 29] width 5 height 7
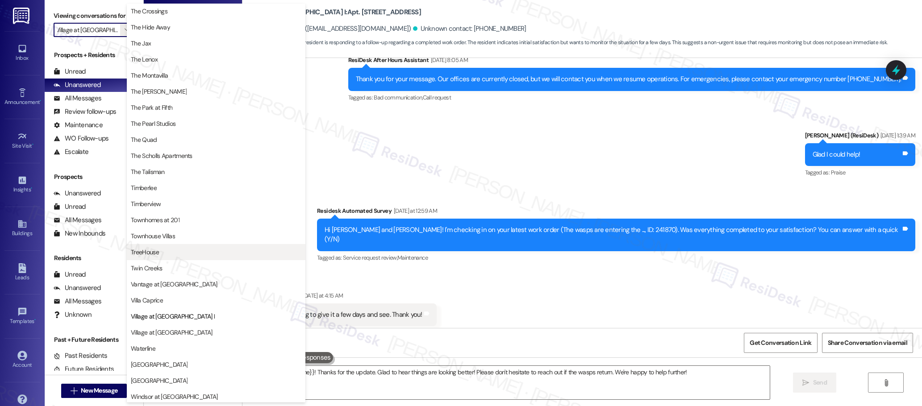
scroll to position [1592, 0]
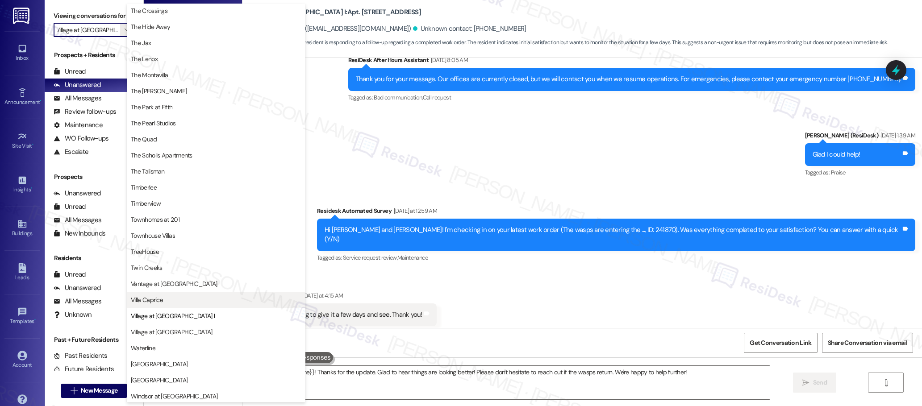
click at [156, 301] on span "Villa Caprice" at bounding box center [147, 299] width 32 height 9
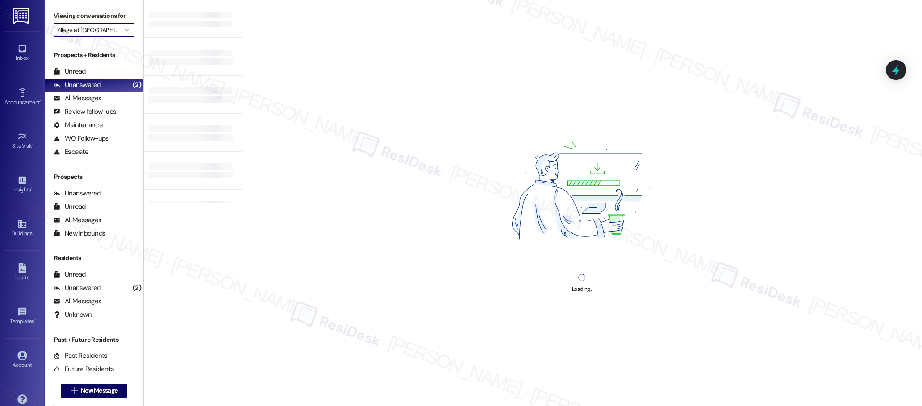
type input "Villa Caprice"
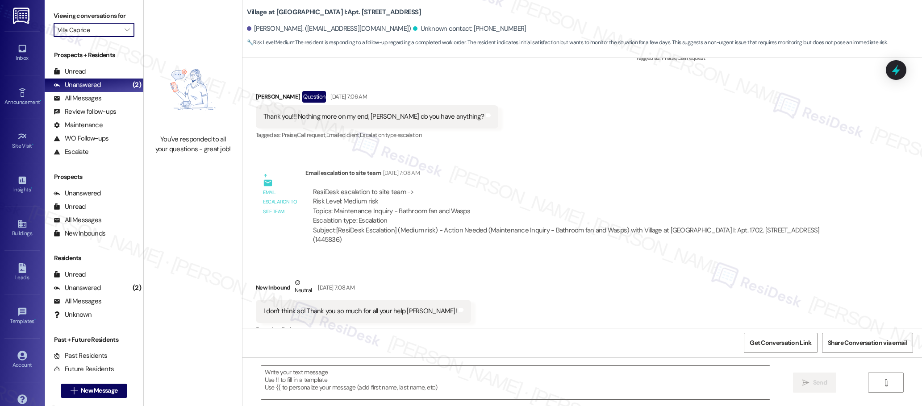
type textarea "Fetching suggested responses. Please feel free to read through the conversation…"
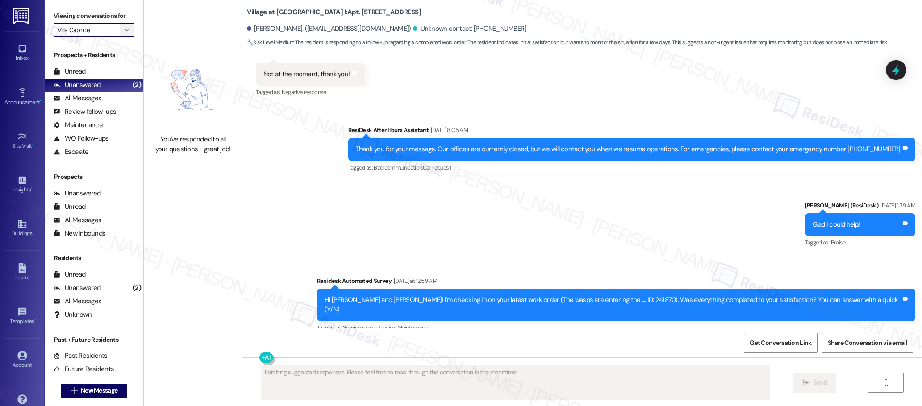
scroll to position [2467, 0]
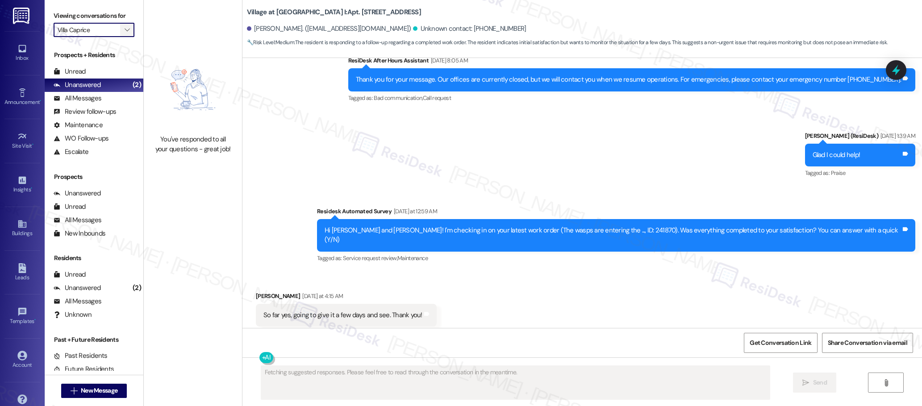
click at [123, 32] on span "" at bounding box center [127, 30] width 8 height 14
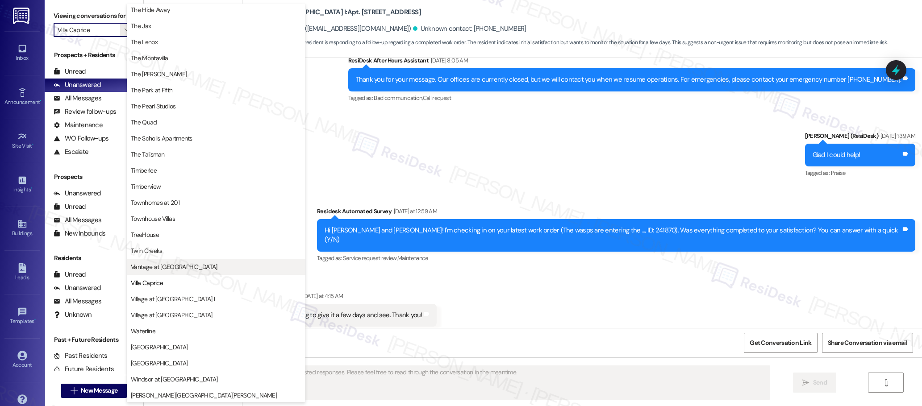
scroll to position [1575, 0]
click at [174, 272] on button "Vantage at [GEOGRAPHIC_DATA]" at bounding box center [216, 267] width 179 height 16
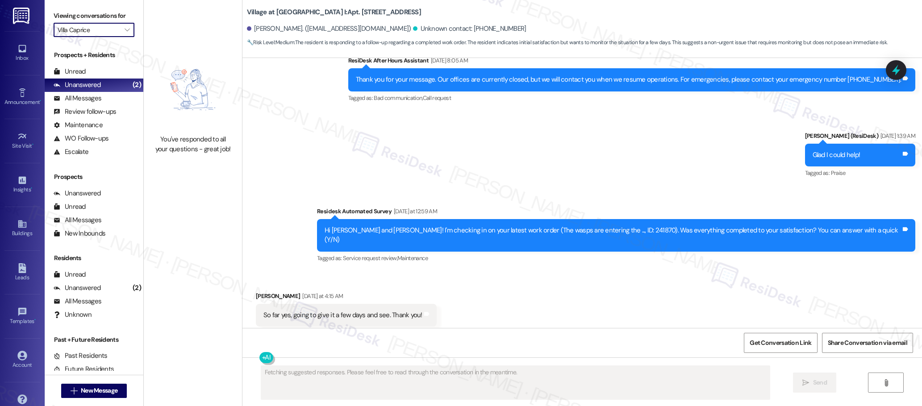
type input "Vantage at [GEOGRAPHIC_DATA]"
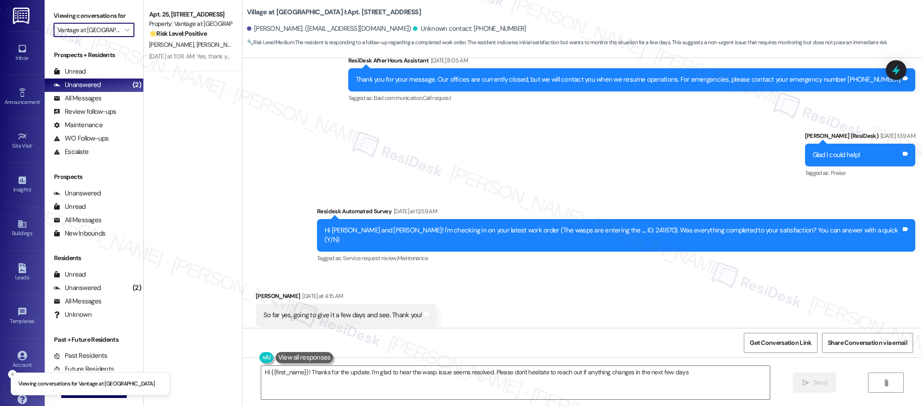
type textarea "Hi {{first_name}}! Thanks for the update. I'm glad to hear the wasp issue seems…"
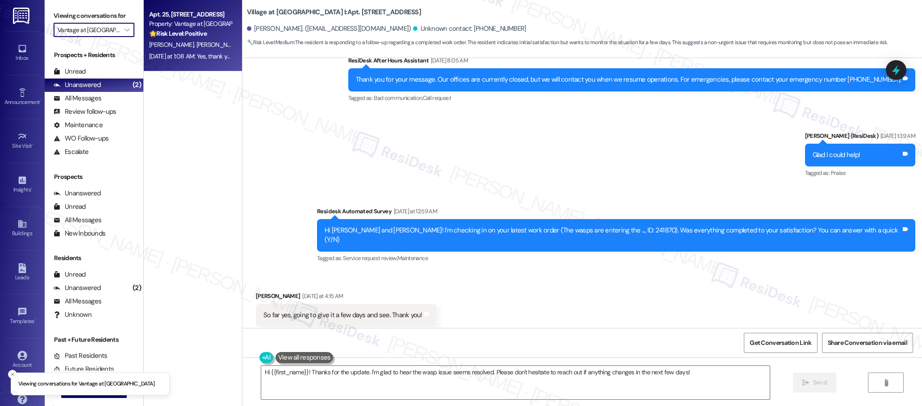
click at [205, 37] on div "🌟 Risk Level: Positive The resident responded positively to a check-in regardin…" at bounding box center [190, 33] width 83 height 9
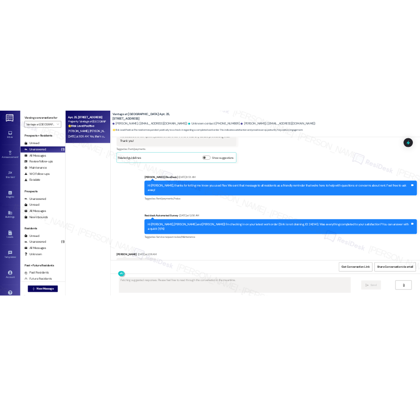
scroll to position [2719, 0]
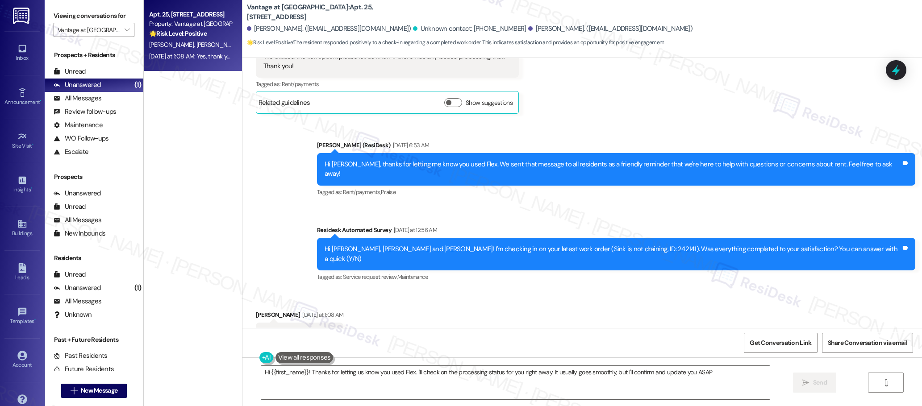
type textarea "Hi {{first_name}}! Thanks for letting us know you used Flex. I'll check on the …"
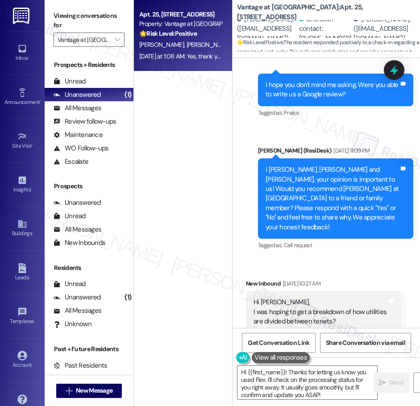
scroll to position [3321, 0]
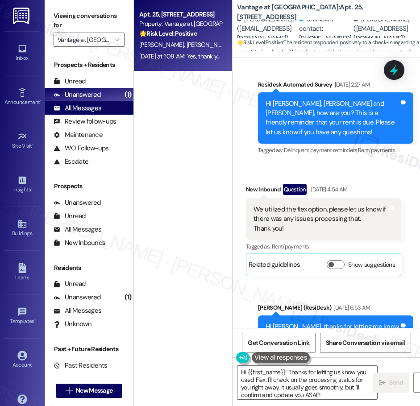
click at [87, 108] on div "All Messages" at bounding box center [78, 108] width 48 height 9
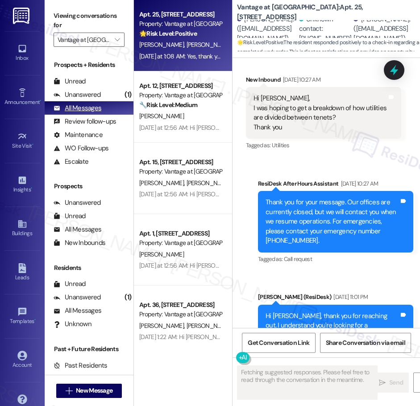
scroll to position [3407, 0]
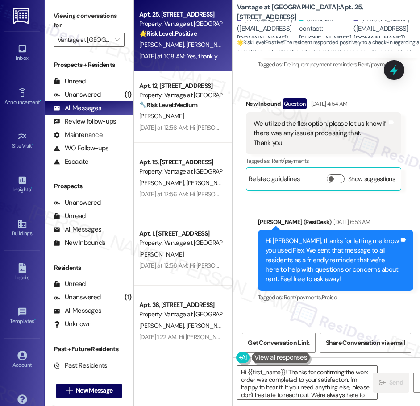
type textarea "Hi {{first_name}}! Thanks for confirming the work order was completed to your s…"
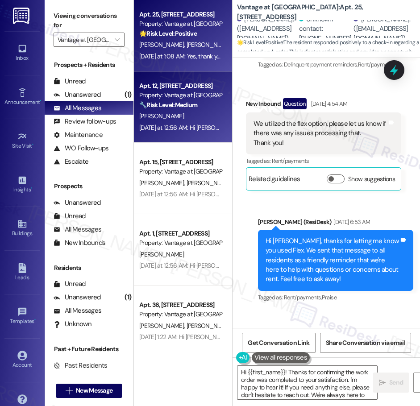
click at [199, 118] on div "[PERSON_NAME]" at bounding box center [180, 116] width 84 height 11
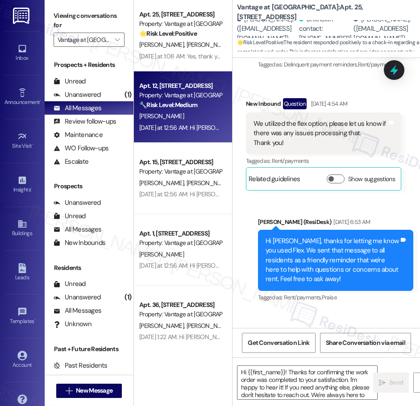
type textarea "Fetching suggested responses. Please feel free to read through the conversation…"
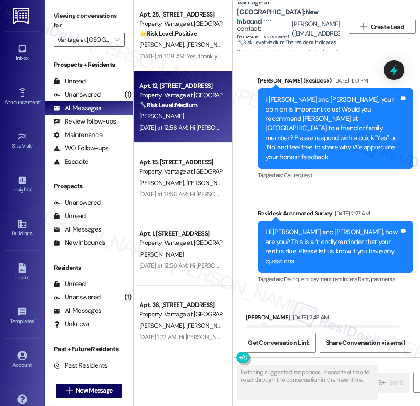
scroll to position [1605, 0]
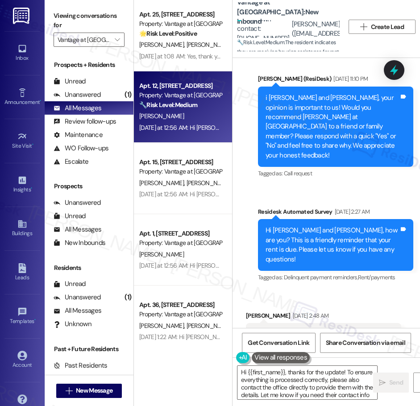
type textarea "Hi {{first_name}}, thanks for the update! To ensure everything is processed cor…"
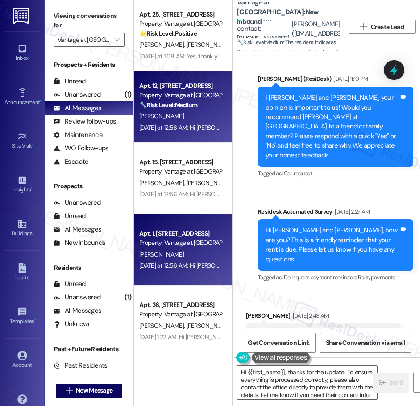
click at [187, 242] on div "Property: Vantage at [GEOGRAPHIC_DATA]" at bounding box center [180, 242] width 83 height 9
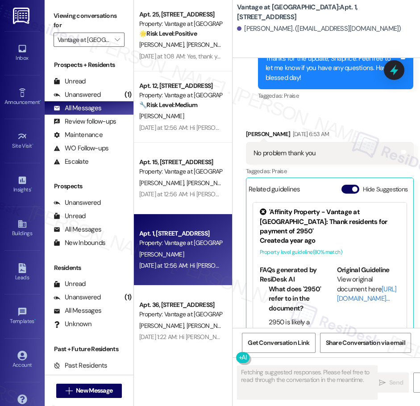
scroll to position [314, 0]
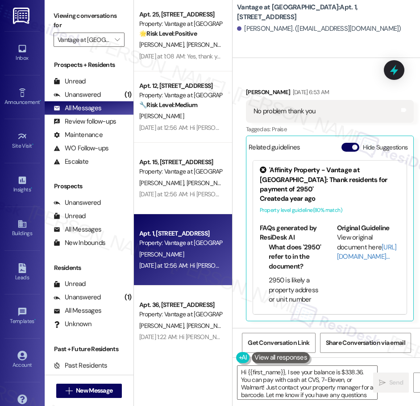
type textarea "Hi {{first_name}}, I see your balance is $338.36. You can pay with cash at CVS,…"
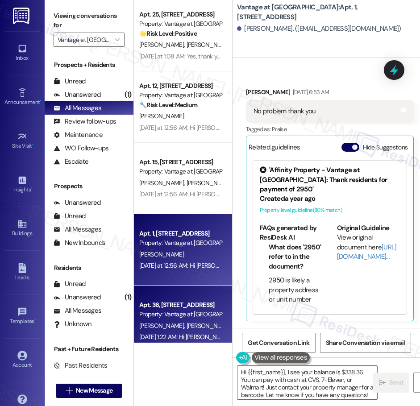
click at [179, 309] on div "Apt. 36, [STREET_ADDRESS]" at bounding box center [180, 304] width 83 height 9
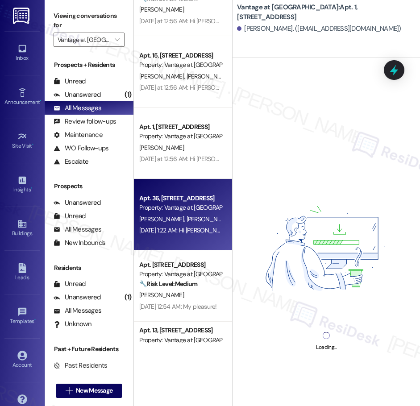
scroll to position [107, 0]
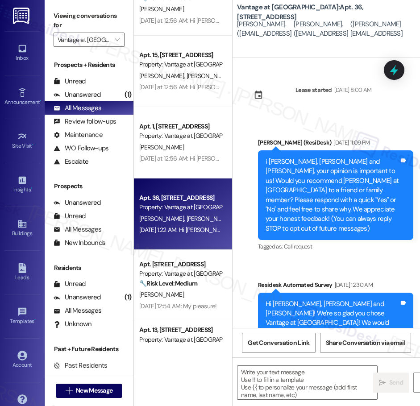
click at [201, 271] on div "Apt. 25, [STREET_ADDRESS] Property: Vantage at [GEOGRAPHIC_DATA] 🌟 Risk Level: …" at bounding box center [183, 171] width 98 height 343
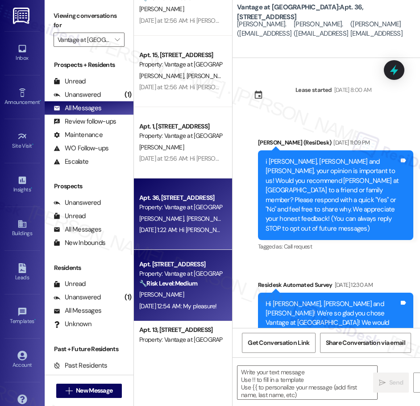
type textarea "Fetching suggested responses. Please feel free to read through the conversation…"
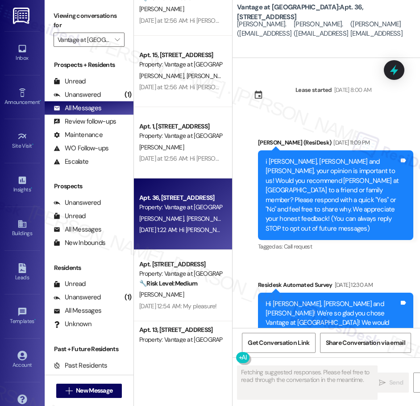
click at [192, 272] on div "Property: Vantage at [GEOGRAPHIC_DATA]" at bounding box center [180, 273] width 83 height 9
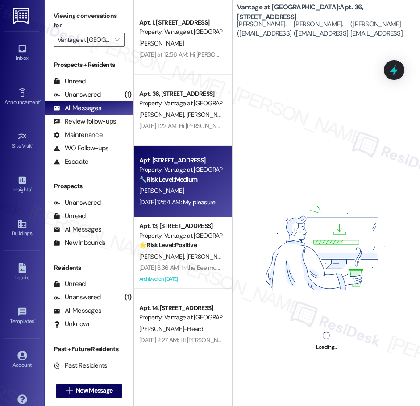
scroll to position [213, 0]
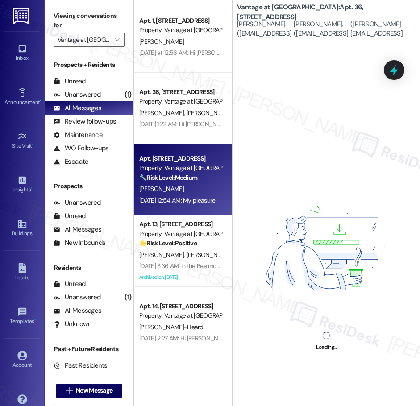
click at [190, 258] on div "Apt. 12, [STREET_ADDRESS] Property: Vantage at [GEOGRAPHIC_DATA] 🔧 Risk Level: …" at bounding box center [183, 171] width 98 height 343
click at [233, 258] on span "[PERSON_NAME]" at bounding box center [255, 255] width 45 height 8
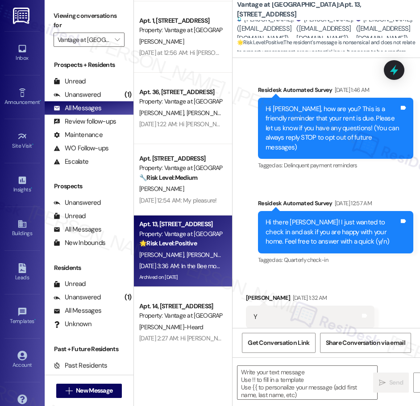
click at [187, 177] on div "Apt. 25, [STREET_ADDRESS] Property: Vantage at [GEOGRAPHIC_DATA] 🌟 Risk Level: …" at bounding box center [183, 171] width 98 height 343
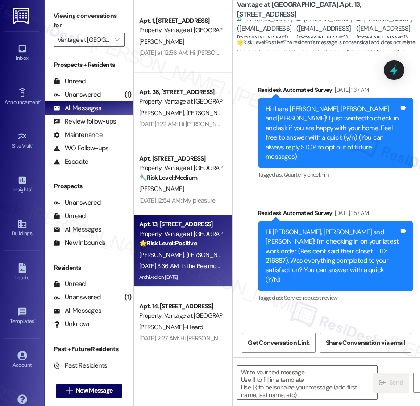
scroll to position [8885, 0]
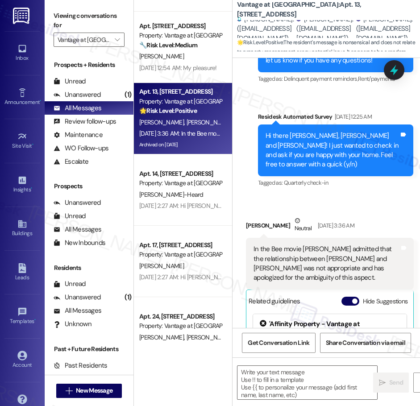
type textarea "Fetching suggested responses. Please feel free to read through the conversation…"
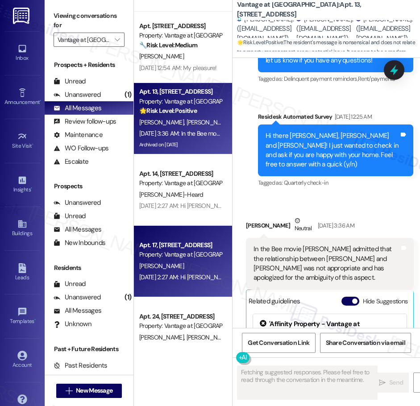
click at [195, 252] on div "Property: Vantage at [GEOGRAPHIC_DATA]" at bounding box center [180, 254] width 83 height 9
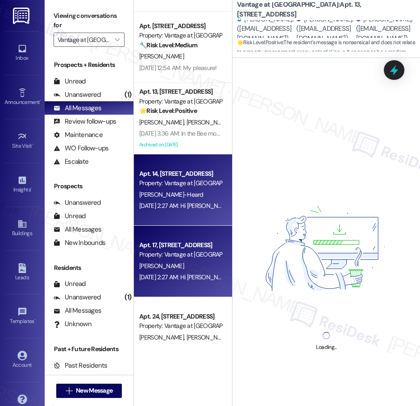
click at [193, 203] on div "[DATE] 2:27 AM: Hi [PERSON_NAME], how are you? This is a friendly reminder that…" at bounding box center [323, 206] width 369 height 8
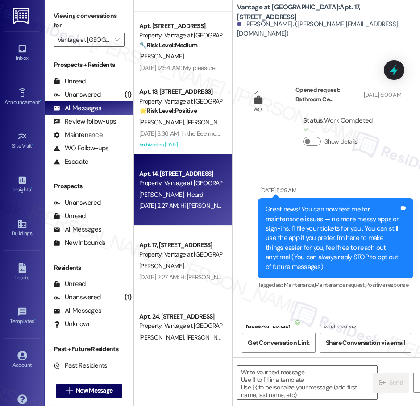
click at [196, 261] on div "Apt. 1, [STREET_ADDRESS] Property: Vantage at [GEOGRAPHIC_DATA] [PERSON_NAME] […" at bounding box center [183, 171] width 98 height 343
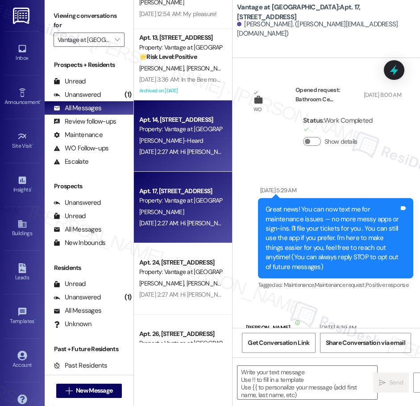
scroll to position [2035, 0]
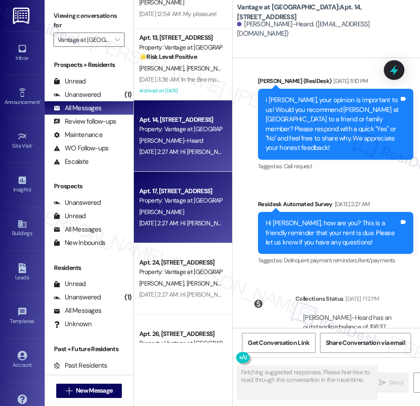
type textarea "Fetching suggested responses. Please feel free to read through the conversation…"
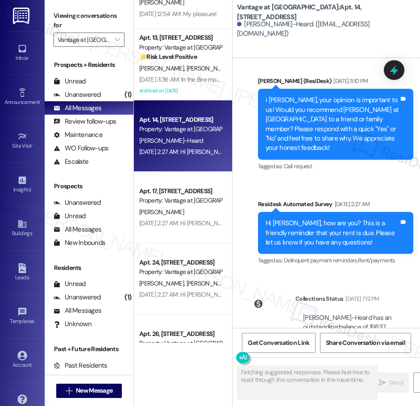
click at [185, 211] on div "[PERSON_NAME]" at bounding box center [180, 212] width 84 height 11
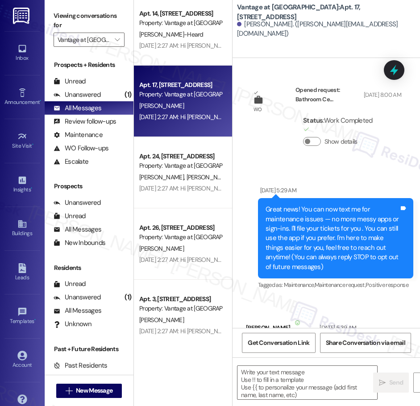
click at [195, 173] on div "Apt. 13, [STREET_ADDRESS] Property: Vantage at [GEOGRAPHIC_DATA] 🌟 Risk Level: …" at bounding box center [183, 171] width 98 height 343
type textarea "Fetching suggested responses. Please feel free to read through the conversation…"
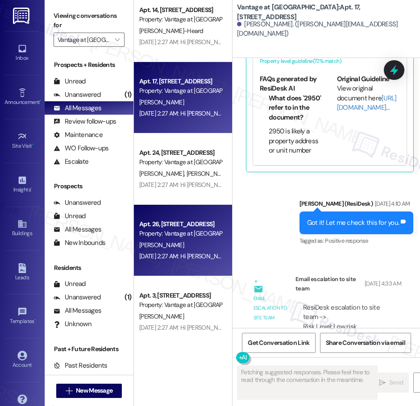
scroll to position [14432, 0]
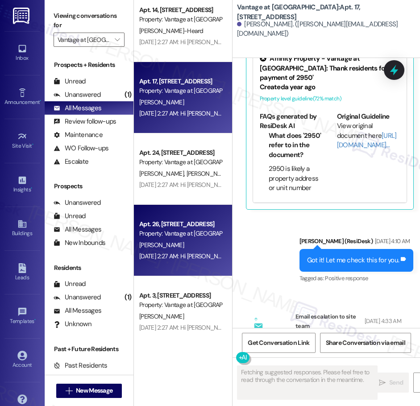
click at [175, 226] on div "Apt. 26, [STREET_ADDRESS]" at bounding box center [180, 224] width 83 height 9
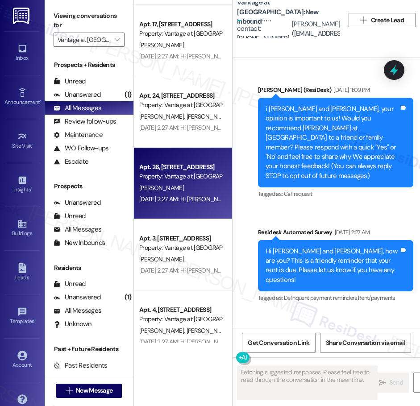
scroll to position [0, 0]
click at [181, 248] on div "Apt. 13, [STREET_ADDRESS] Property: Vantage at [GEOGRAPHIC_DATA] 🌟 Risk Level: …" at bounding box center [183, 171] width 98 height 343
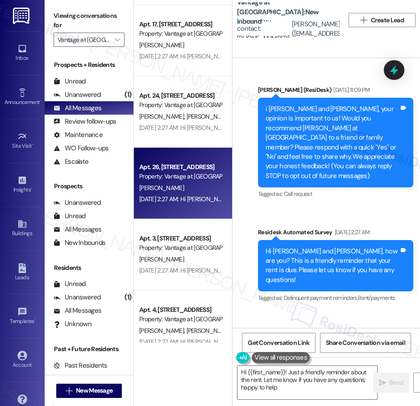
type textarea "Hi {{first_name}}! Just a friendly reminder about the rent. Let me know if you …"
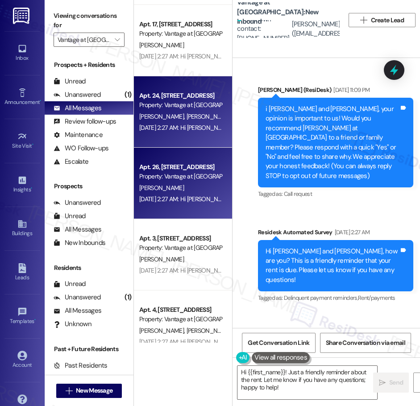
click at [189, 139] on div "Apt. 24, [STREET_ADDRESS] Property: Vantage at [GEOGRAPHIC_DATA][PERSON_NAME][P…" at bounding box center [183, 111] width 98 height 71
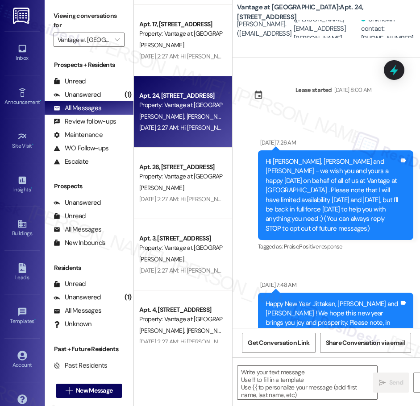
type textarea "Fetching suggested responses. Please feel free to read through the conversation…"
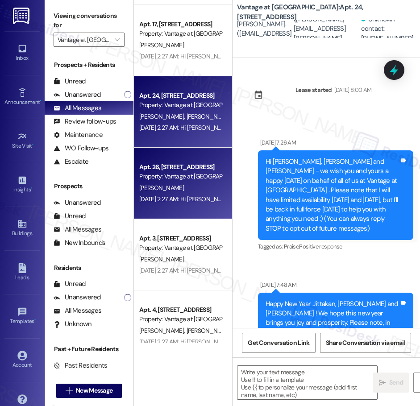
click at [195, 187] on div "[PERSON_NAME]" at bounding box center [180, 188] width 84 height 11
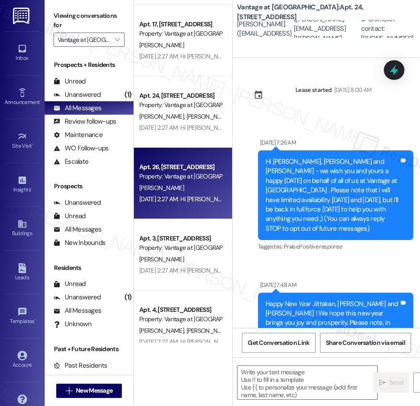
type textarea "Fetching suggested responses. Please feel free to read through the conversation…"
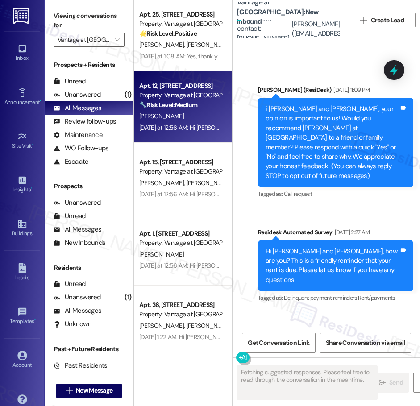
click at [184, 116] on div "[PERSON_NAME]" at bounding box center [180, 116] width 84 height 11
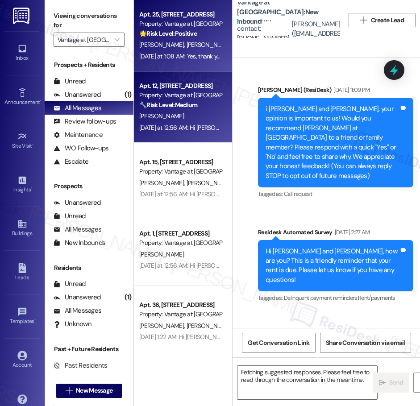
click at [176, 62] on div "Apt. 25, [STREET_ADDRESS] Property: Vantage at [GEOGRAPHIC_DATA] 🌟 Risk Level: …" at bounding box center [183, 35] width 98 height 71
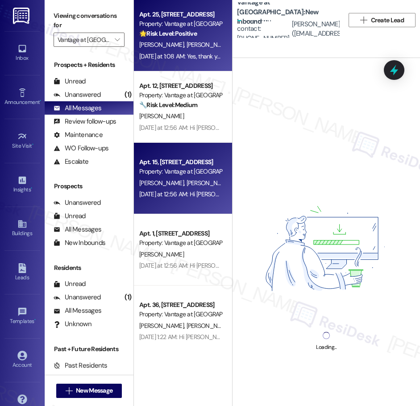
click at [185, 161] on div "Apt. 15, [STREET_ADDRESS]" at bounding box center [180, 162] width 83 height 9
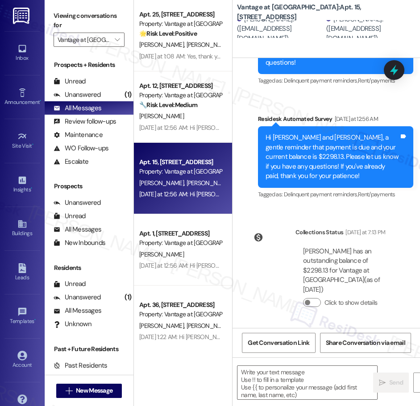
scroll to position [1537, 0]
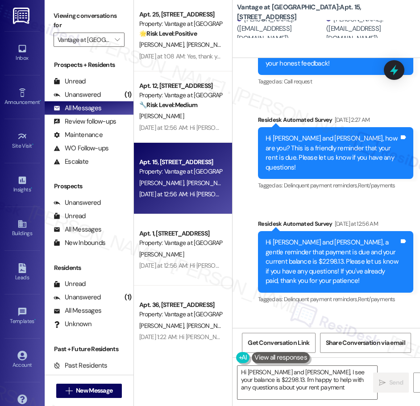
type textarea "Hi [PERSON_NAME] and [PERSON_NAME], I see your balance is $2298.13. I'm happy t…"
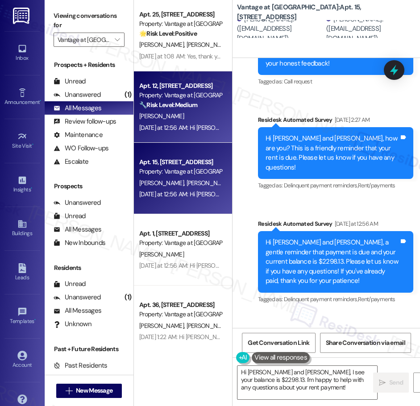
click at [196, 115] on div "[PERSON_NAME]" at bounding box center [180, 116] width 84 height 11
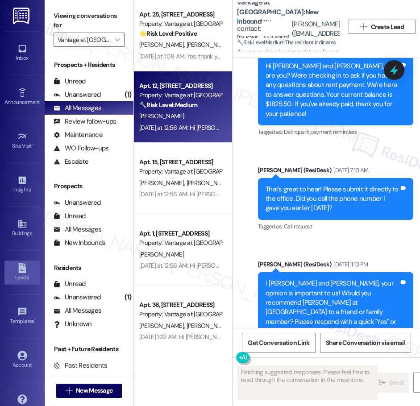
scroll to position [1605, 0]
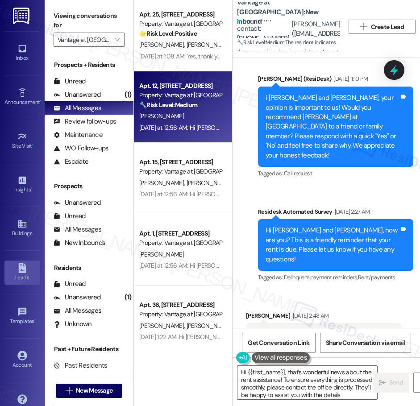
type textarea "Hi {{first_name}}, that's wonderful news about the rent assistance! To ensure e…"
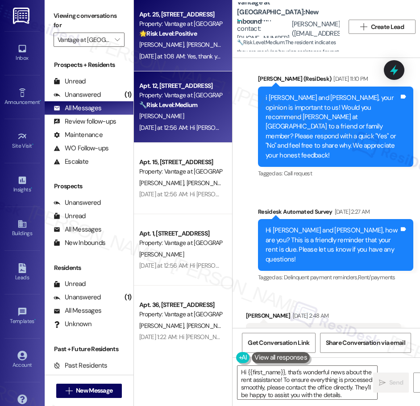
click at [193, 55] on div "[DATE] at 1:08 AM: Yes, thank you [DATE] at 1:08 AM: Yes, thank you" at bounding box center [181, 56] width 84 height 8
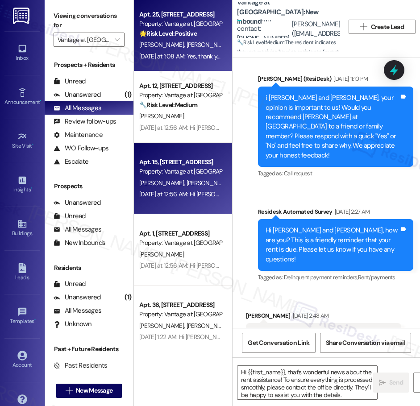
click at [176, 163] on div "Apt. 15, [STREET_ADDRESS]" at bounding box center [180, 162] width 83 height 9
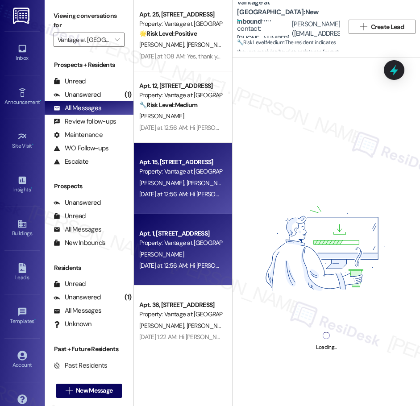
click at [203, 246] on div "Property: Vantage at [GEOGRAPHIC_DATA]" at bounding box center [180, 242] width 83 height 9
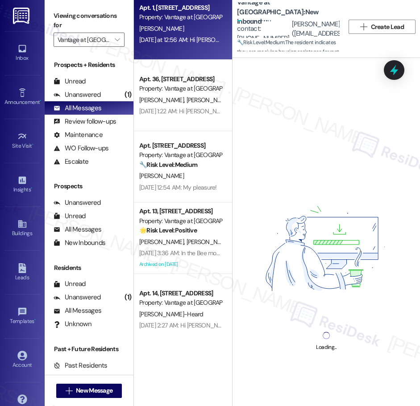
scroll to position [420, 0]
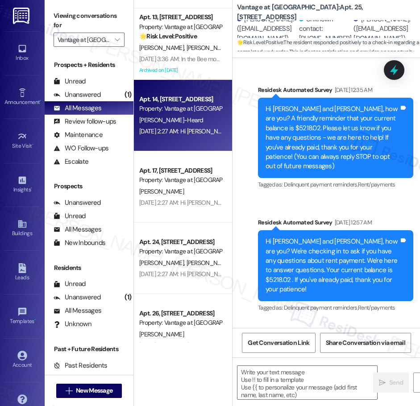
click at [187, 137] on div "[DATE] 2:27 AM: Hi [PERSON_NAME], how are you? This is a friendly reminder that…" at bounding box center [180, 131] width 84 height 11
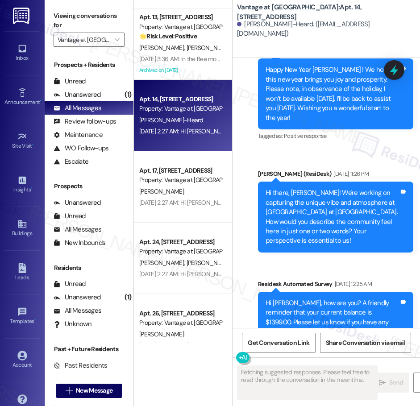
scroll to position [314, 0]
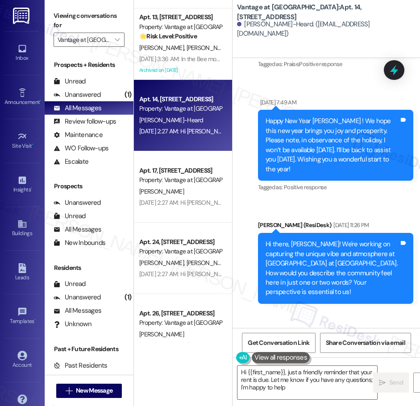
type textarea "Hi {{first_name}}, just a friendly reminder that your rent is due. Let me know …"
click at [159, 199] on div "[DATE] 2:27 AM: Hi [PERSON_NAME], how are you? This is a friendly reminder that…" at bounding box center [323, 203] width 369 height 8
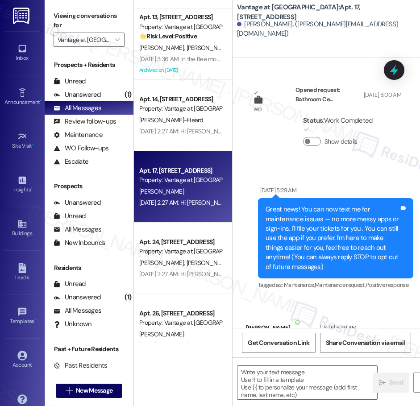
scroll to position [15350, 0]
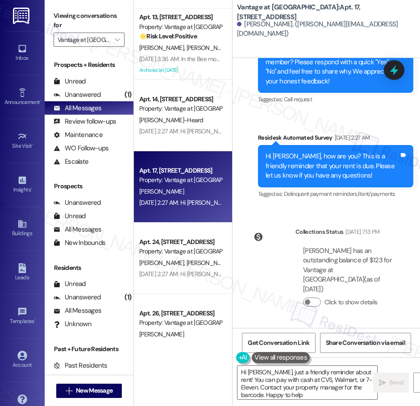
type textarea "Hi [PERSON_NAME], just a friendly reminder about rent! You can pay with cash at…"
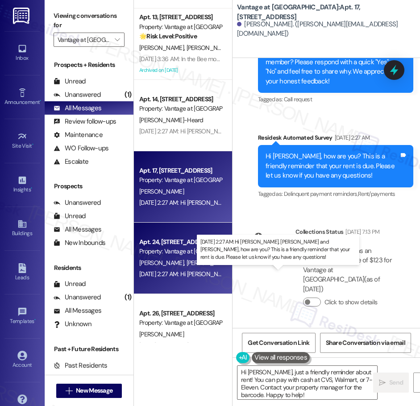
click at [190, 272] on div "[DATE] 2:27 AM: Hi [PERSON_NAME], [PERSON_NAME] and [PERSON_NAME], how are you?…" at bounding box center [376, 274] width 474 height 8
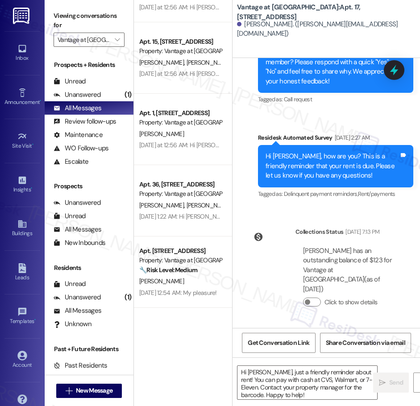
scroll to position [0, 0]
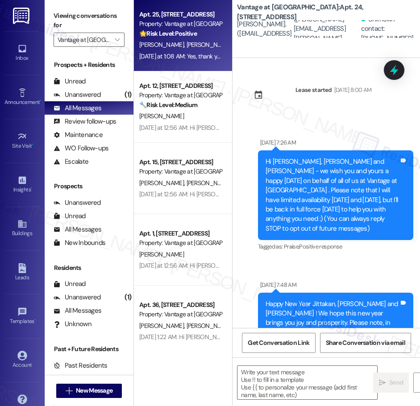
click at [187, 43] on span "[PERSON_NAME]" at bounding box center [209, 45] width 45 height 8
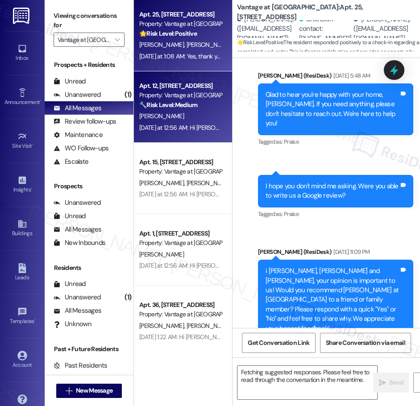
scroll to position [3407, 0]
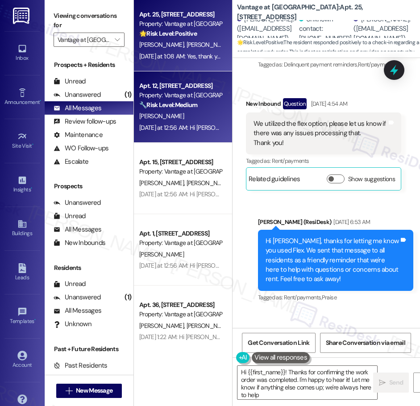
type textarea "Hi {{first_name}}! Thanks for confirming the work order was completed. I'm happ…"
click at [158, 114] on div "[PERSON_NAME]" at bounding box center [180, 116] width 84 height 11
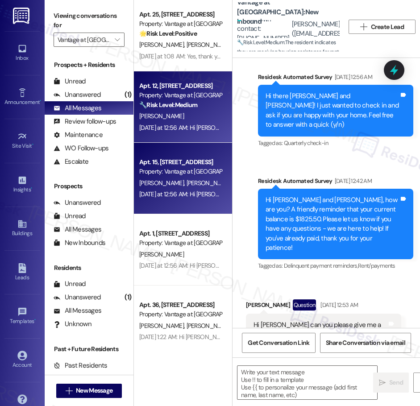
type textarea "Fetching suggested responses. Please feel free to read through the conversation…"
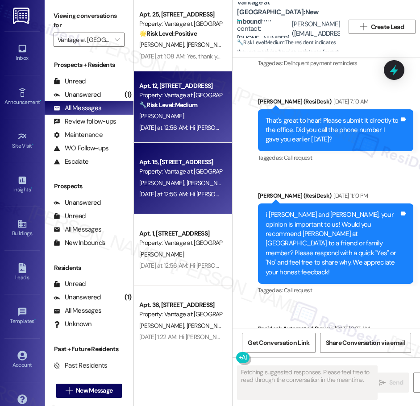
scroll to position [1605, 0]
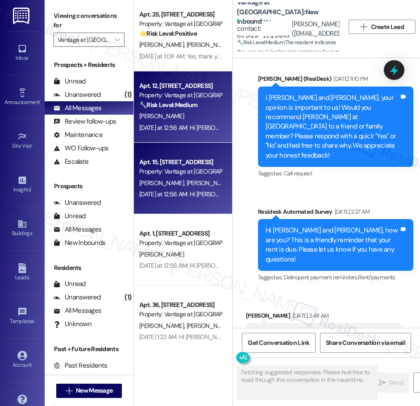
click at [180, 203] on div "Apt. 15, [STREET_ADDRESS] Property: Vantage at [GEOGRAPHIC_DATA] [PERSON_NAME] …" at bounding box center [183, 178] width 98 height 71
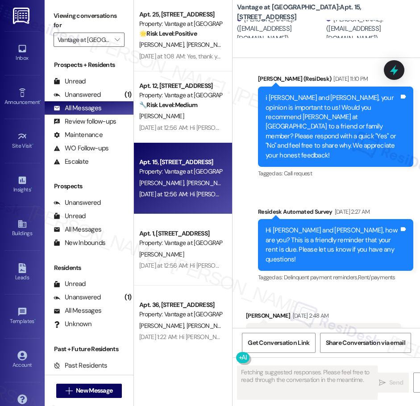
scroll to position [1537, 0]
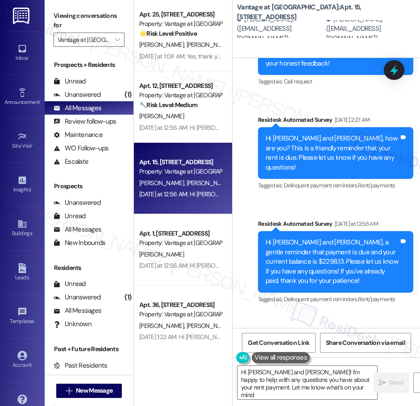
type textarea "Hi [PERSON_NAME] and [PERSON_NAME]! I'm happy to help with any questions you ha…"
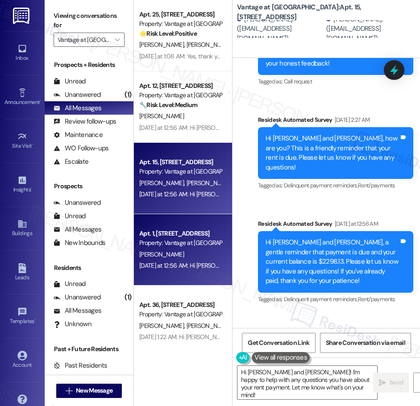
click at [197, 241] on div "Property: Vantage at [GEOGRAPHIC_DATA]" at bounding box center [180, 242] width 83 height 9
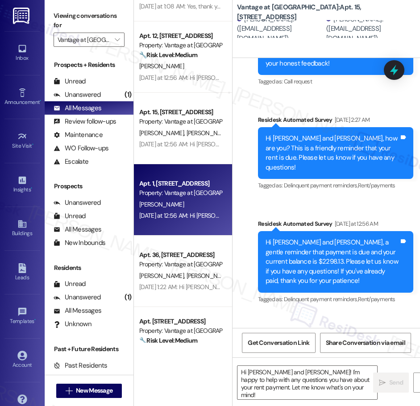
scroll to position [60, 0]
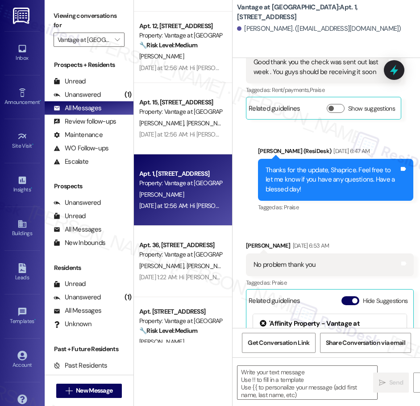
type textarea "Fetching suggested responses. Please feel free to read through the conversation…"
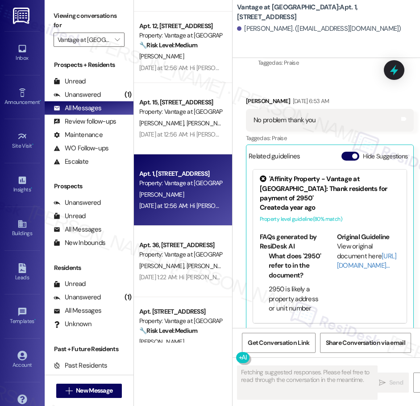
scroll to position [314, 0]
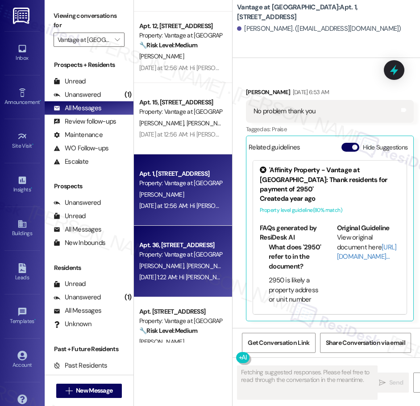
click at [173, 270] on div "[PERSON_NAME] [PERSON_NAME] [PERSON_NAME]" at bounding box center [180, 266] width 84 height 11
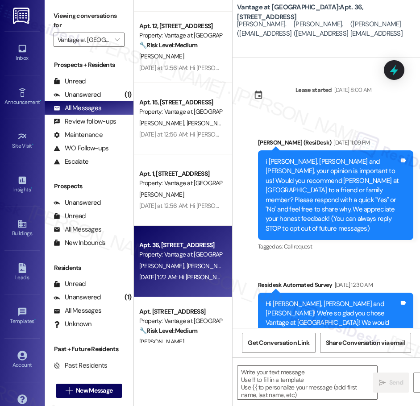
type textarea "Fetching suggested responses. Please feel free to read through the conversation…"
